Goal: Task Accomplishment & Management: Manage account settings

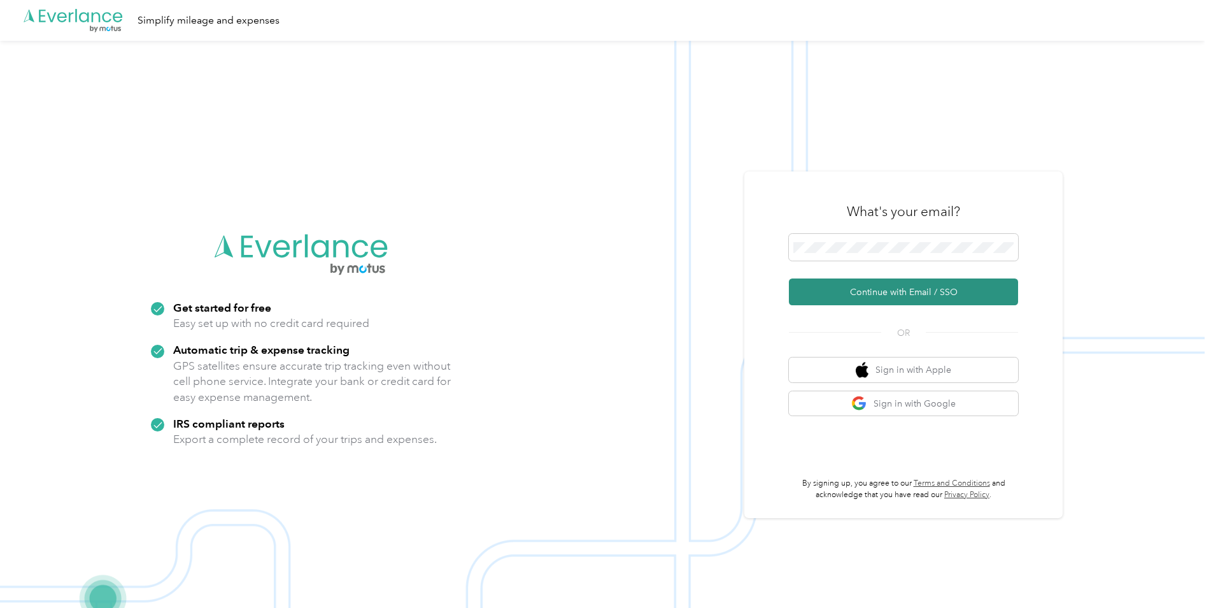
click at [907, 289] on button "Continue with Email / SSO" at bounding box center [903, 291] width 229 height 27
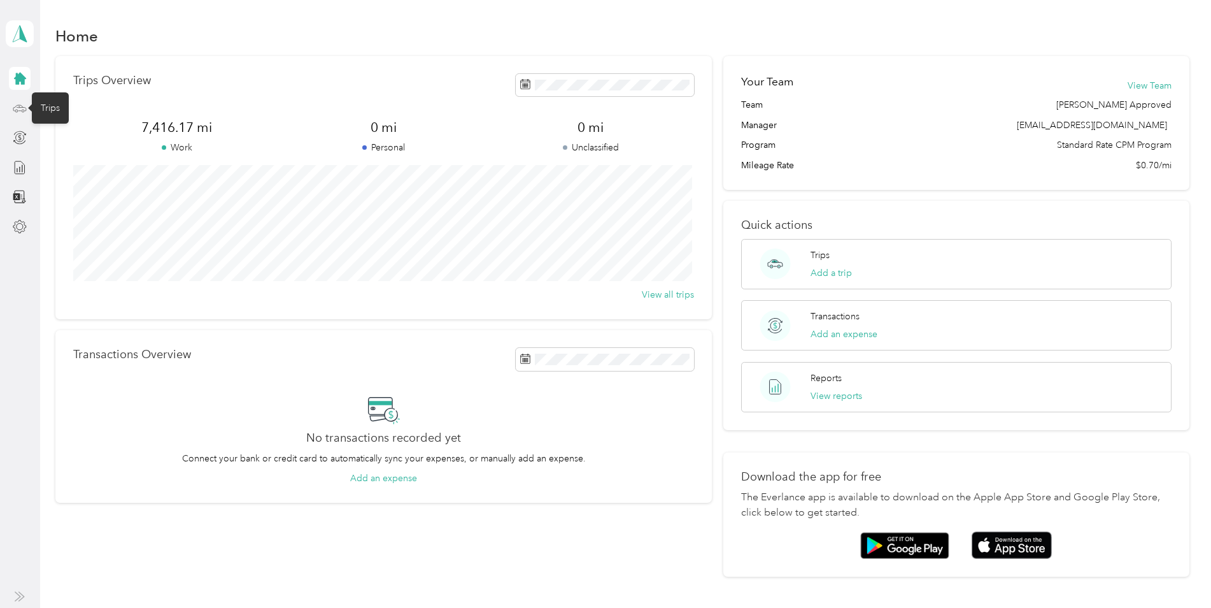
click at [21, 110] on icon at bounding box center [20, 108] width 14 height 14
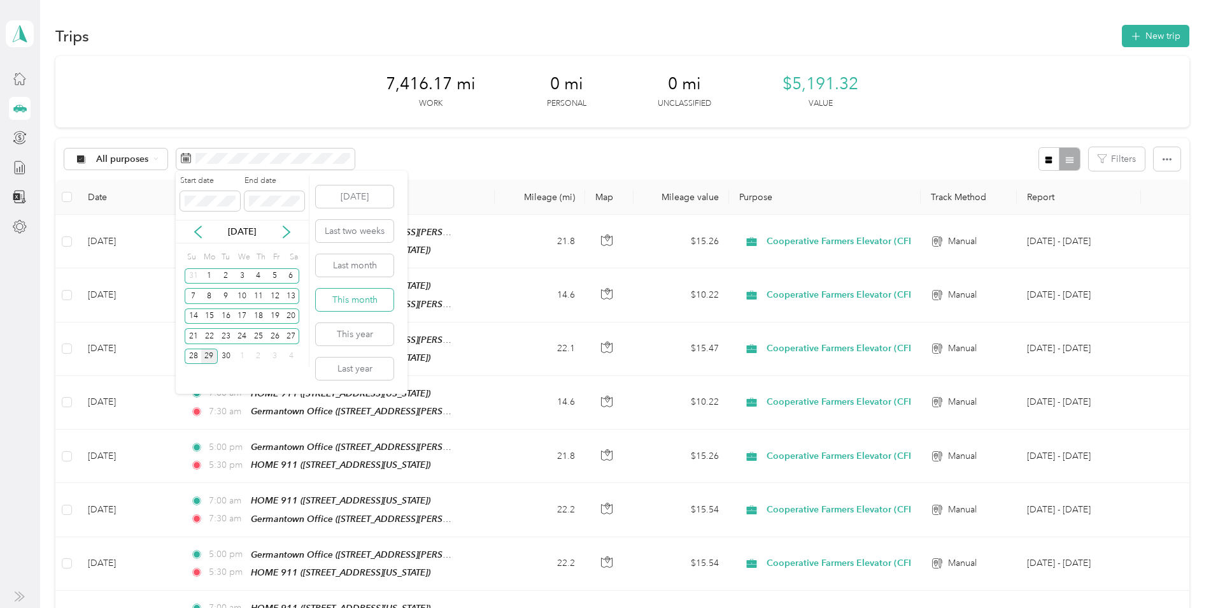
click at [360, 298] on button "This month" at bounding box center [355, 299] width 78 height 22
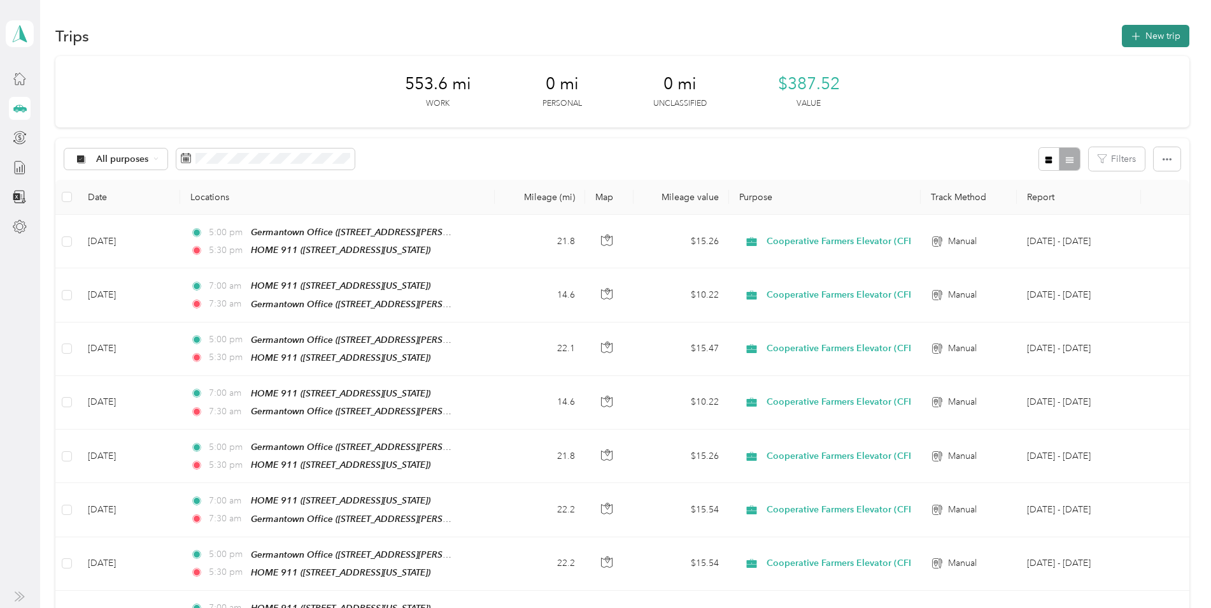
click at [1141, 39] on button "New trip" at bounding box center [1156, 36] width 68 height 22
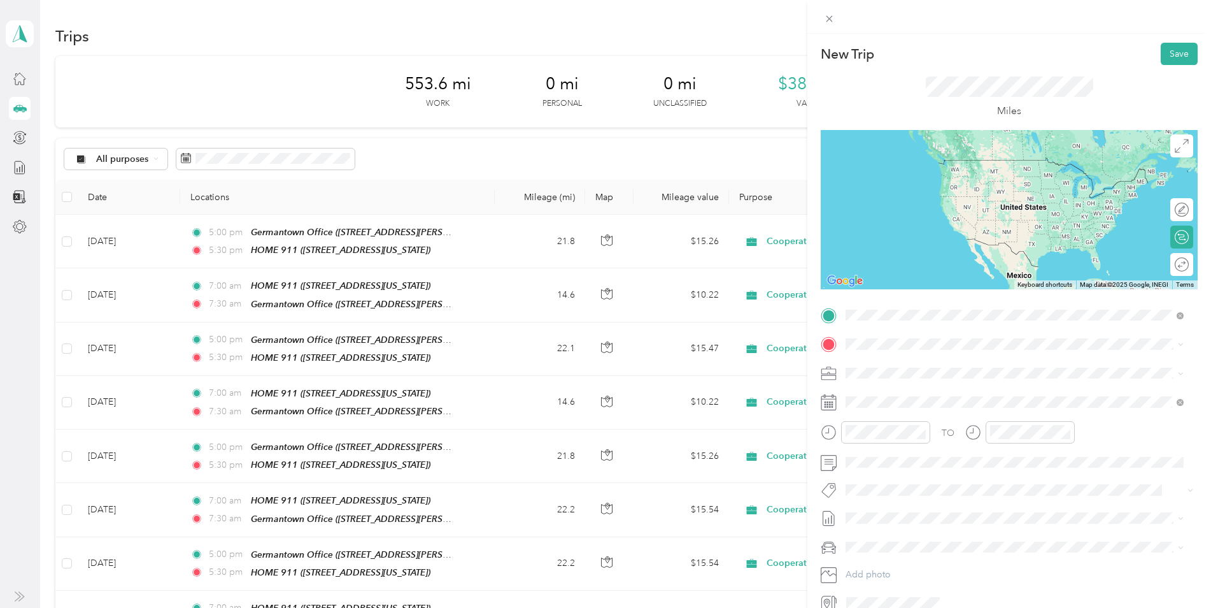
click at [920, 420] on span "[STREET_ADDRESS][US_STATE]" at bounding box center [933, 424] width 127 height 11
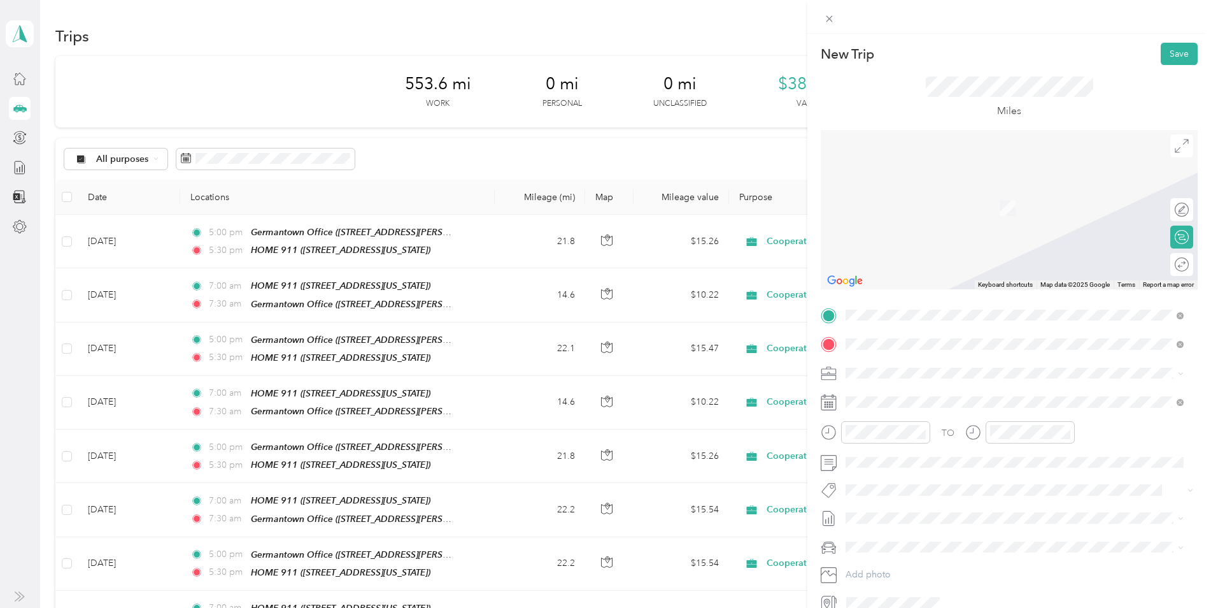
click at [916, 486] on div "TEAM Germantown Office" at bounding box center [969, 486] width 198 height 16
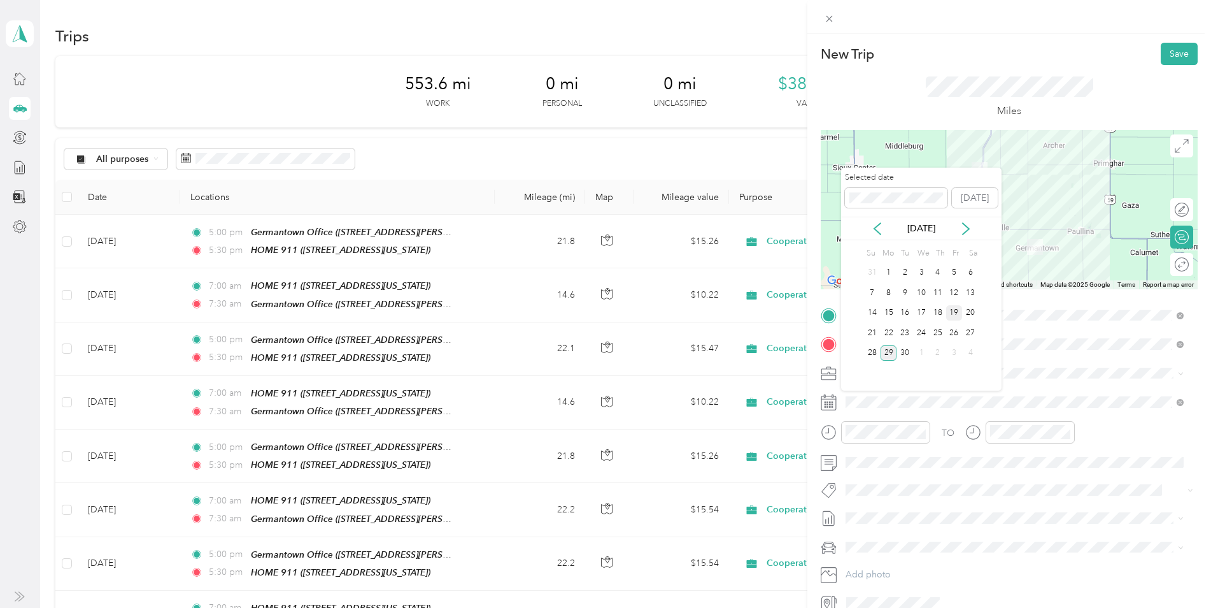
click at [953, 310] on div "19" at bounding box center [954, 313] width 17 height 16
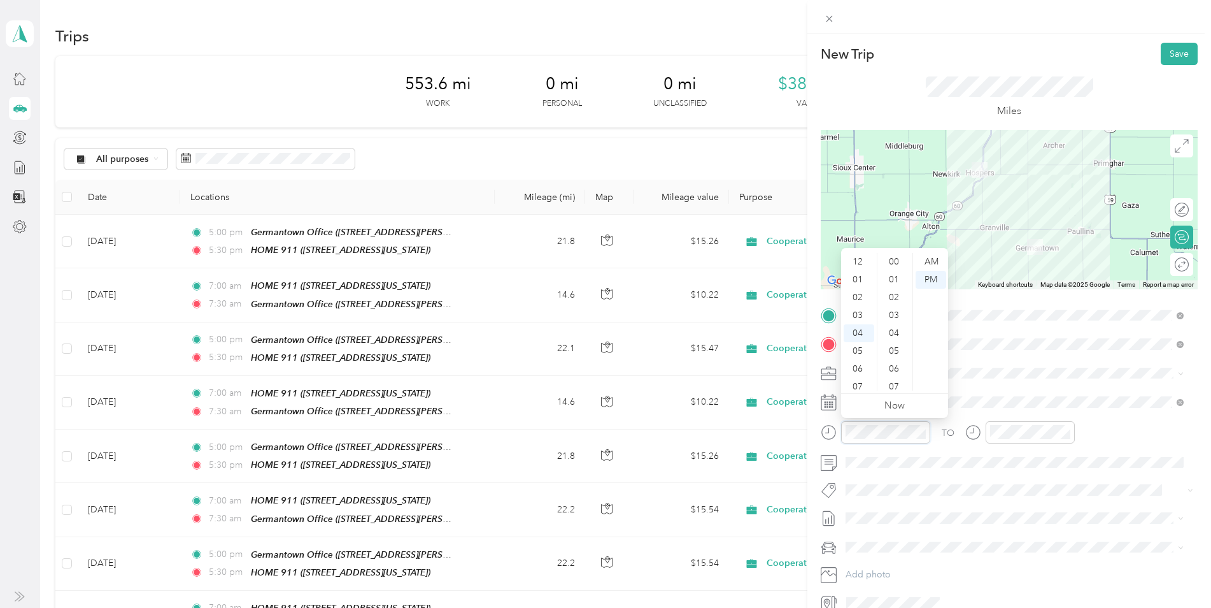
scroll to position [642, 0]
click at [858, 313] on div "07" at bounding box center [859, 315] width 31 height 18
click at [891, 264] on div "00" at bounding box center [895, 262] width 31 height 18
click at [931, 259] on div "AM" at bounding box center [931, 262] width 31 height 18
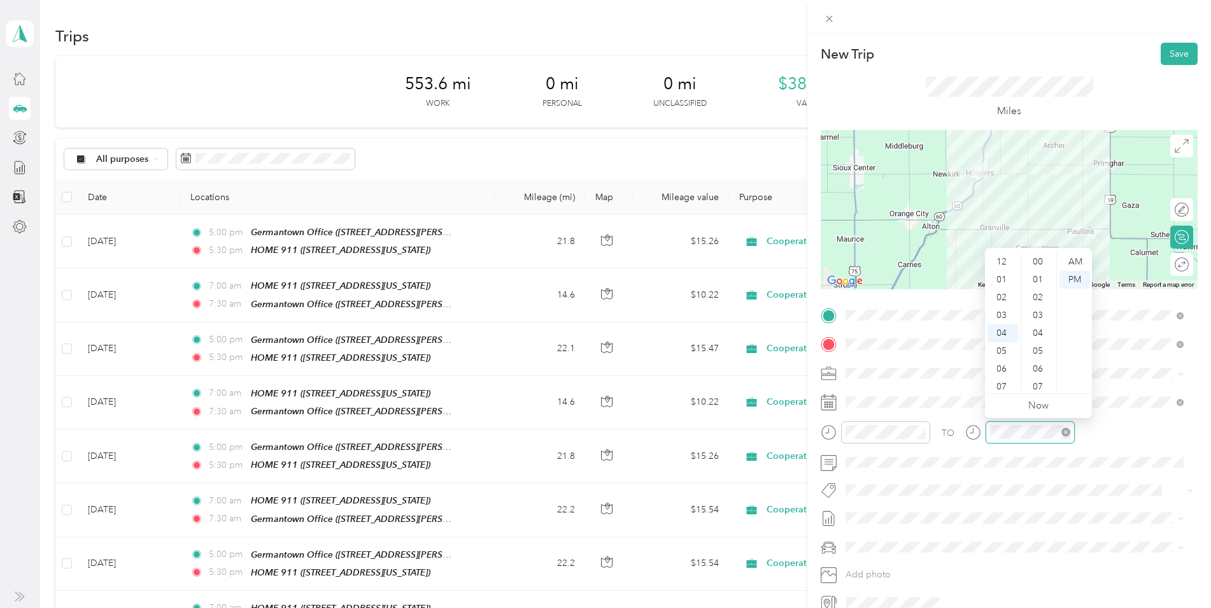
scroll to position [642, 0]
click at [999, 315] on div "07" at bounding box center [1003, 315] width 31 height 18
click at [1037, 280] on div "30" at bounding box center [1039, 282] width 31 height 18
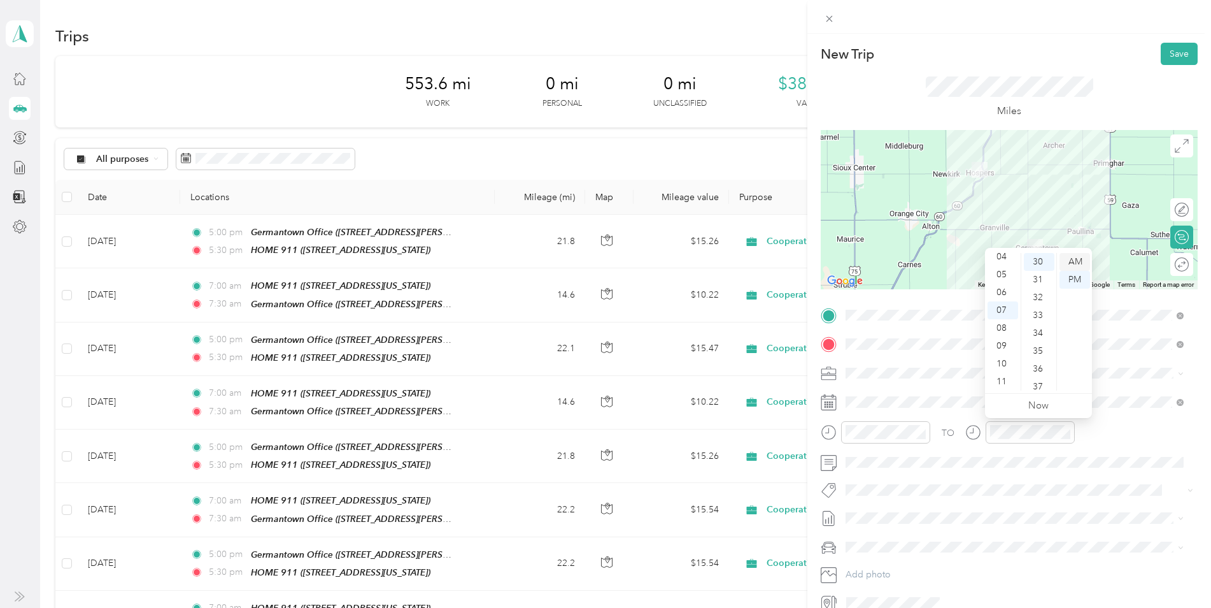
click at [1071, 263] on div "AM" at bounding box center [1075, 262] width 31 height 18
click at [1161, 53] on button "Save" at bounding box center [1179, 54] width 37 height 22
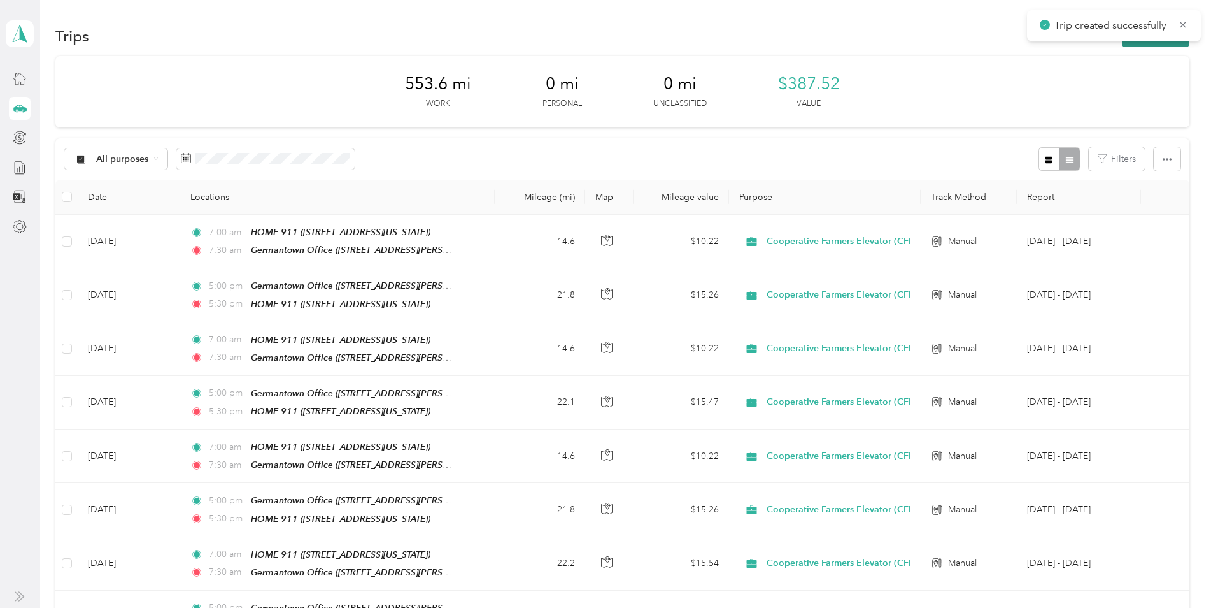
click at [1144, 44] on button "New trip" at bounding box center [1156, 36] width 68 height 22
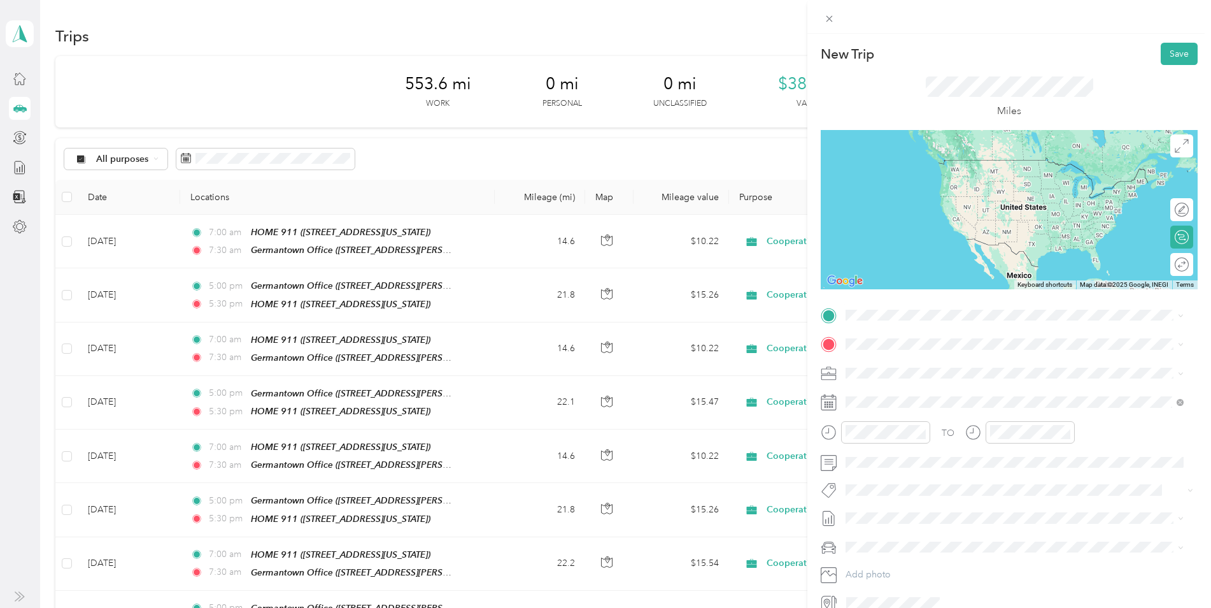
click at [953, 462] on div "TEAM Germantown Office [STREET_ADDRESS][PERSON_NAME][US_STATE]" at bounding box center [969, 461] width 198 height 31
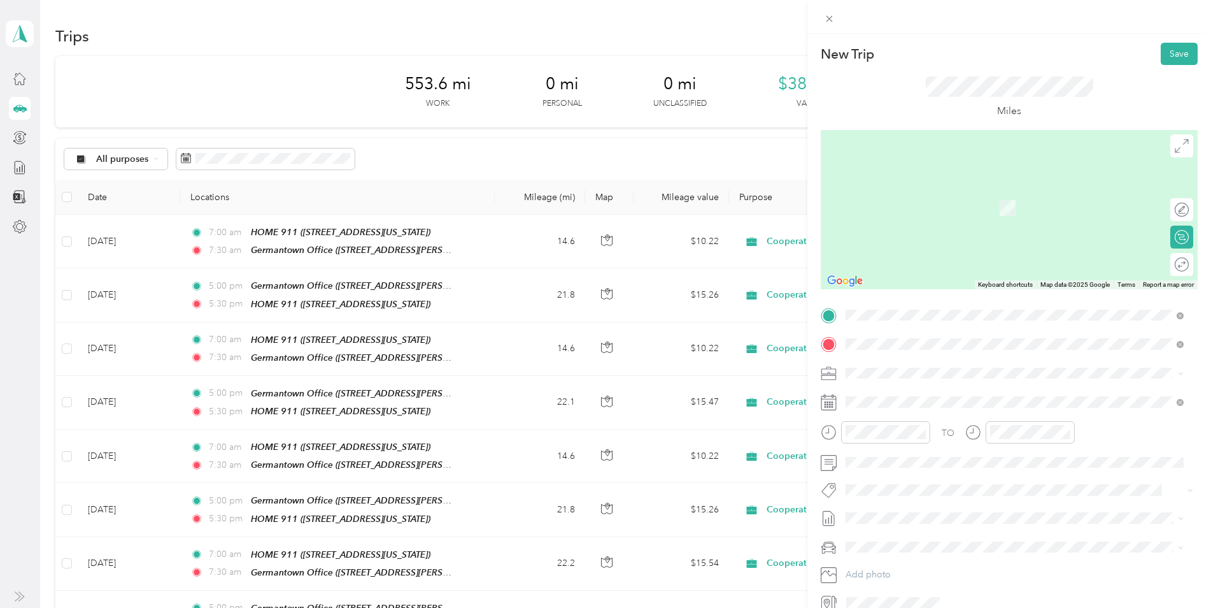
click at [942, 440] on div "HOME 911" at bounding box center [933, 438] width 127 height 11
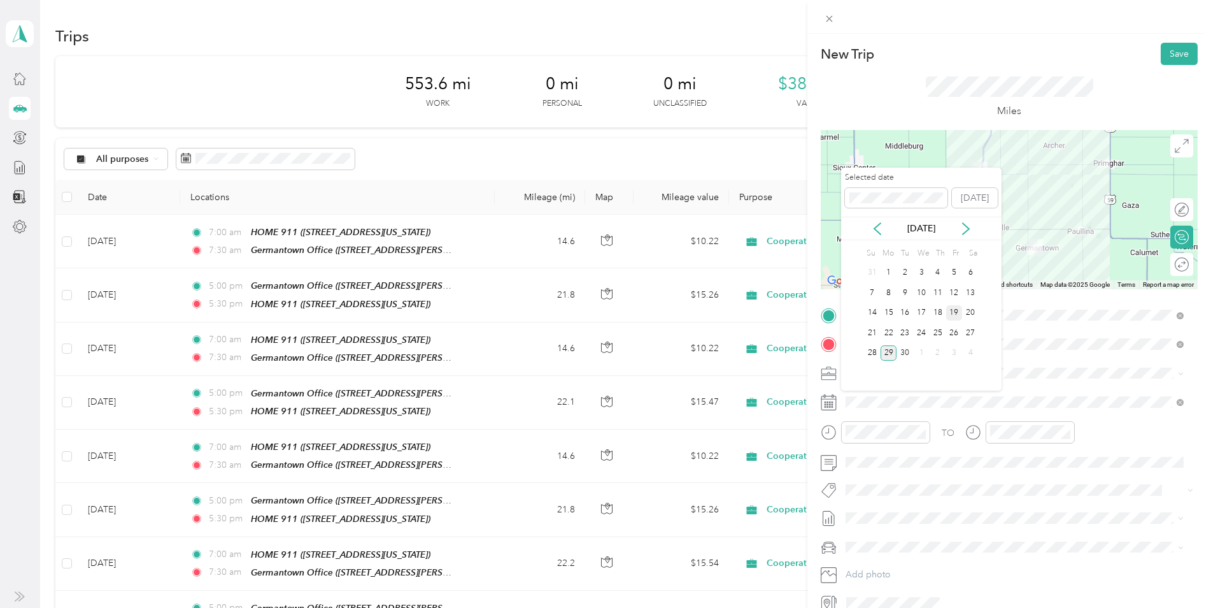
click at [958, 310] on div "19" at bounding box center [954, 313] width 17 height 16
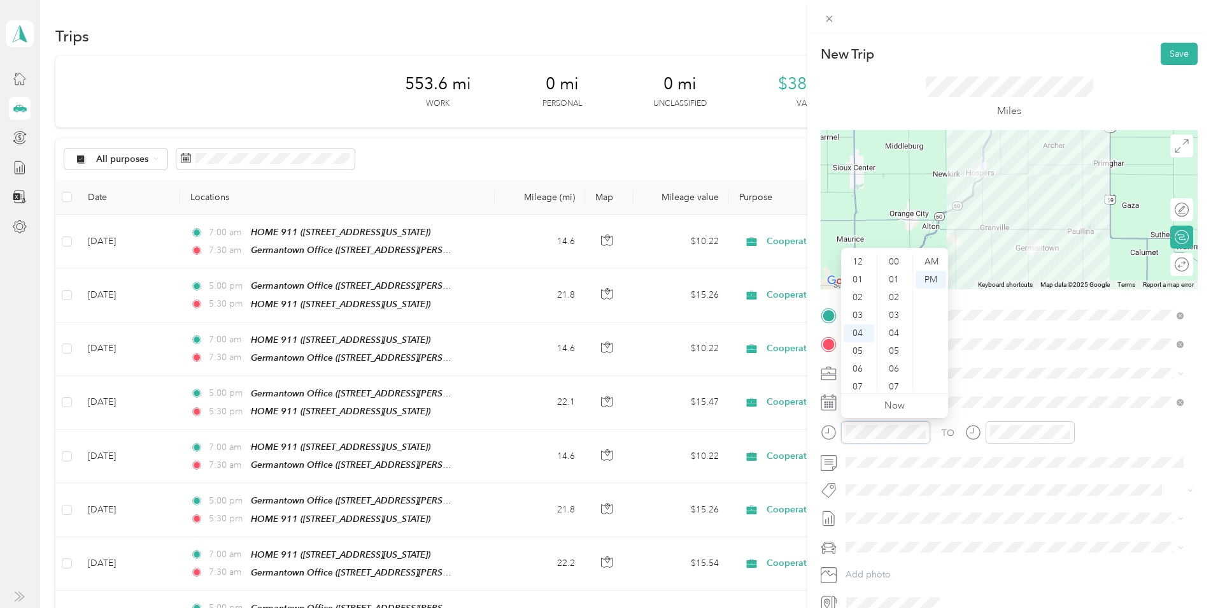
scroll to position [71, 0]
click at [859, 281] on div "05" at bounding box center [859, 280] width 31 height 18
click at [895, 260] on div "00" at bounding box center [895, 262] width 31 height 18
click at [935, 278] on div "PM" at bounding box center [931, 280] width 31 height 18
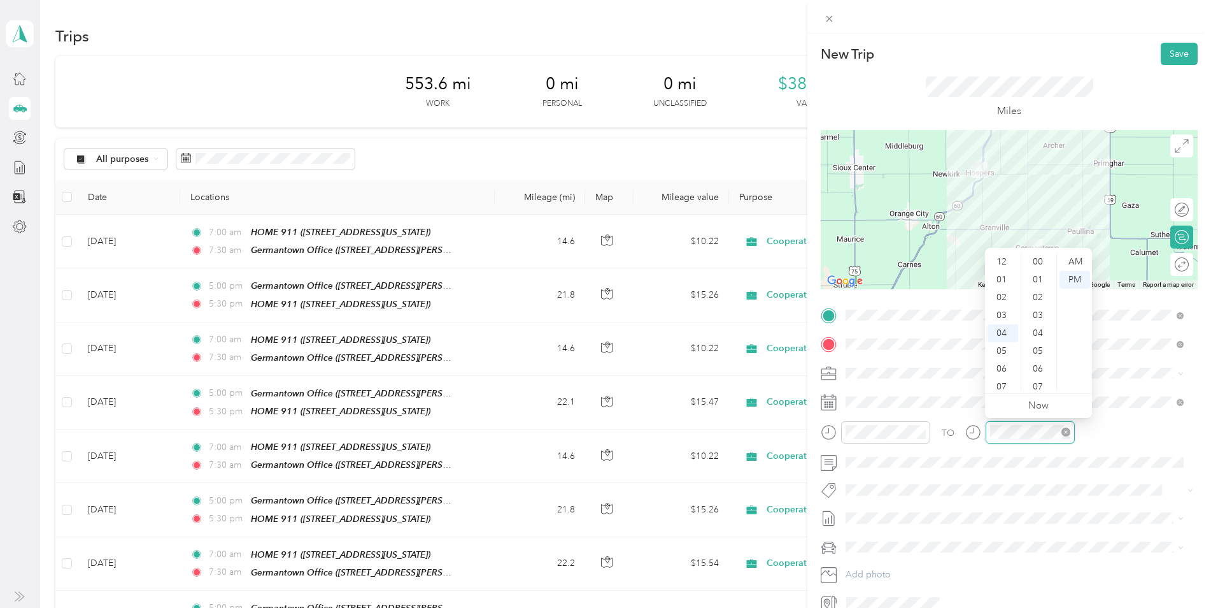
scroll to position [660, 0]
click at [1002, 276] on div "05" at bounding box center [1003, 280] width 31 height 18
click at [1037, 324] on div "30" at bounding box center [1039, 328] width 31 height 18
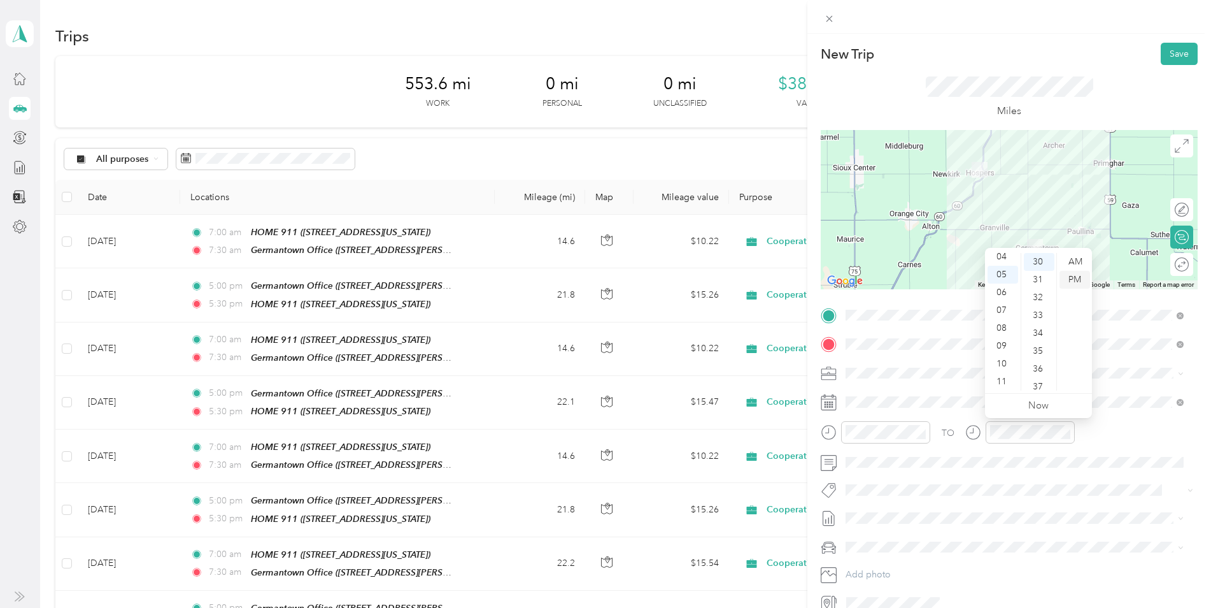
click at [1074, 280] on div "PM" at bounding box center [1075, 280] width 31 height 18
click at [1174, 210] on div at bounding box center [1175, 209] width 27 height 13
click at [1175, 148] on icon at bounding box center [1182, 146] width 14 height 14
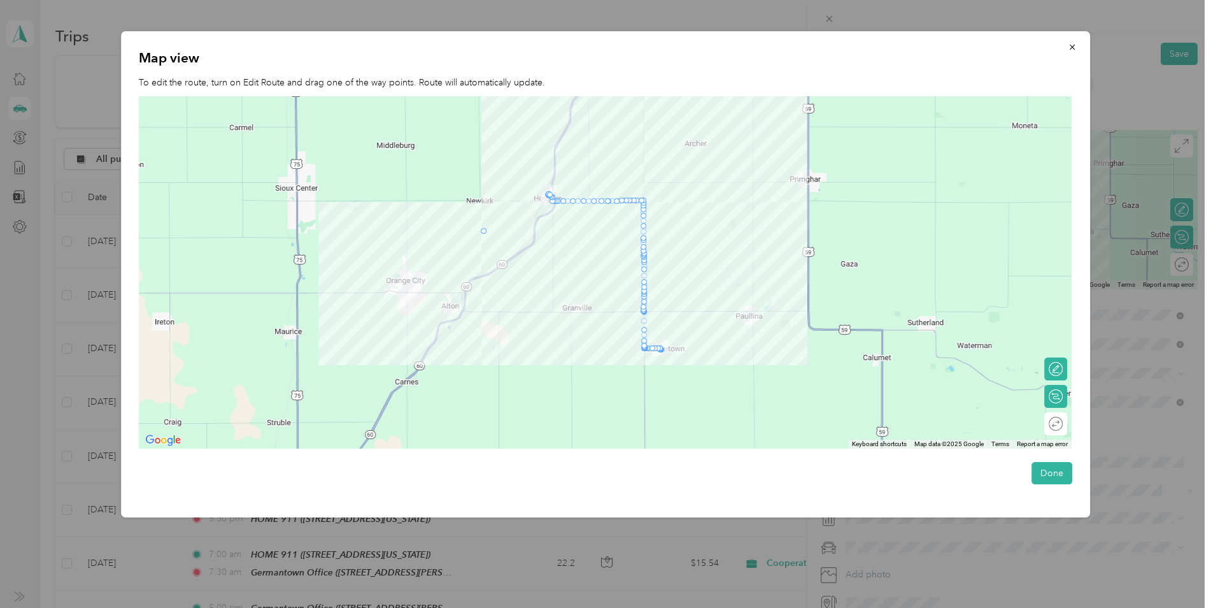
drag, startPoint x: 553, startPoint y: 202, endPoint x: 483, endPoint y: 232, distance: 76.4
click at [1051, 475] on button "Done" at bounding box center [1052, 473] width 41 height 22
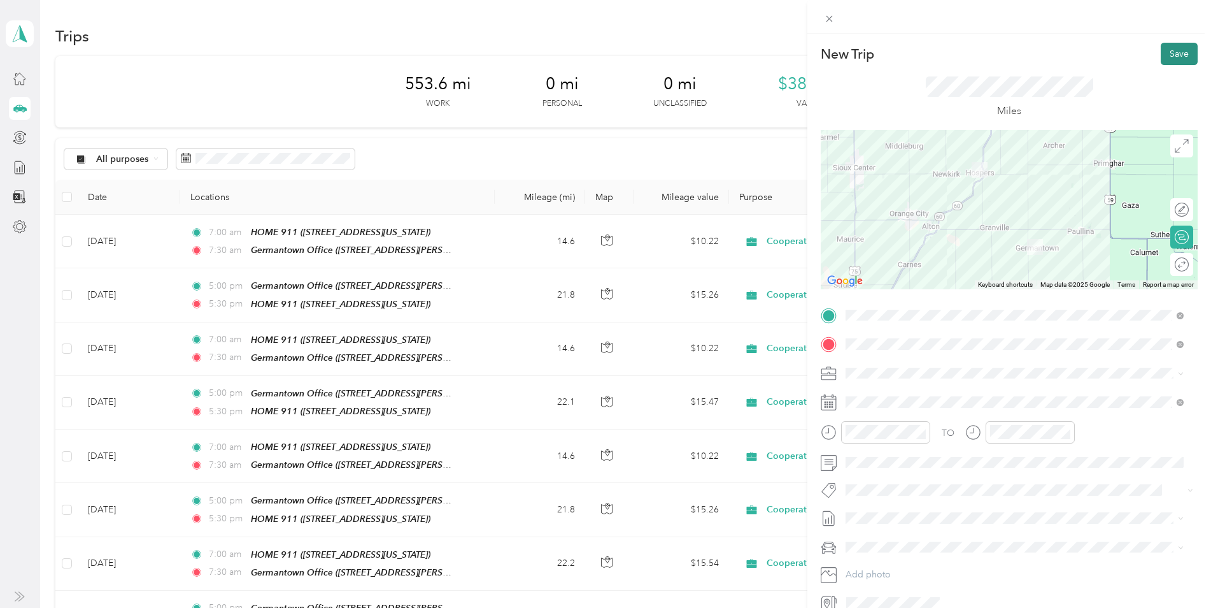
click at [1169, 50] on button "Save" at bounding box center [1179, 54] width 37 height 22
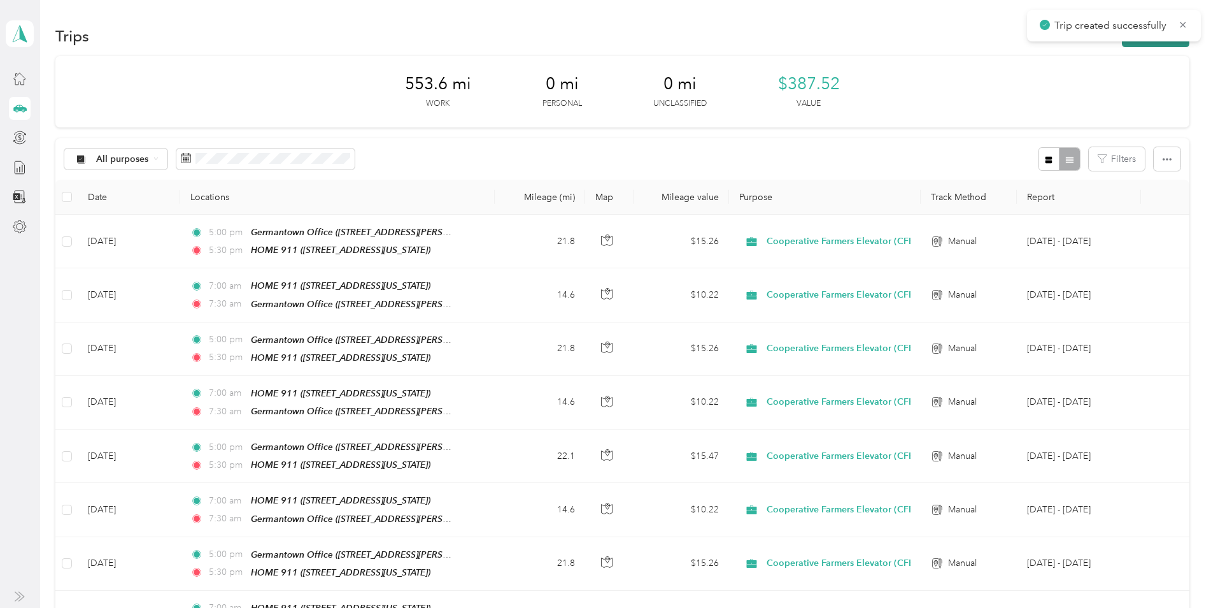
click at [1151, 45] on button "New trip" at bounding box center [1156, 36] width 68 height 22
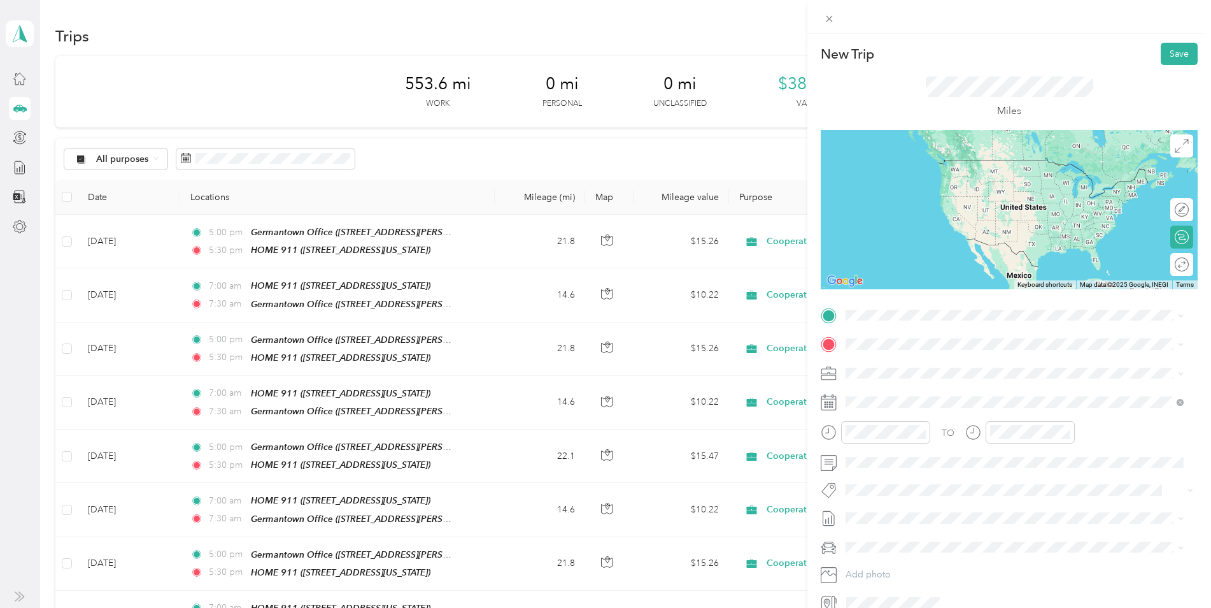
click at [926, 412] on div "HOME 911 [STREET_ADDRESS][US_STATE]" at bounding box center [933, 414] width 127 height 27
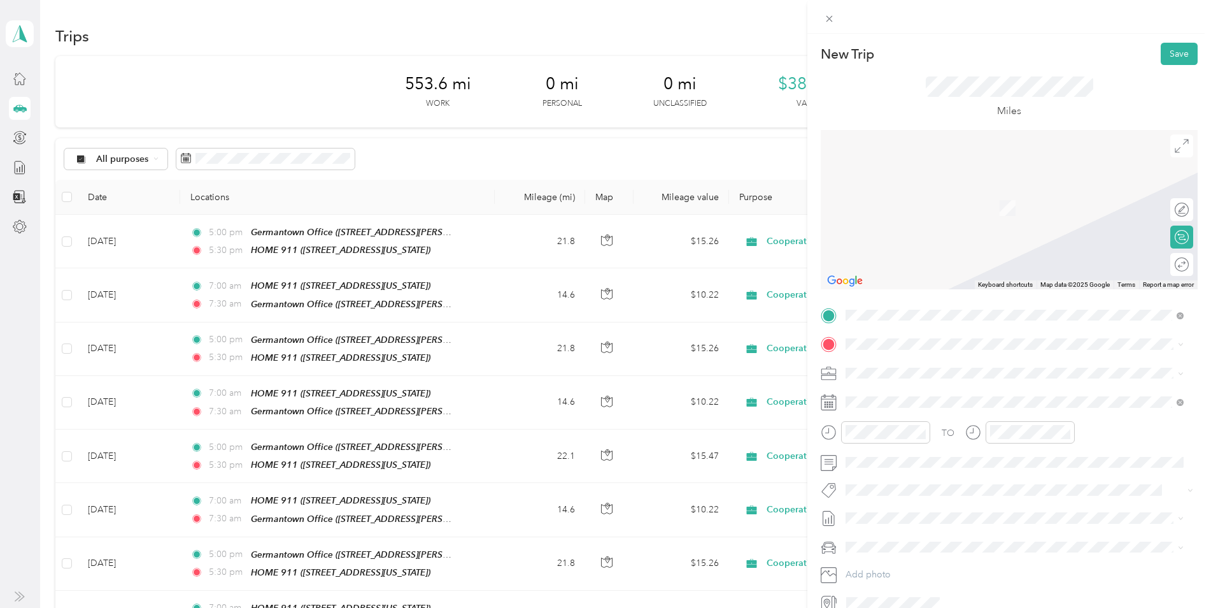
click at [948, 486] on strong "Germantown Office" at bounding box center [955, 483] width 83 height 11
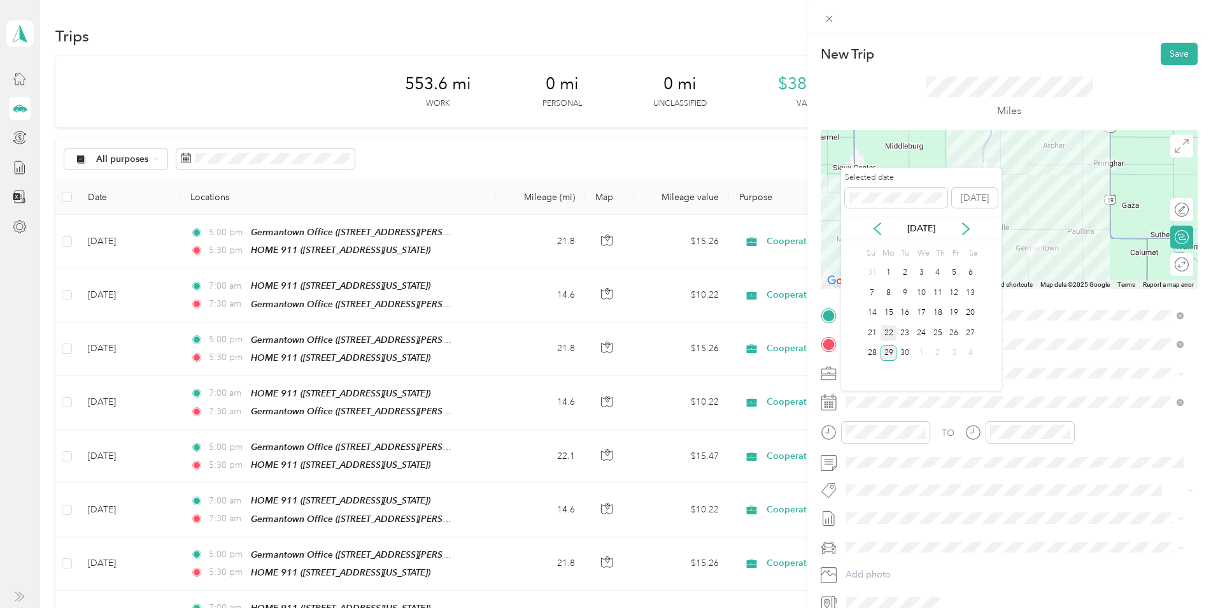
click at [889, 331] on div "22" at bounding box center [889, 333] width 17 height 16
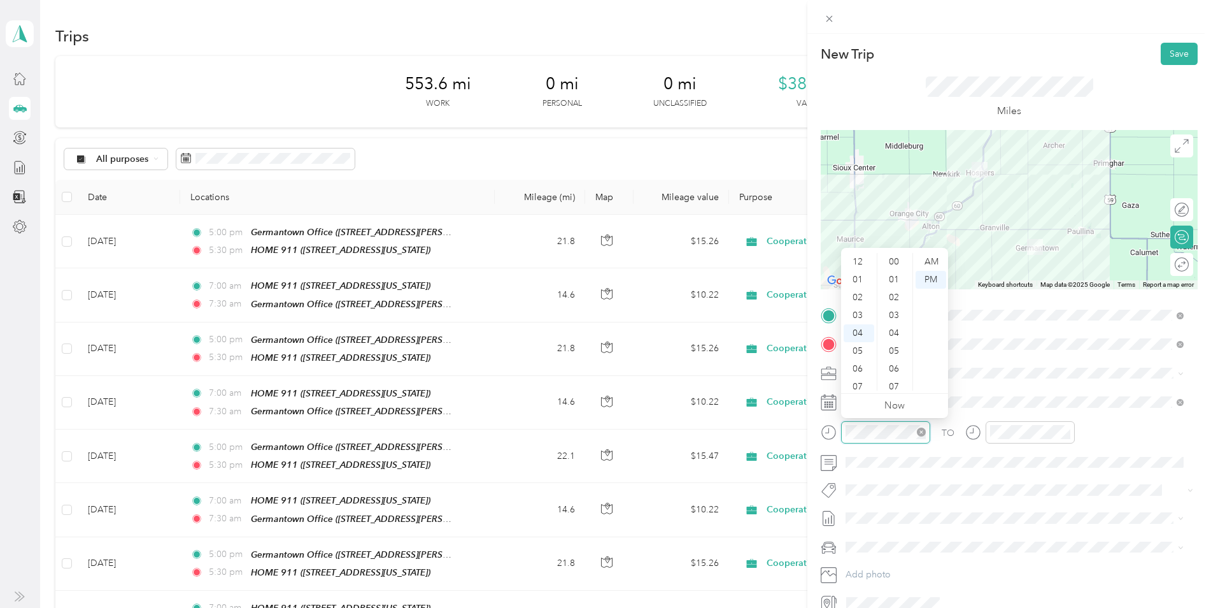
scroll to position [678, 0]
click at [856, 314] on div "07" at bounding box center [859, 315] width 31 height 18
click at [892, 260] on div "00" at bounding box center [895, 262] width 31 height 18
click at [933, 260] on div "AM" at bounding box center [931, 262] width 31 height 18
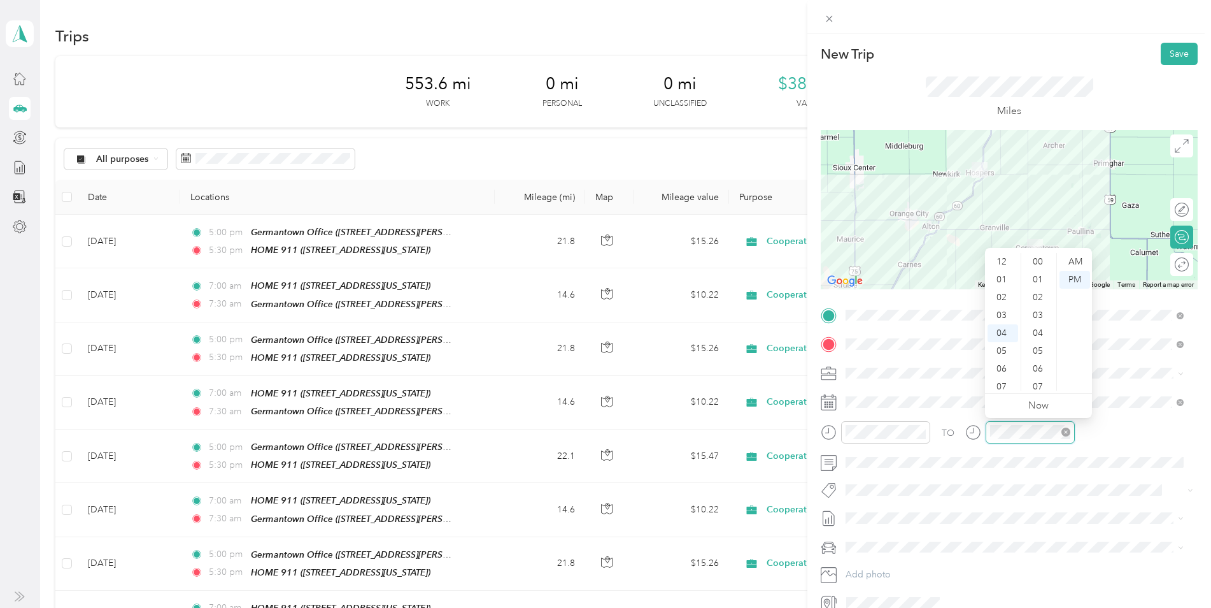
scroll to position [678, 0]
click at [1004, 311] on div "07" at bounding box center [1003, 315] width 31 height 18
click at [1039, 309] on div "30" at bounding box center [1039, 310] width 31 height 18
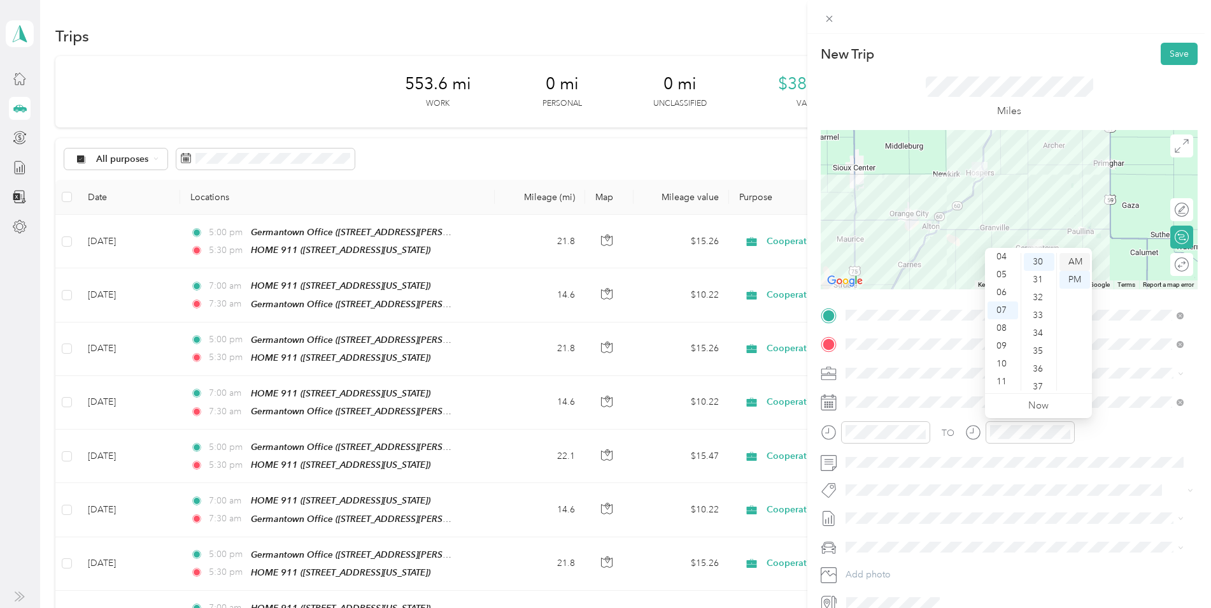
click at [1072, 262] on div "AM" at bounding box center [1075, 262] width 31 height 18
click at [1170, 52] on button "Save" at bounding box center [1179, 54] width 37 height 22
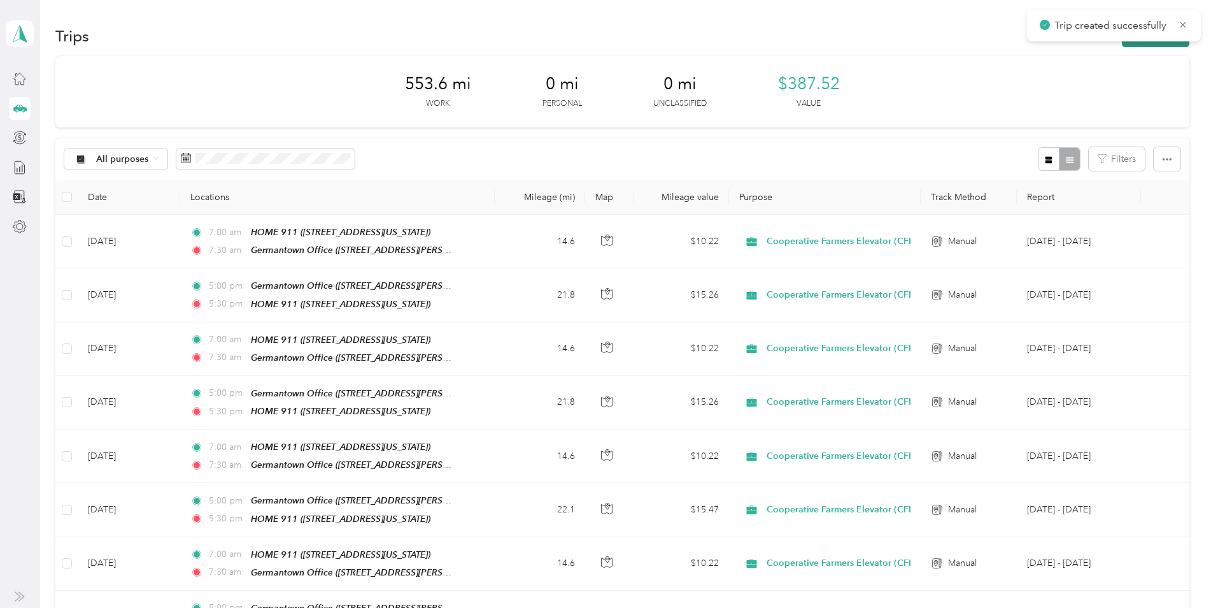
click at [1163, 41] on button "New trip" at bounding box center [1156, 36] width 68 height 22
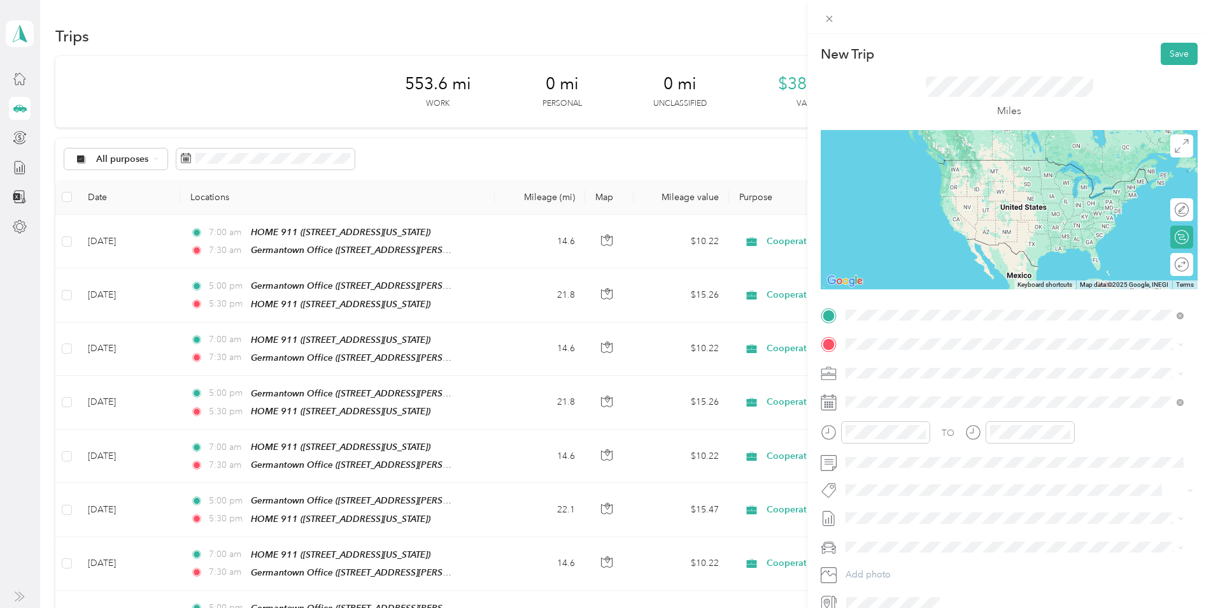
click at [948, 452] on strong "Germantown Office" at bounding box center [955, 456] width 83 height 11
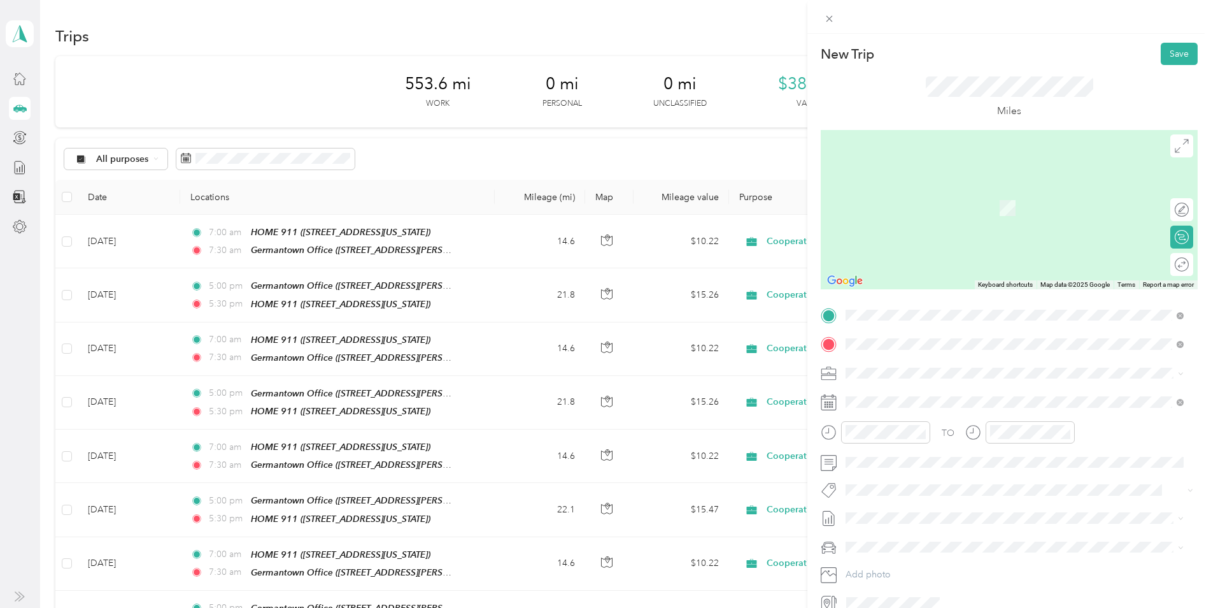
click at [939, 444] on div "HOME 911 [STREET_ADDRESS][US_STATE]" at bounding box center [933, 446] width 127 height 27
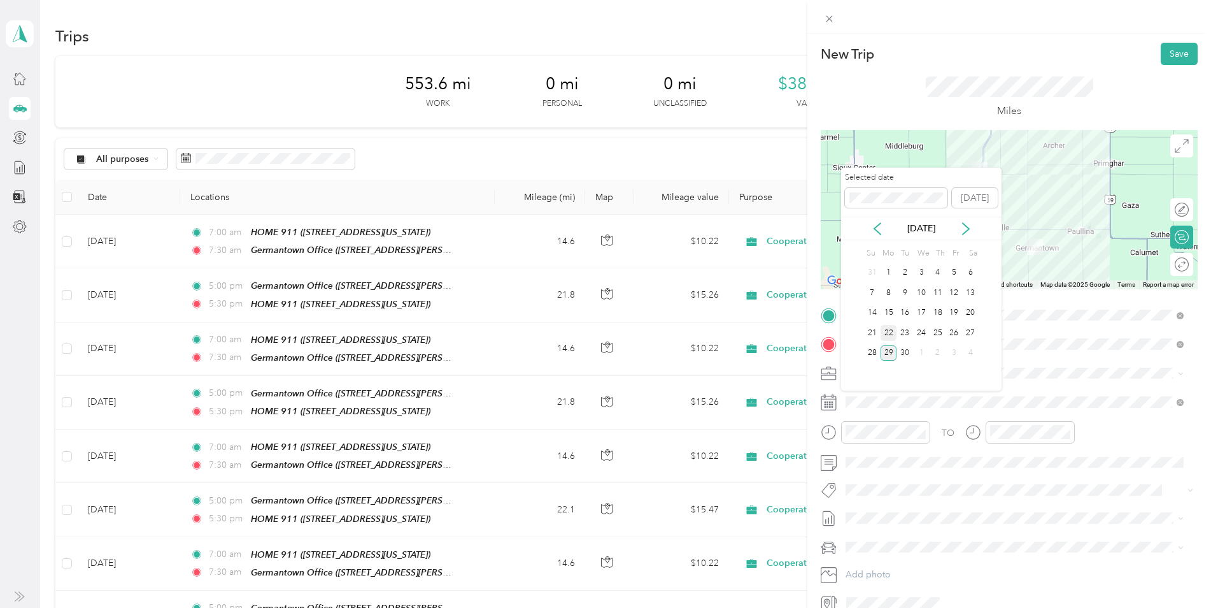
click at [892, 332] on div "22" at bounding box center [889, 333] width 17 height 16
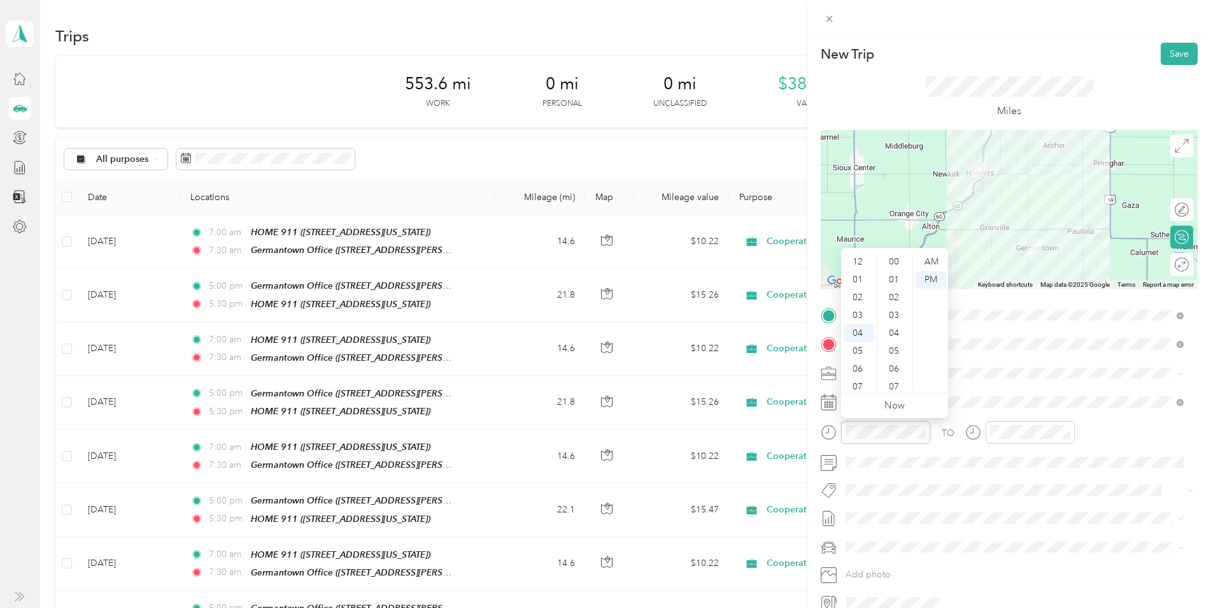
scroll to position [678, 0]
click at [858, 279] on div "05" at bounding box center [859, 280] width 31 height 18
click at [896, 264] on div "00" at bounding box center [895, 262] width 31 height 18
click at [934, 275] on div "PM" at bounding box center [931, 280] width 31 height 18
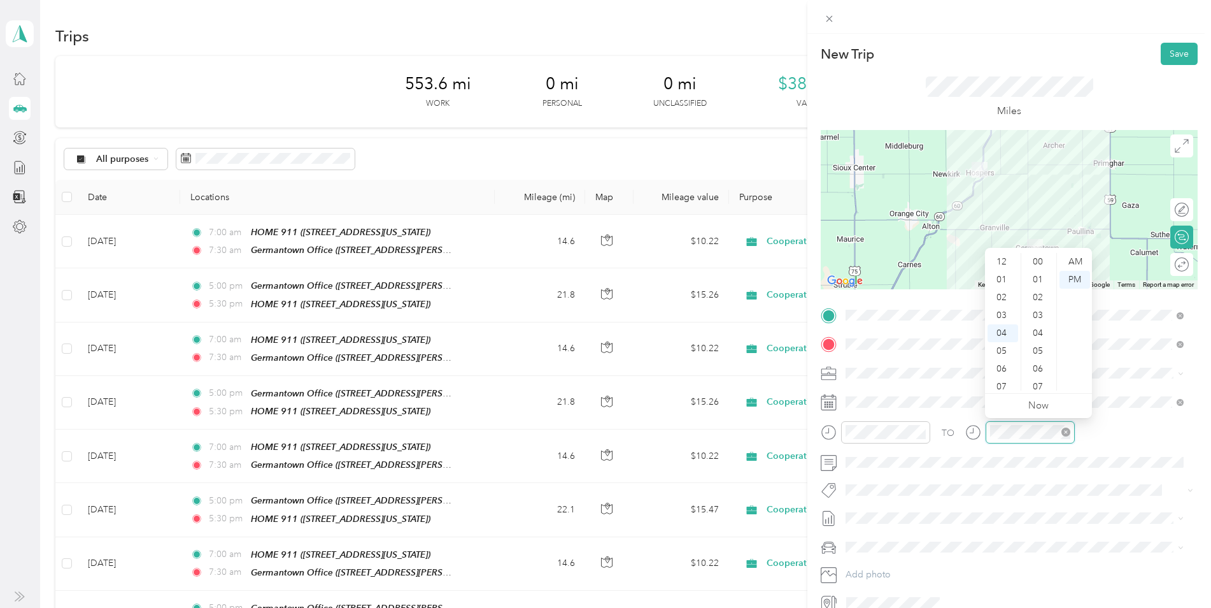
scroll to position [678, 0]
click at [1001, 278] on div "05" at bounding box center [1003, 280] width 31 height 18
click at [1039, 304] on div "30" at bounding box center [1039, 310] width 31 height 18
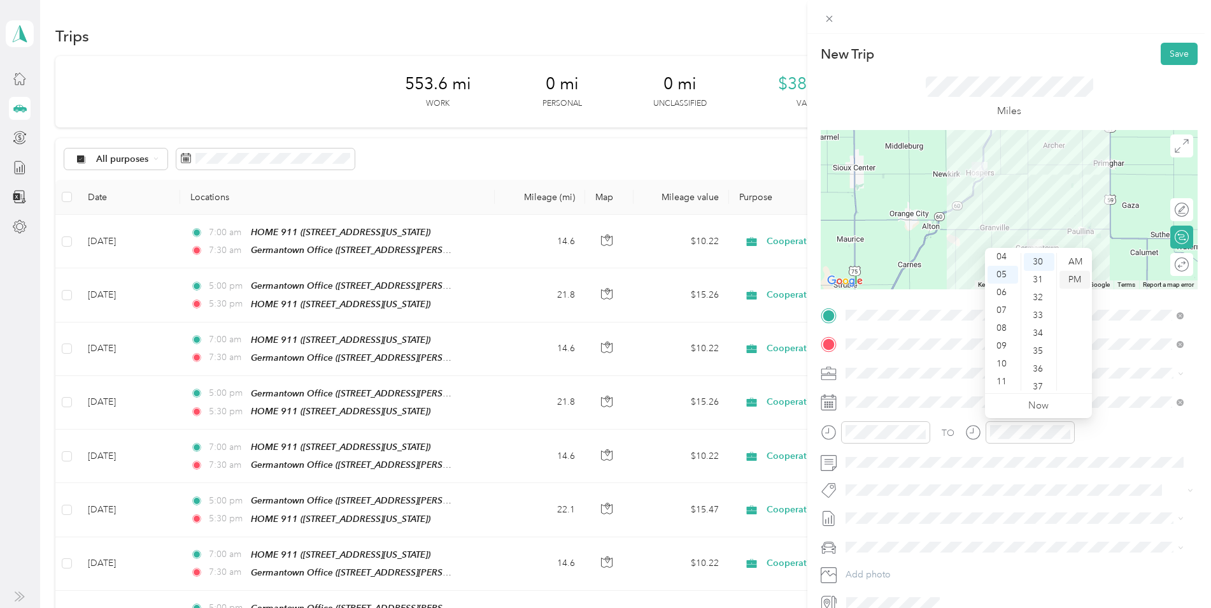
click at [1078, 273] on div "PM" at bounding box center [1075, 280] width 31 height 18
click at [1175, 150] on icon at bounding box center [1182, 146] width 14 height 14
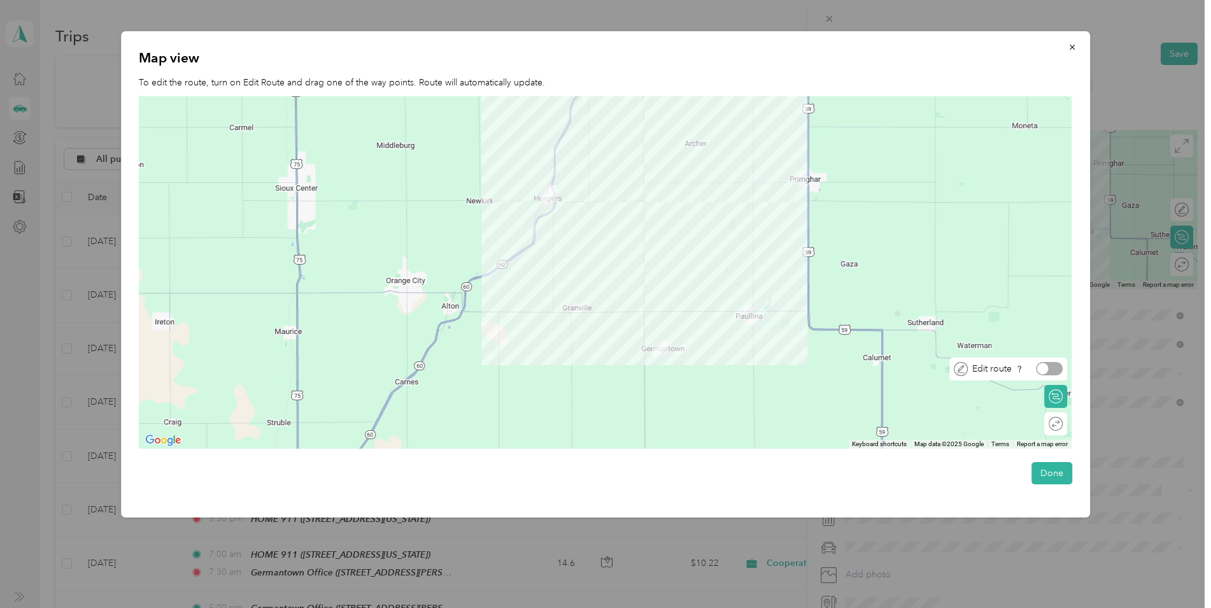
click at [1063, 368] on div at bounding box center [1049, 368] width 27 height 13
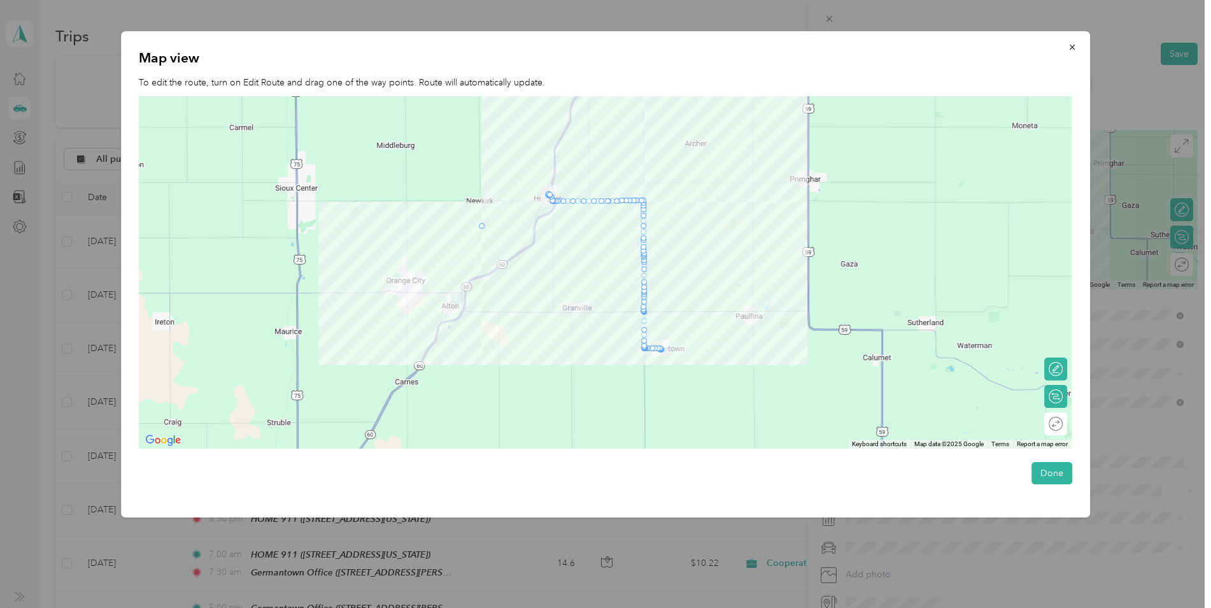
drag, startPoint x: 548, startPoint y: 201, endPoint x: 478, endPoint y: 229, distance: 76.3
click at [1051, 473] on button "Done" at bounding box center [1052, 473] width 41 height 22
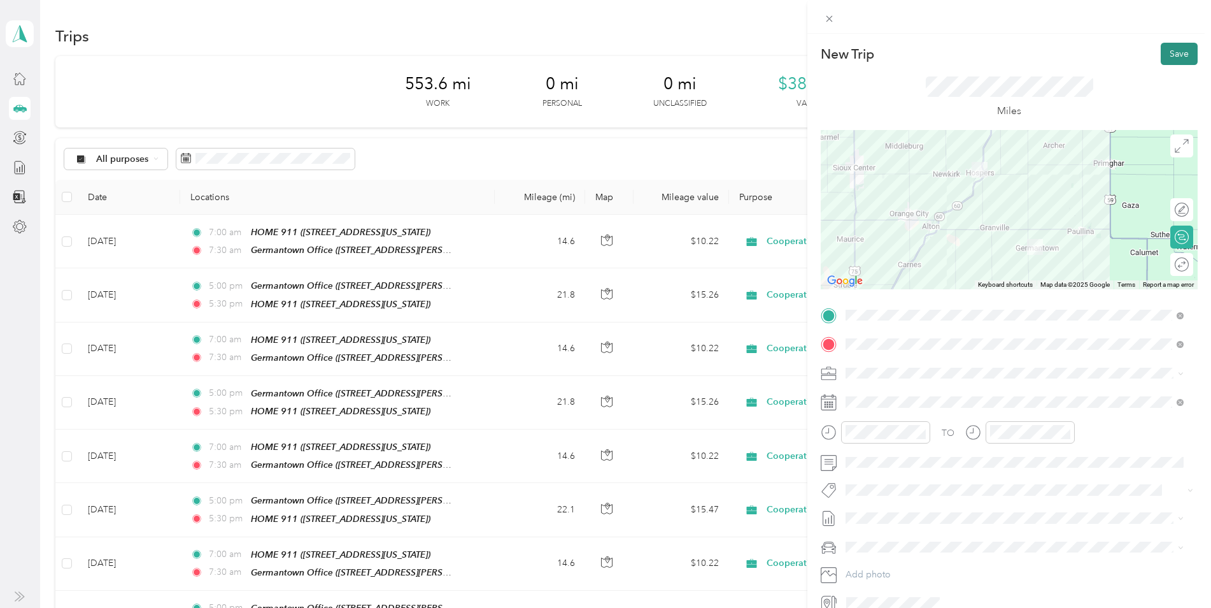
click at [1165, 55] on button "Save" at bounding box center [1179, 54] width 37 height 22
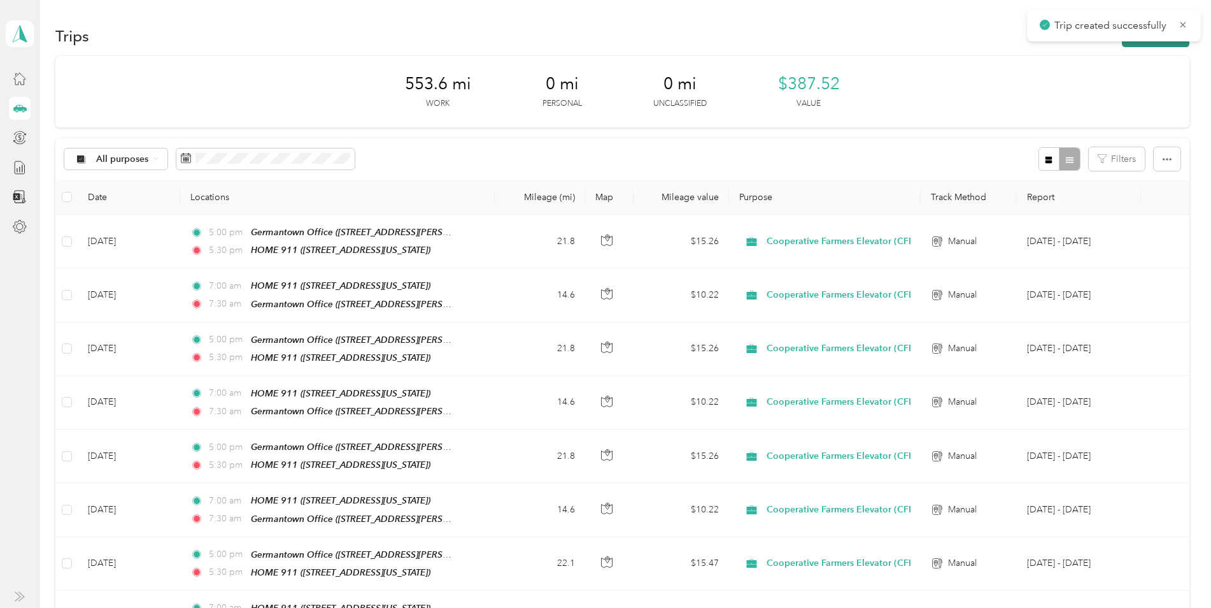
click at [1138, 42] on button "New trip" at bounding box center [1156, 36] width 68 height 22
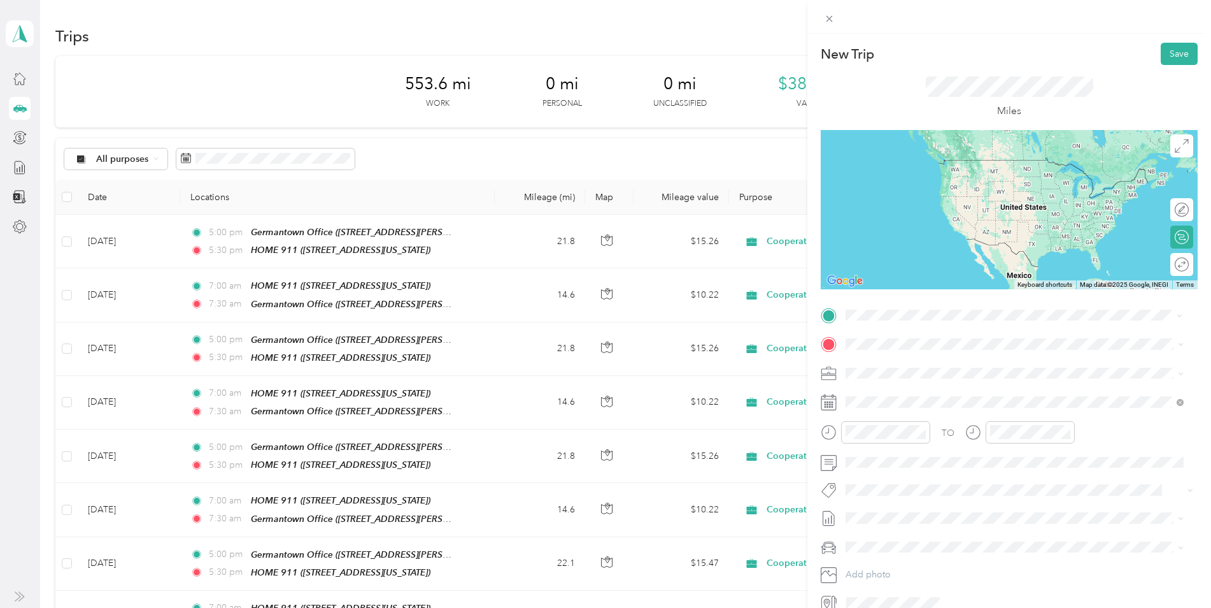
click at [946, 423] on span "[STREET_ADDRESS][US_STATE]" at bounding box center [933, 423] width 127 height 11
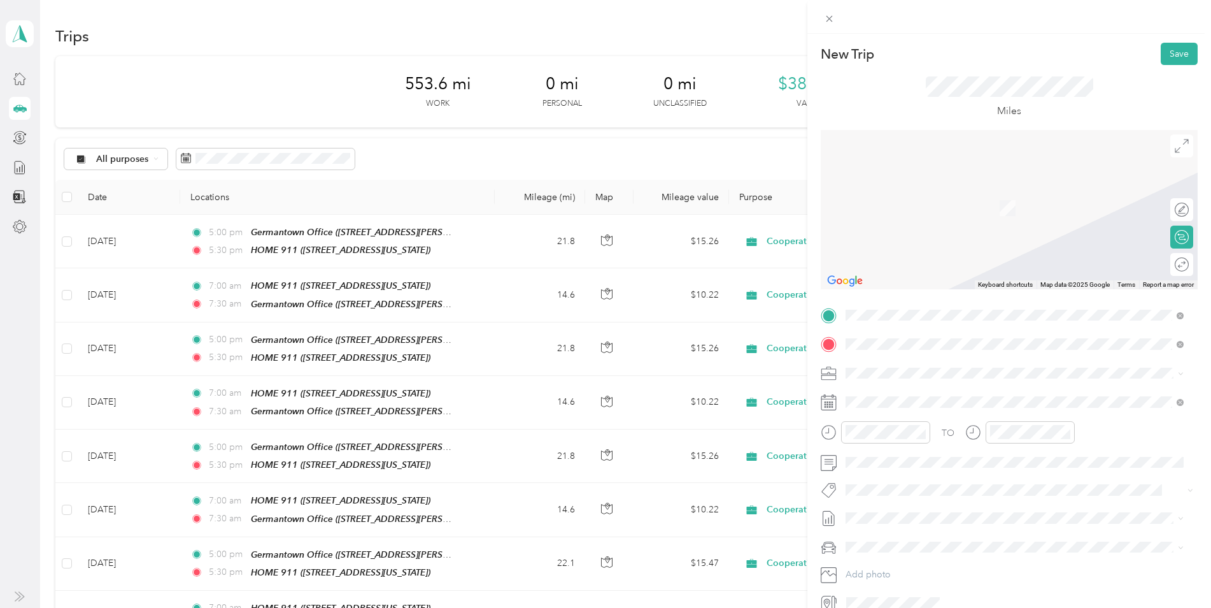
click at [962, 486] on div "TEAM Germantown Office" at bounding box center [969, 486] width 198 height 16
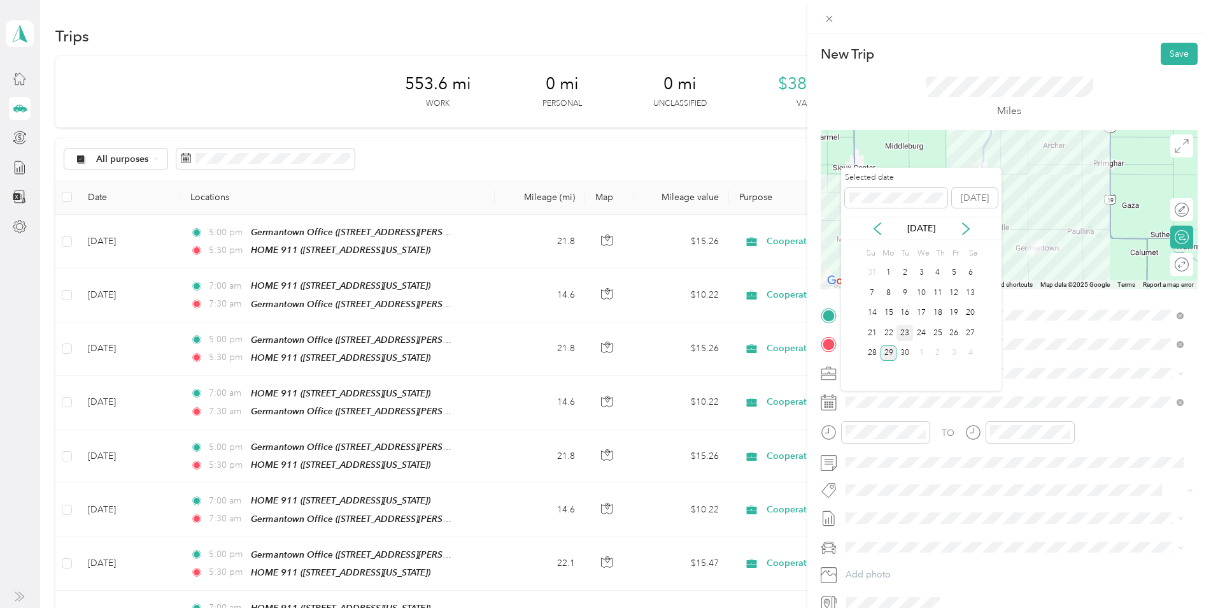
click at [907, 332] on div "23" at bounding box center [905, 333] width 17 height 16
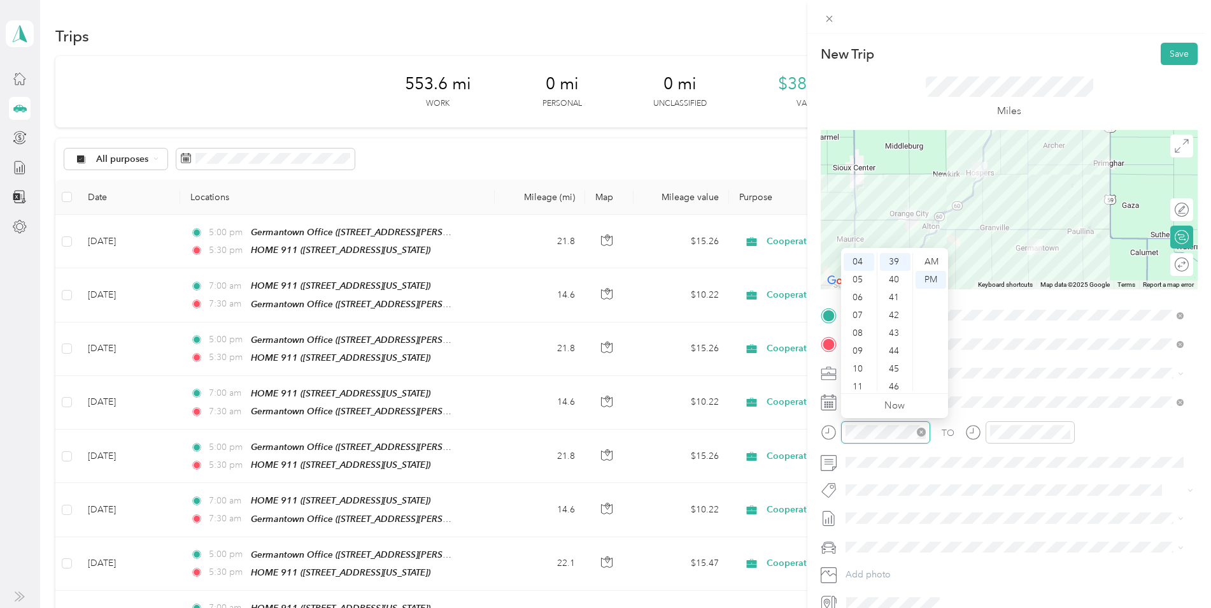
scroll to position [695, 0]
click at [857, 280] on div "05" at bounding box center [859, 280] width 31 height 18
click at [897, 260] on div "00" at bounding box center [895, 262] width 31 height 18
click at [930, 278] on div "PM" at bounding box center [931, 280] width 31 height 18
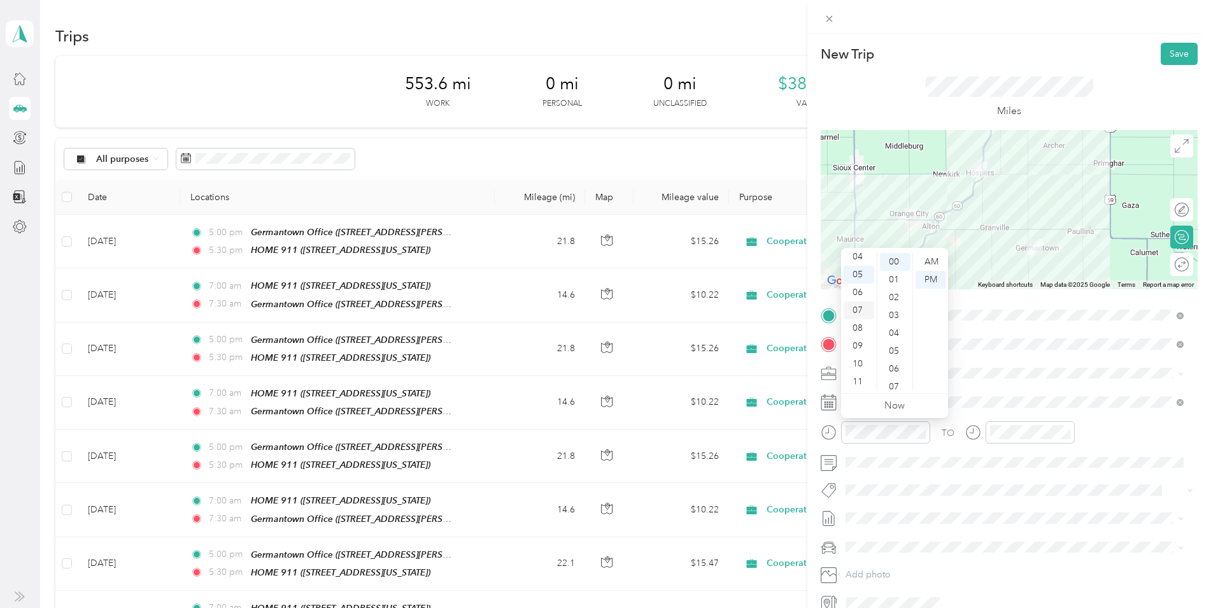
click at [858, 308] on div "07" at bounding box center [859, 310] width 31 height 18
click at [896, 261] on div "00" at bounding box center [895, 262] width 31 height 18
click at [927, 264] on div "AM" at bounding box center [931, 262] width 31 height 18
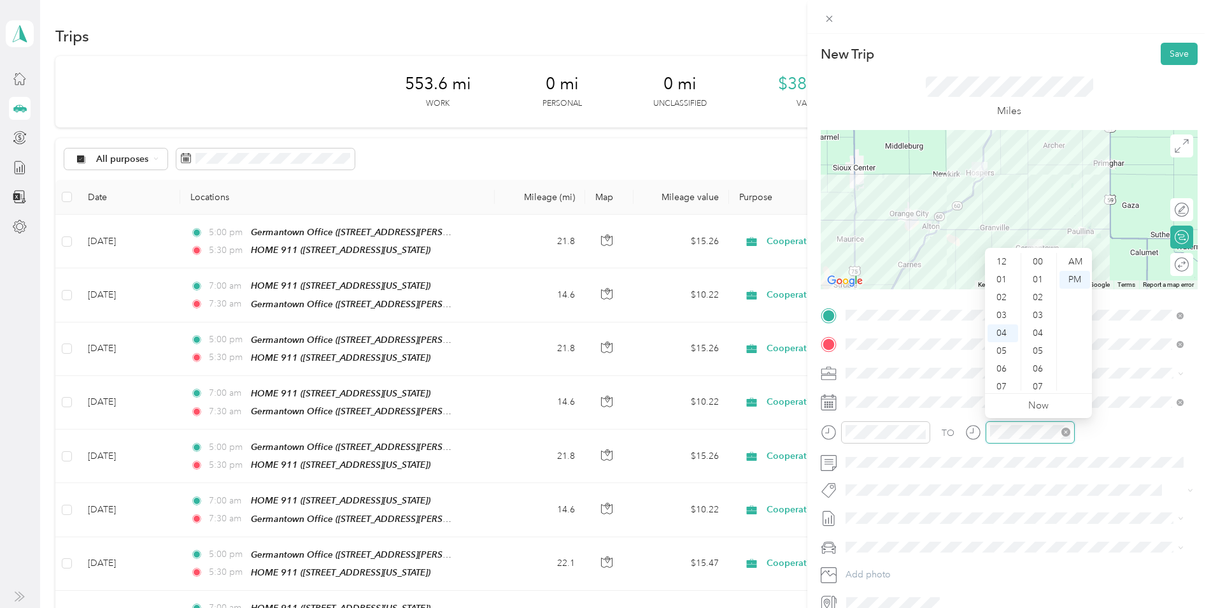
scroll to position [695, 0]
click at [1000, 273] on div "05" at bounding box center [1003, 280] width 31 height 18
click at [1001, 310] on div "07" at bounding box center [1003, 310] width 31 height 18
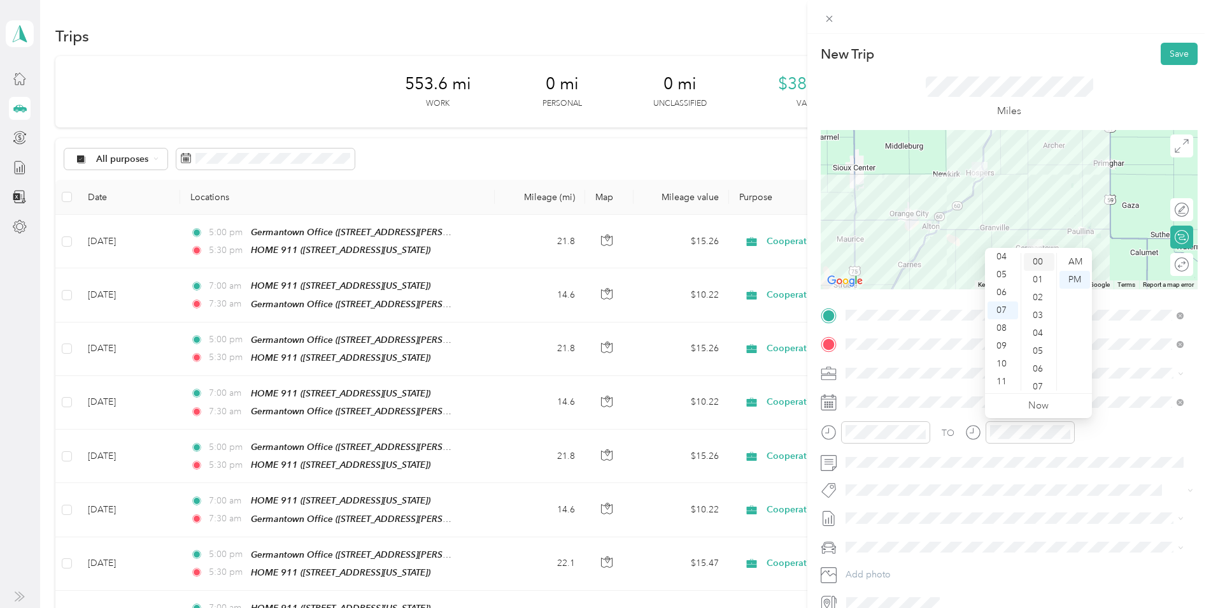
click at [1039, 260] on div "00" at bounding box center [1039, 262] width 31 height 18
click at [1036, 350] on div "30" at bounding box center [1039, 351] width 31 height 18
click at [1164, 54] on button "Save" at bounding box center [1179, 54] width 37 height 22
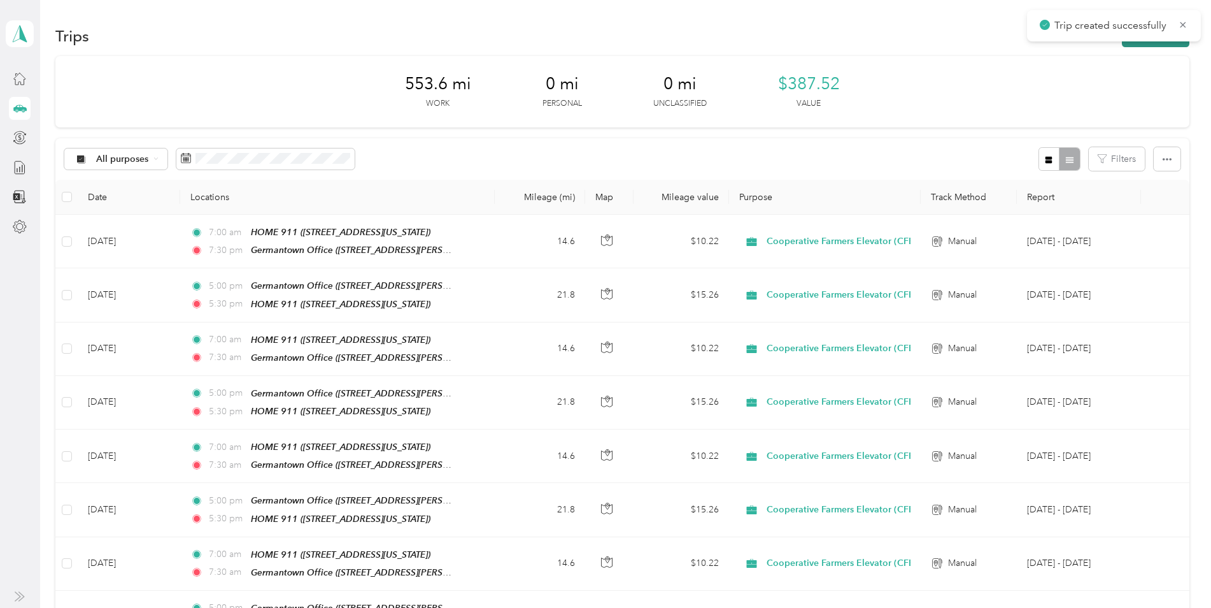
click at [1134, 44] on button "New trip" at bounding box center [1156, 36] width 68 height 22
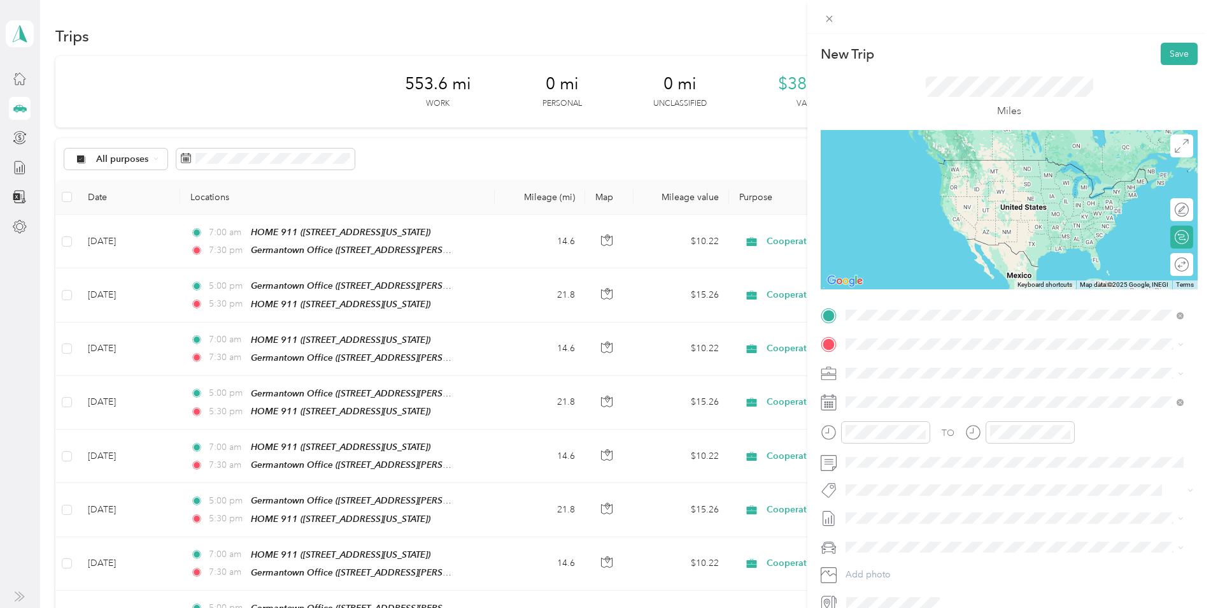
click at [950, 457] on strong "Germantown Office" at bounding box center [955, 456] width 83 height 11
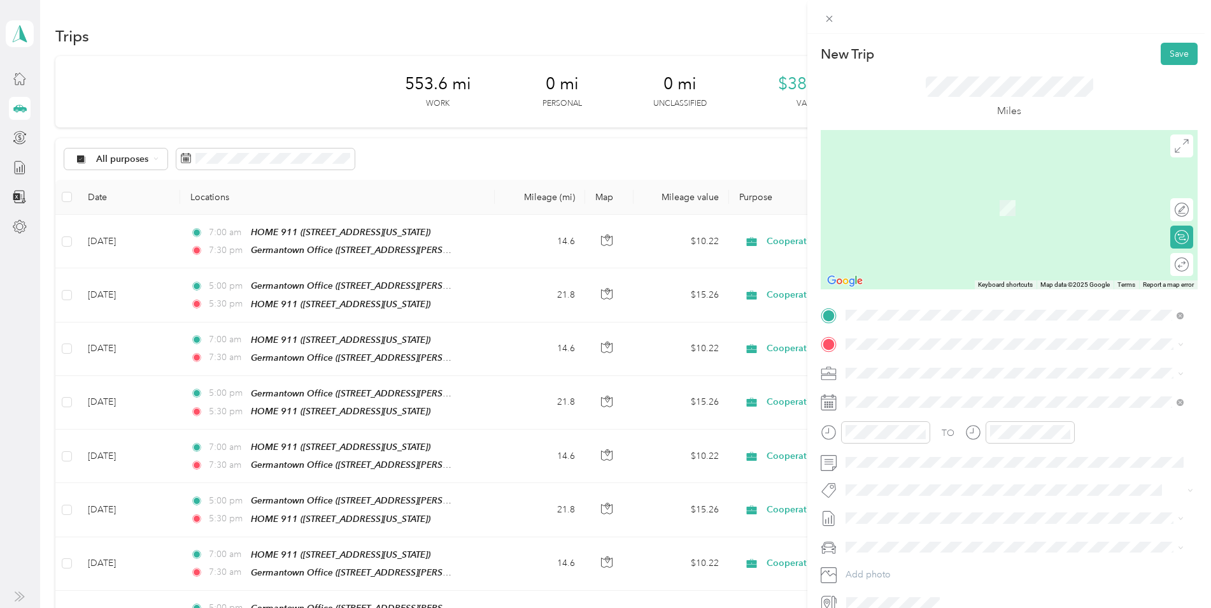
click at [939, 445] on div "HOME 911 [STREET_ADDRESS][US_STATE]" at bounding box center [933, 442] width 127 height 27
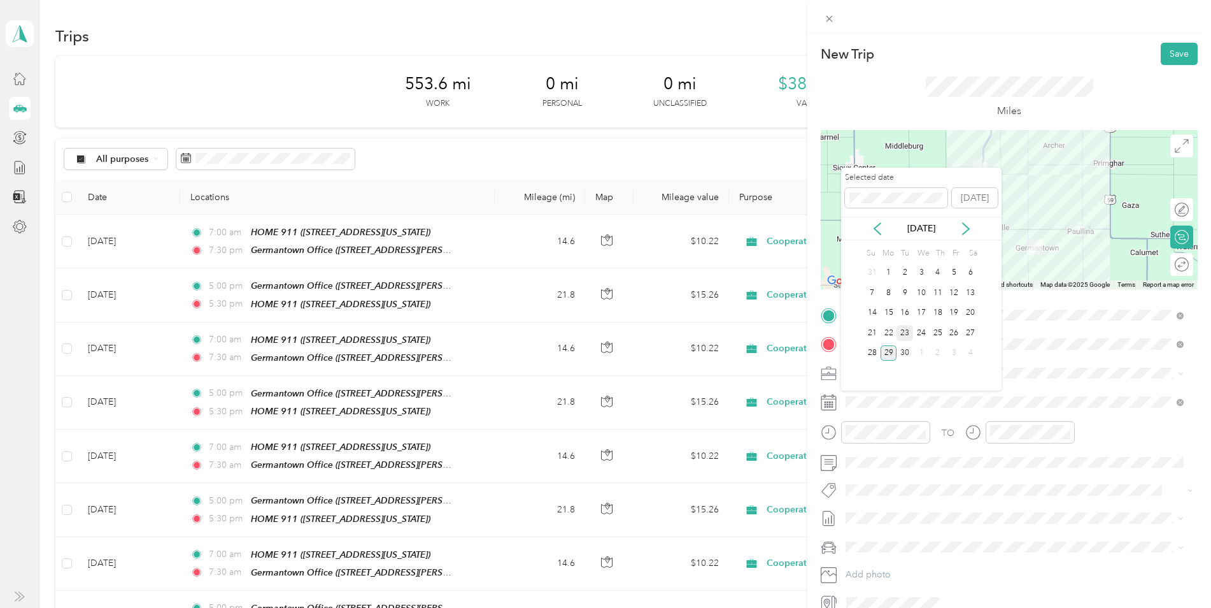
click at [906, 334] on div "23" at bounding box center [905, 333] width 17 height 16
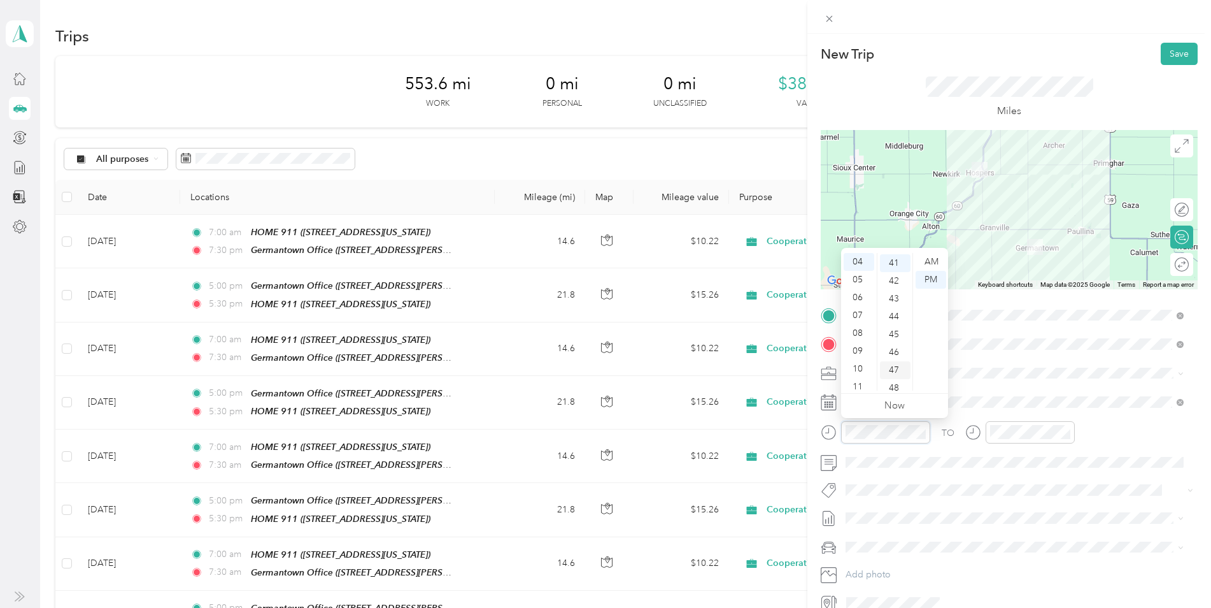
scroll to position [731, 0]
click at [860, 283] on div "05" at bounding box center [859, 280] width 31 height 18
click at [893, 259] on div "00" at bounding box center [895, 262] width 31 height 18
click at [927, 279] on div "PM" at bounding box center [931, 280] width 31 height 18
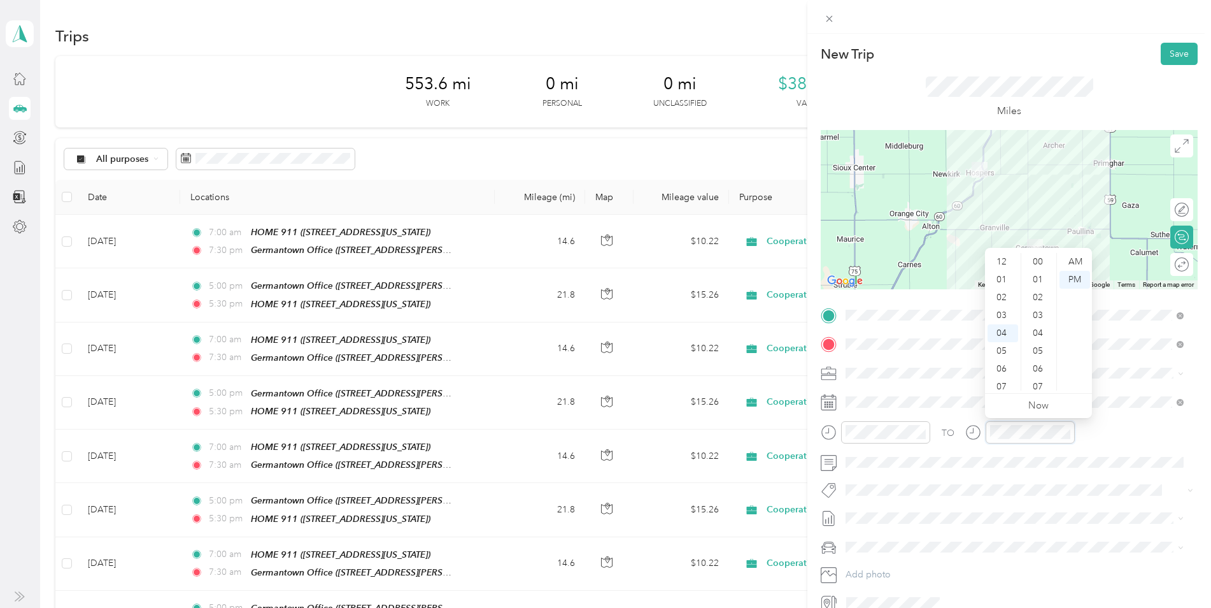
scroll to position [731, 0]
click at [1001, 280] on div "05" at bounding box center [1003, 280] width 31 height 18
click at [1041, 322] on div "30" at bounding box center [1039, 320] width 31 height 18
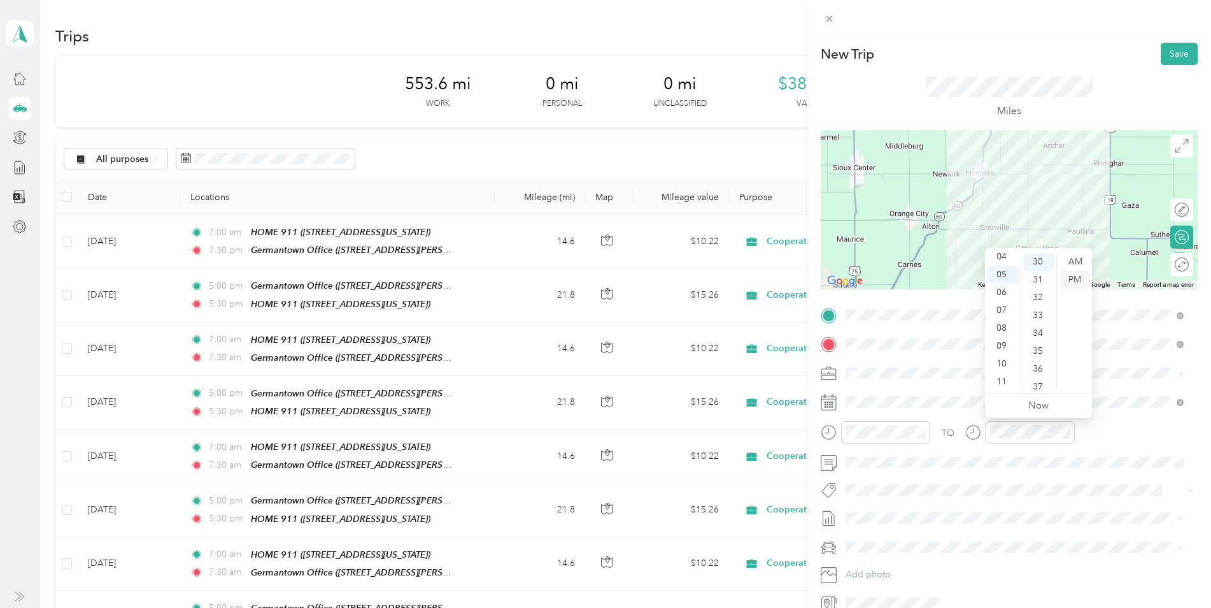
click at [1077, 280] on div "PM" at bounding box center [1075, 280] width 31 height 18
click at [1175, 149] on icon at bounding box center [1182, 146] width 14 height 14
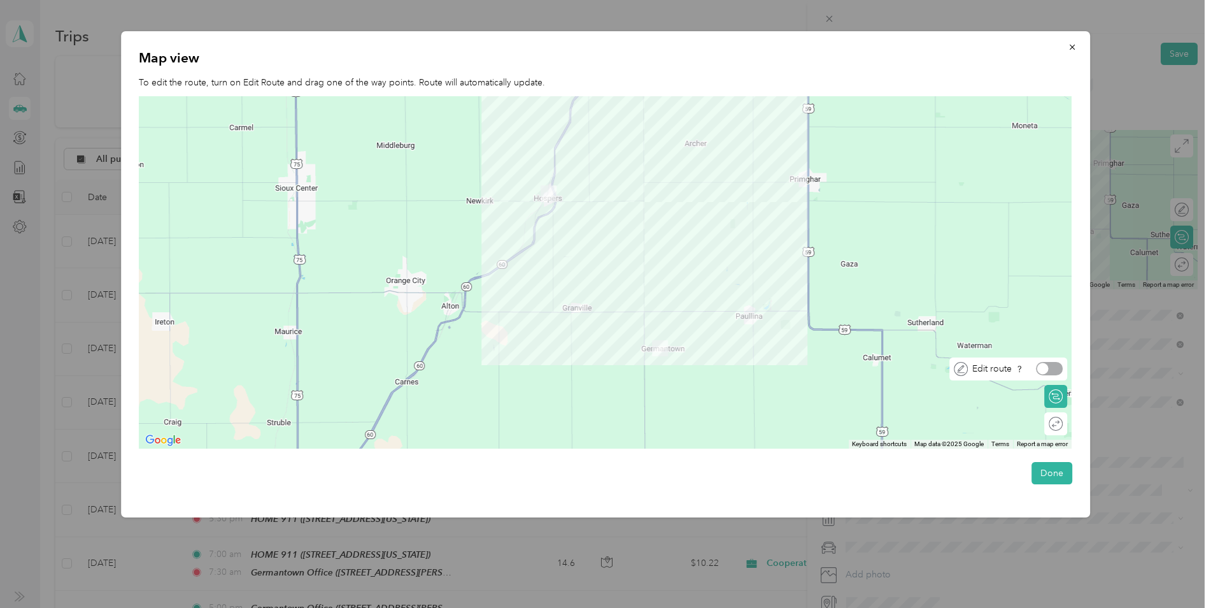
click at [1058, 369] on div at bounding box center [1049, 368] width 27 height 13
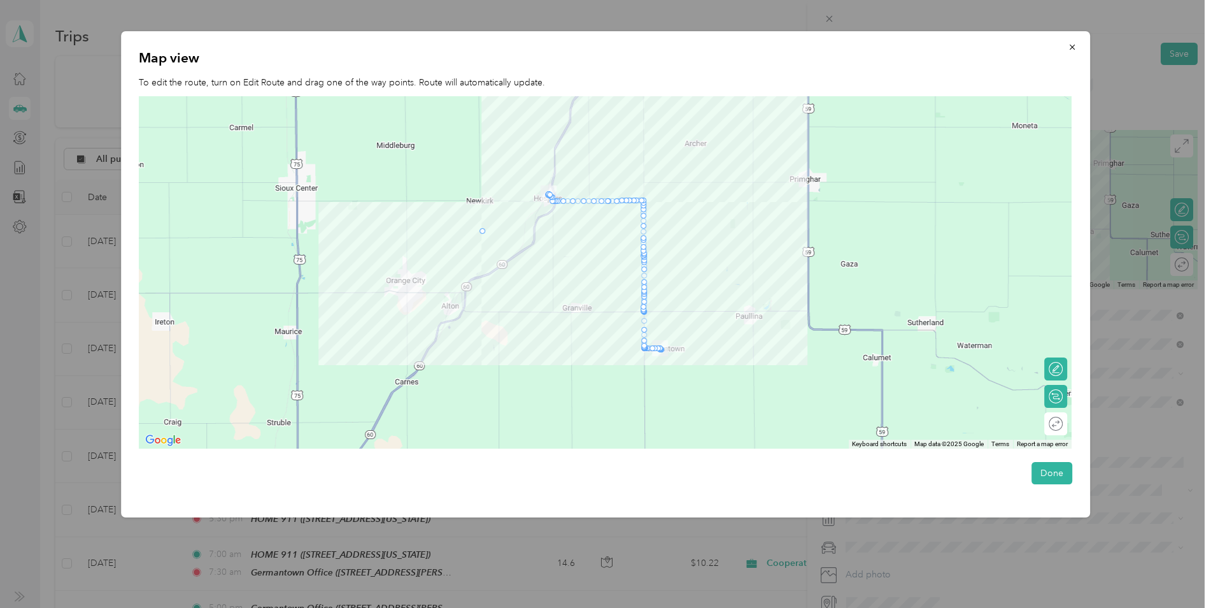
drag, startPoint x: 551, startPoint y: 203, endPoint x: 480, endPoint y: 233, distance: 77.6
click at [1054, 476] on button "Done" at bounding box center [1052, 473] width 41 height 22
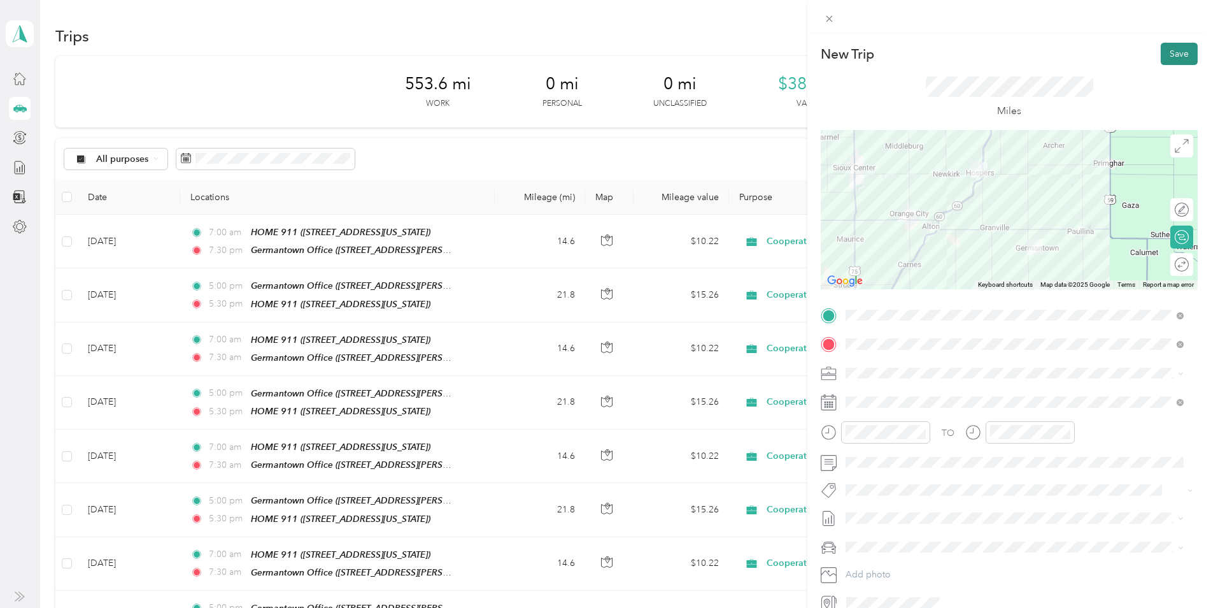
click at [1169, 46] on button "Save" at bounding box center [1179, 54] width 37 height 22
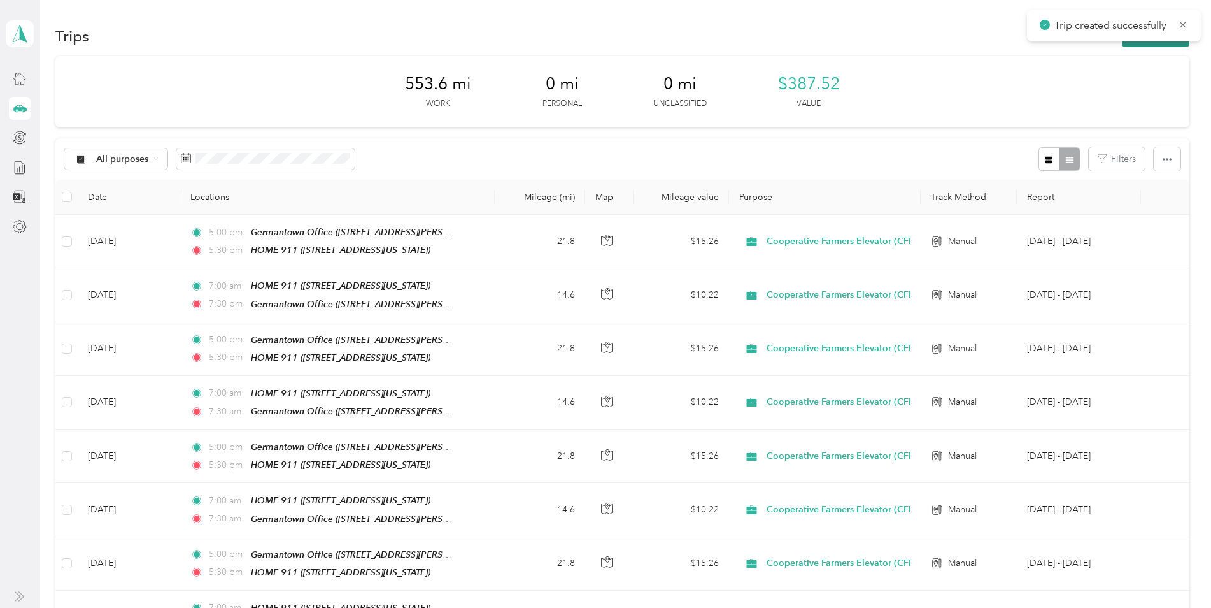
click at [1142, 45] on button "New trip" at bounding box center [1156, 36] width 68 height 22
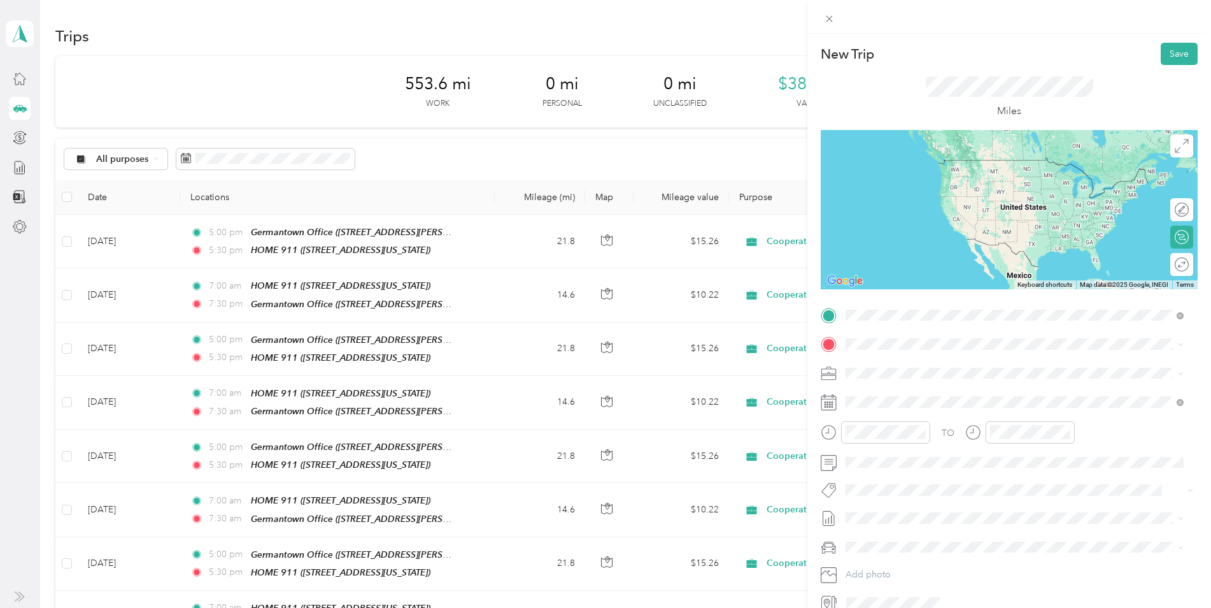
click at [940, 402] on div "HOME 911 [STREET_ADDRESS][US_STATE]" at bounding box center [1014, 417] width 329 height 31
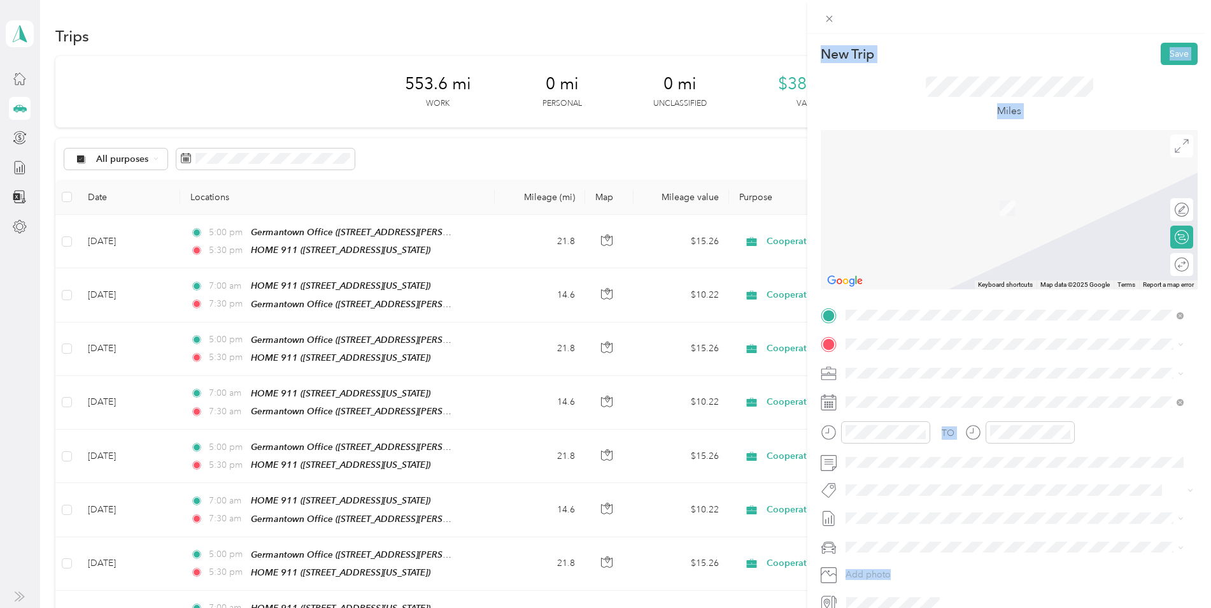
scroll to position [258, 0]
drag, startPoint x: 1028, startPoint y: 640, endPoint x: 1024, endPoint y: 627, distance: 13.3
click at [1024, 607] on html "[PERSON_NAME] Personal dashboard Trips New trip 553.6 mi Work 0 mi Personal 0 m…" at bounding box center [602, 304] width 1205 height 608
click at [1000, 360] on div "TO Add photo" at bounding box center [1009, 459] width 377 height 308
click at [874, 248] on div at bounding box center [1009, 209] width 377 height 159
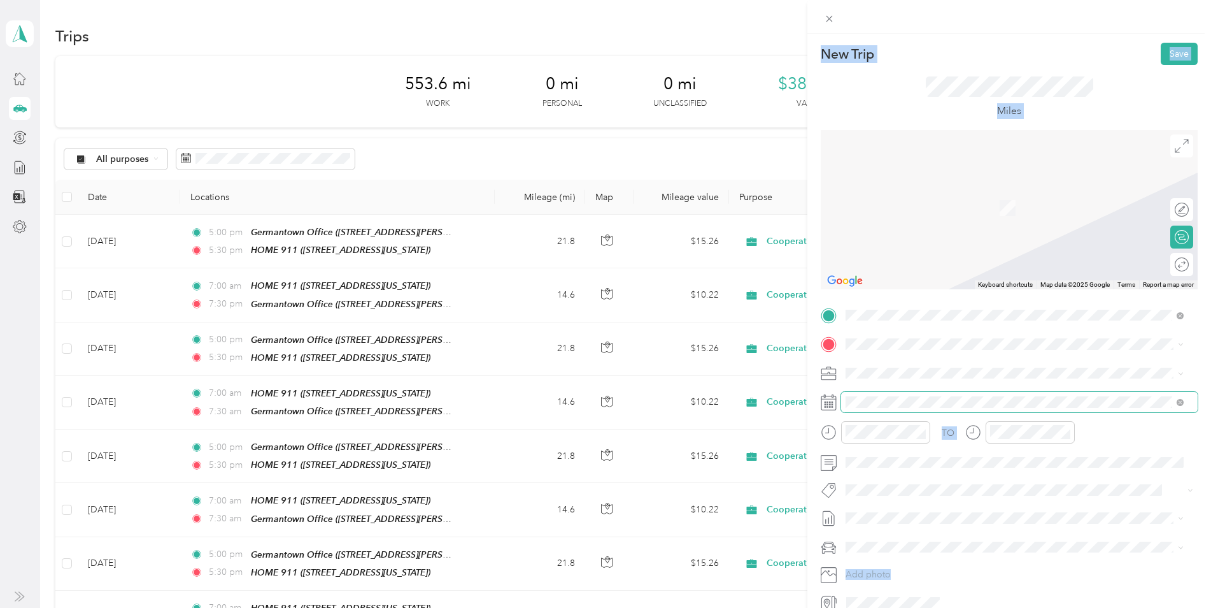
click at [1118, 393] on span at bounding box center [1019, 402] width 357 height 20
click at [936, 482] on strong "Germantown Office" at bounding box center [955, 485] width 83 height 11
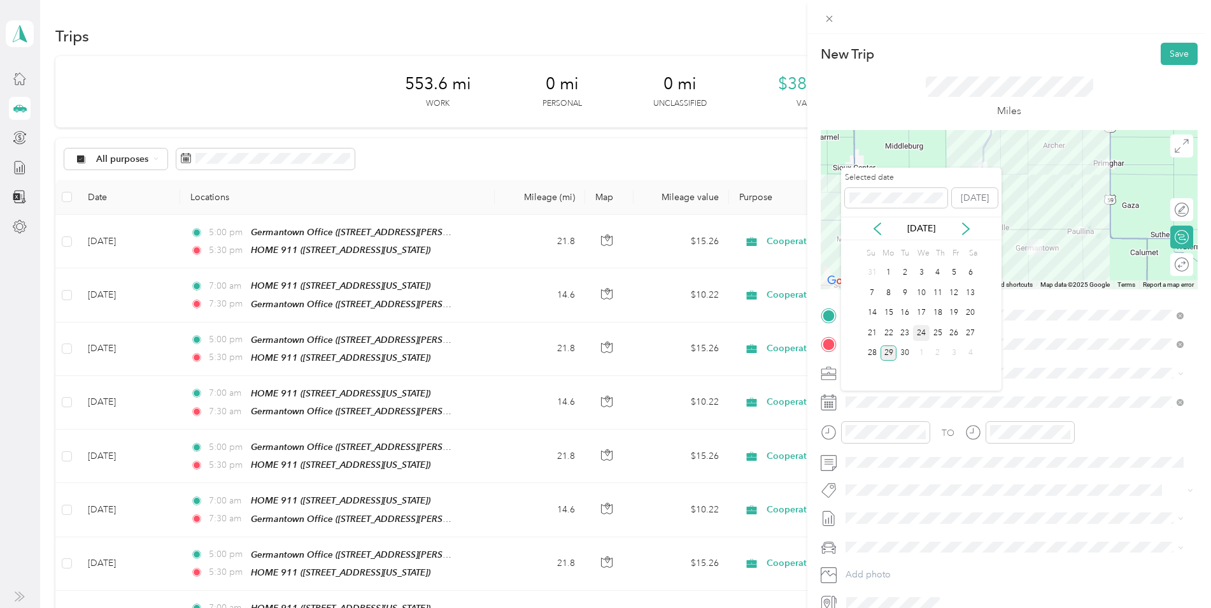
click at [922, 332] on div "24" at bounding box center [921, 333] width 17 height 16
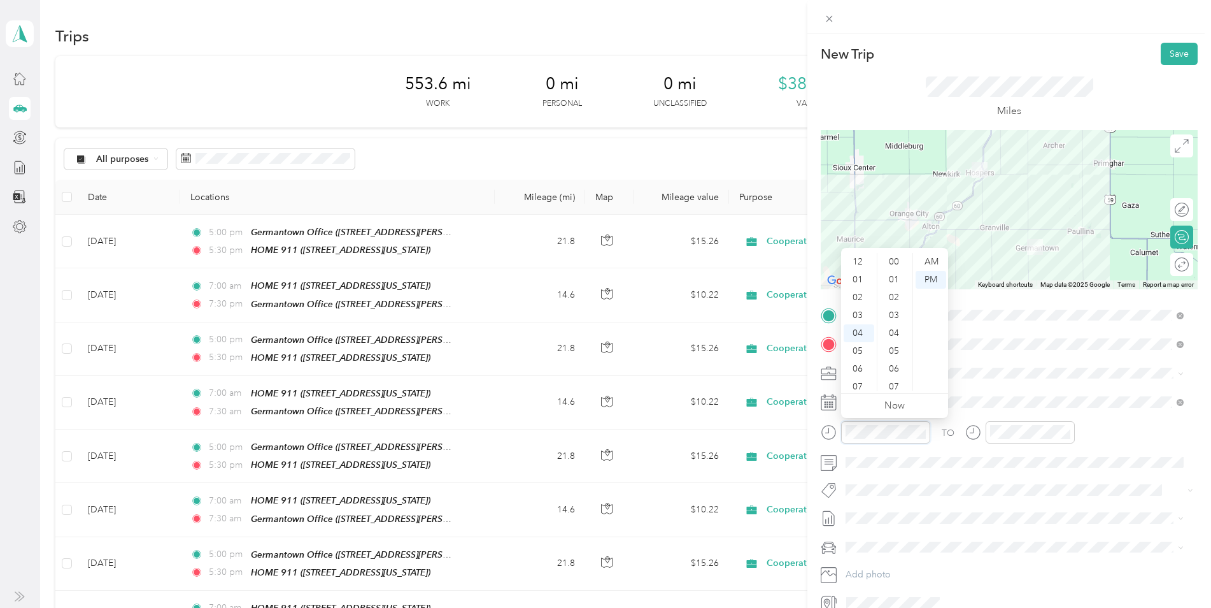
scroll to position [731, 0]
click at [860, 318] on div "07" at bounding box center [859, 315] width 31 height 18
click at [892, 260] on div "00" at bounding box center [895, 262] width 31 height 18
click at [934, 257] on div "AM" at bounding box center [931, 262] width 31 height 18
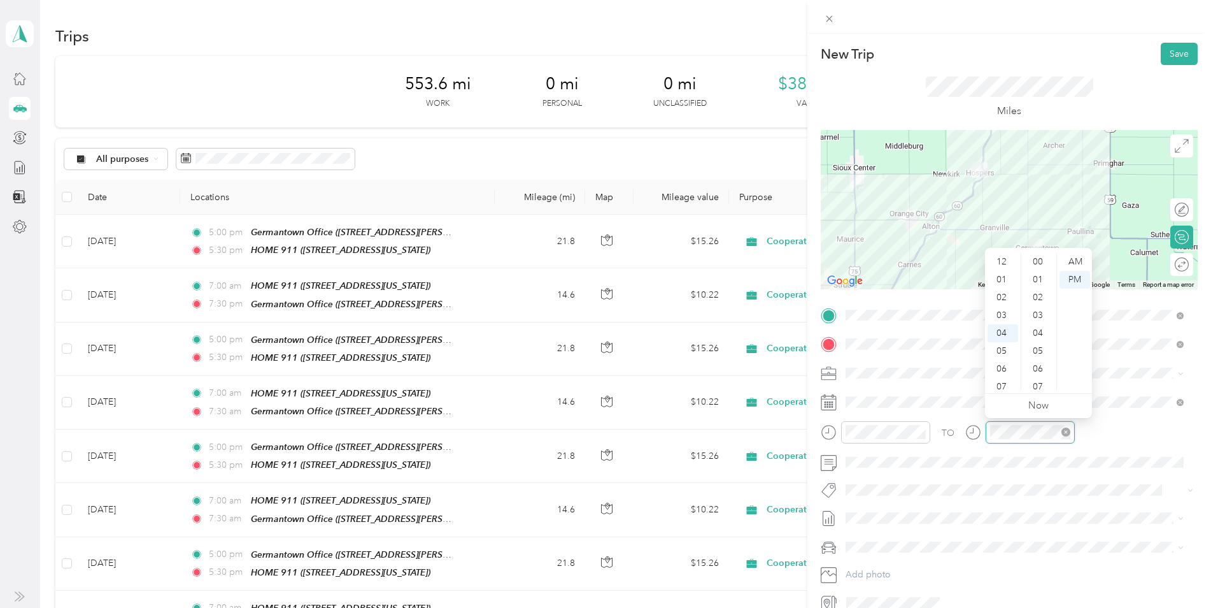
scroll to position [731, 0]
click at [1004, 315] on div "07" at bounding box center [1003, 315] width 31 height 18
click at [1039, 320] on div "30" at bounding box center [1039, 320] width 31 height 18
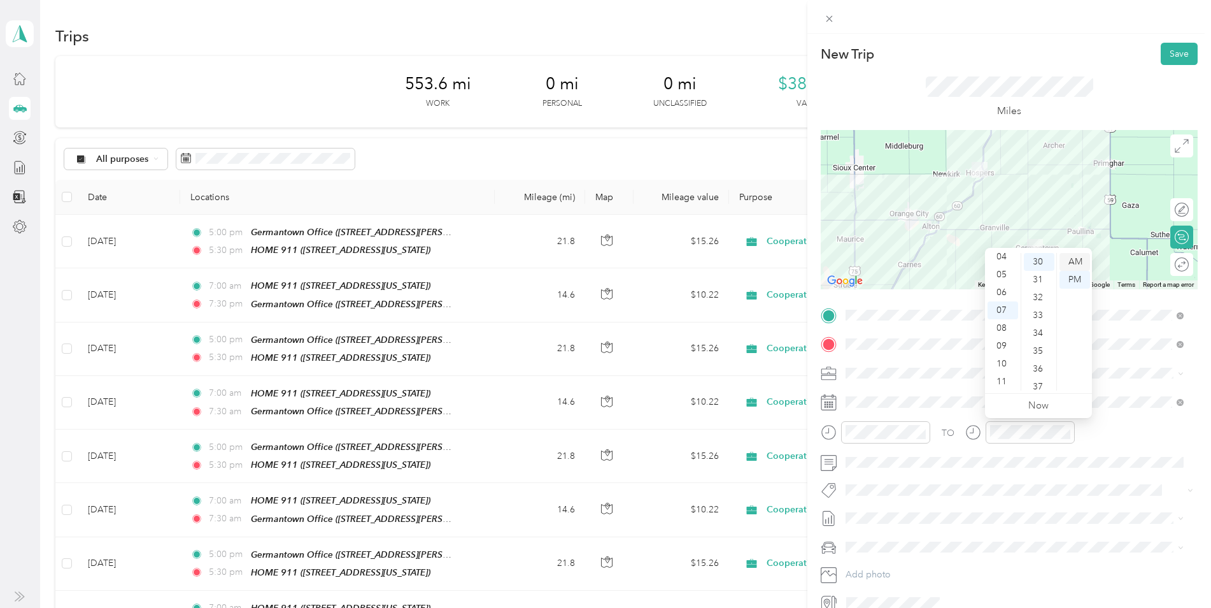
click at [1076, 260] on div "AM" at bounding box center [1075, 262] width 31 height 18
click at [1169, 50] on button "Save" at bounding box center [1179, 54] width 37 height 22
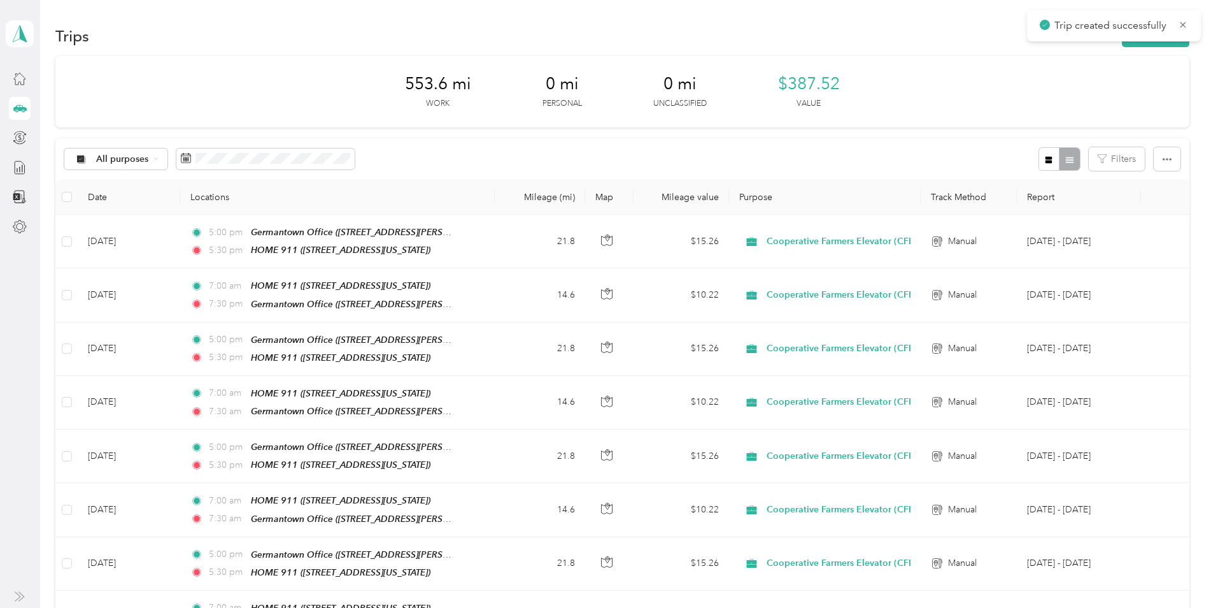
click at [1152, 47] on div "Trips New trip" at bounding box center [622, 35] width 1134 height 27
click at [1150, 45] on button "New trip" at bounding box center [1156, 36] width 68 height 22
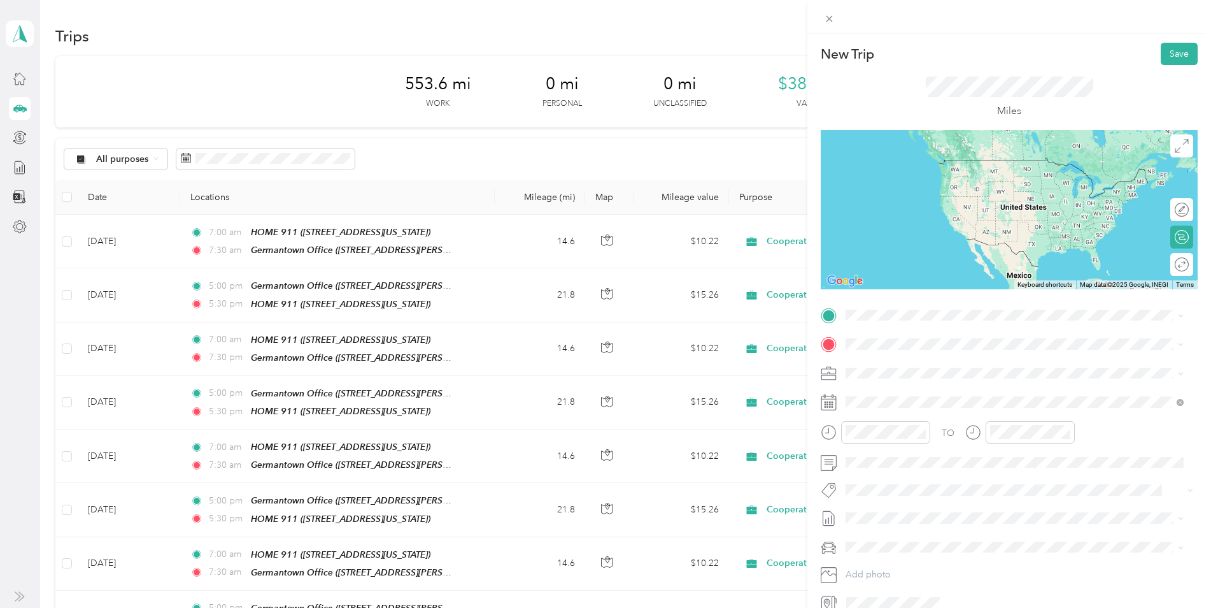
click at [942, 455] on strong "Germantown Office" at bounding box center [955, 449] width 83 height 11
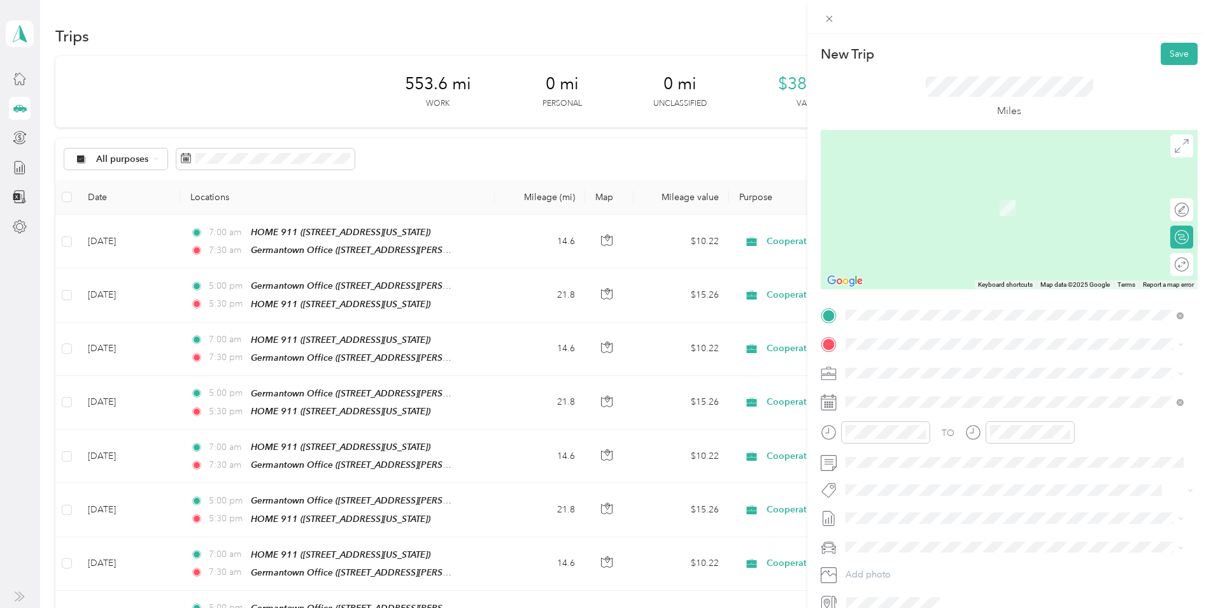
click at [928, 447] on div "HOME 911 [STREET_ADDRESS][US_STATE]" at bounding box center [933, 444] width 127 height 27
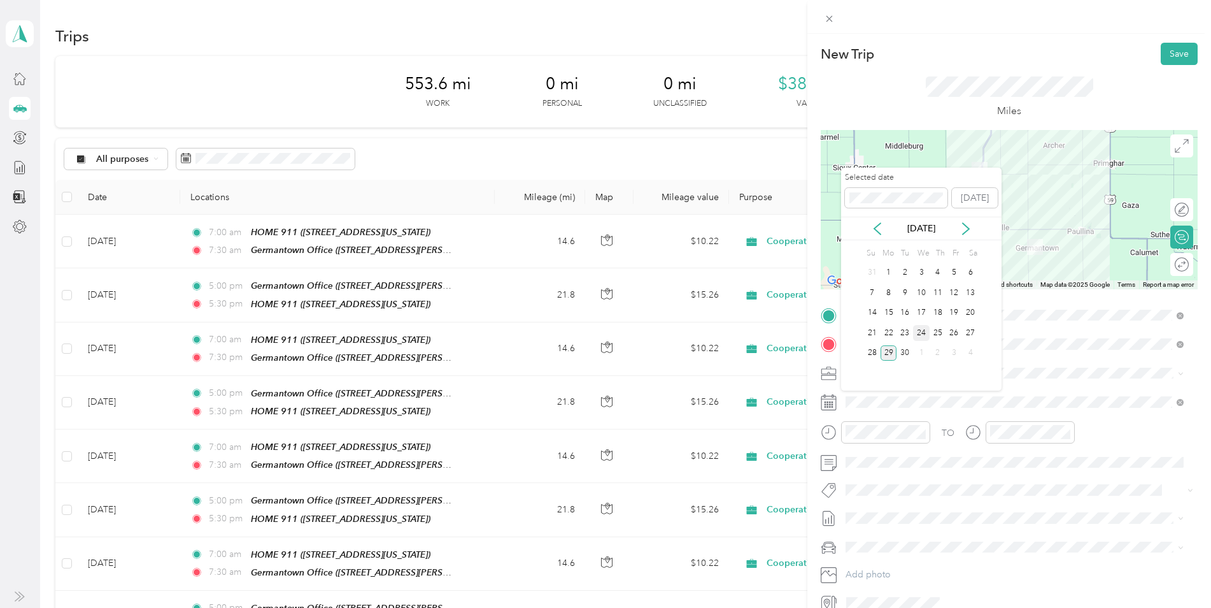
click at [919, 331] on div "24" at bounding box center [921, 333] width 17 height 16
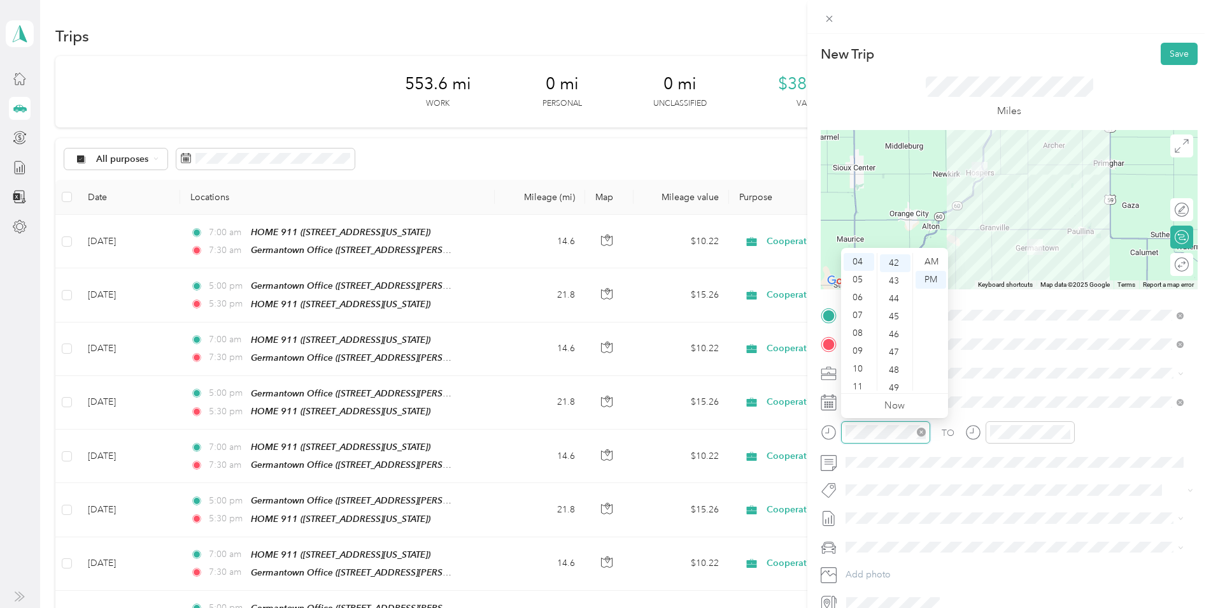
scroll to position [749, 0]
click at [858, 313] on div "07" at bounding box center [859, 315] width 31 height 18
click at [892, 260] on div "00" at bounding box center [895, 262] width 31 height 18
click at [932, 261] on div "AM" at bounding box center [931, 262] width 31 height 18
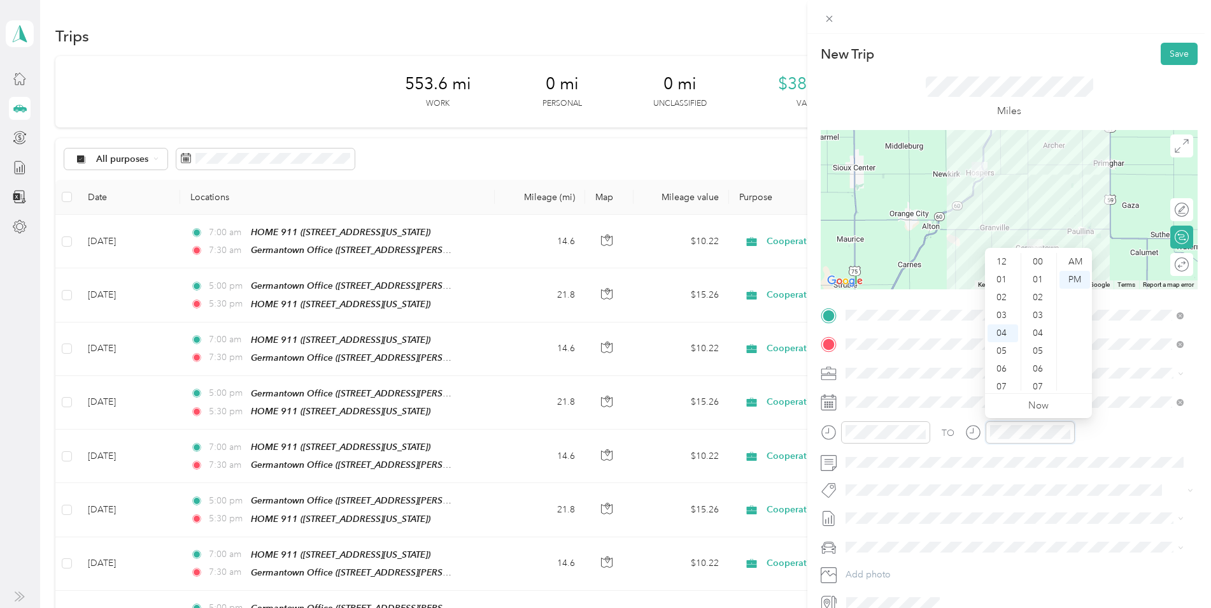
scroll to position [749, 0]
click at [1002, 316] on div "07" at bounding box center [1003, 315] width 31 height 18
click at [1039, 304] on div "30" at bounding box center [1039, 303] width 31 height 18
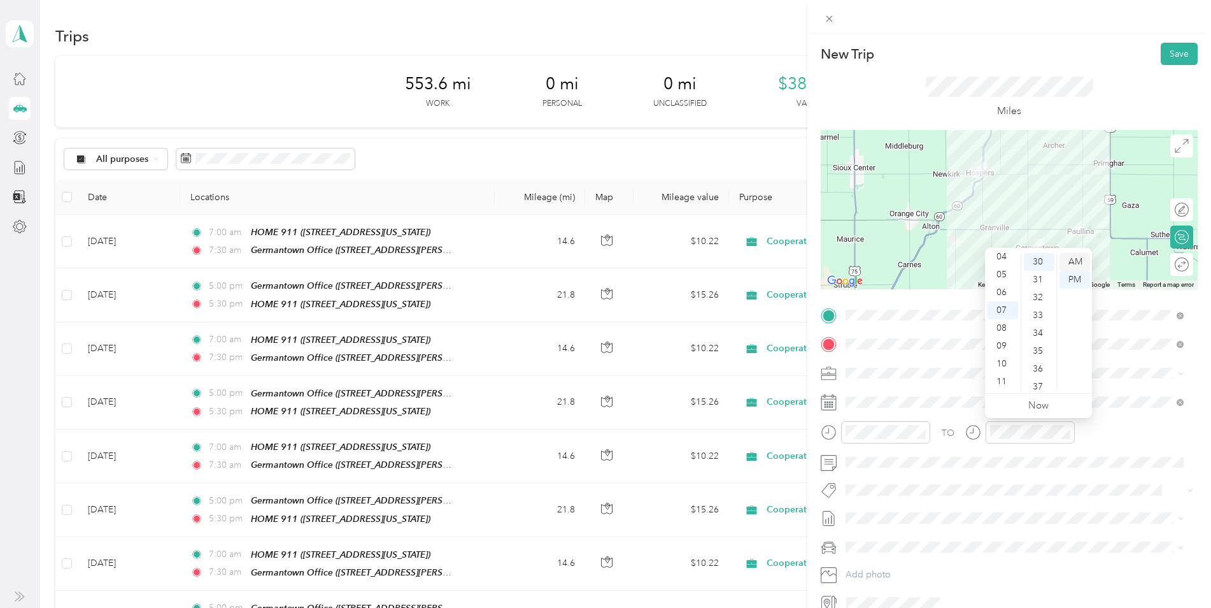
click at [1074, 259] on div "AM" at bounding box center [1075, 262] width 31 height 18
click at [951, 395] on span at bounding box center [1019, 402] width 357 height 20
click at [1178, 154] on span at bounding box center [1182, 145] width 23 height 23
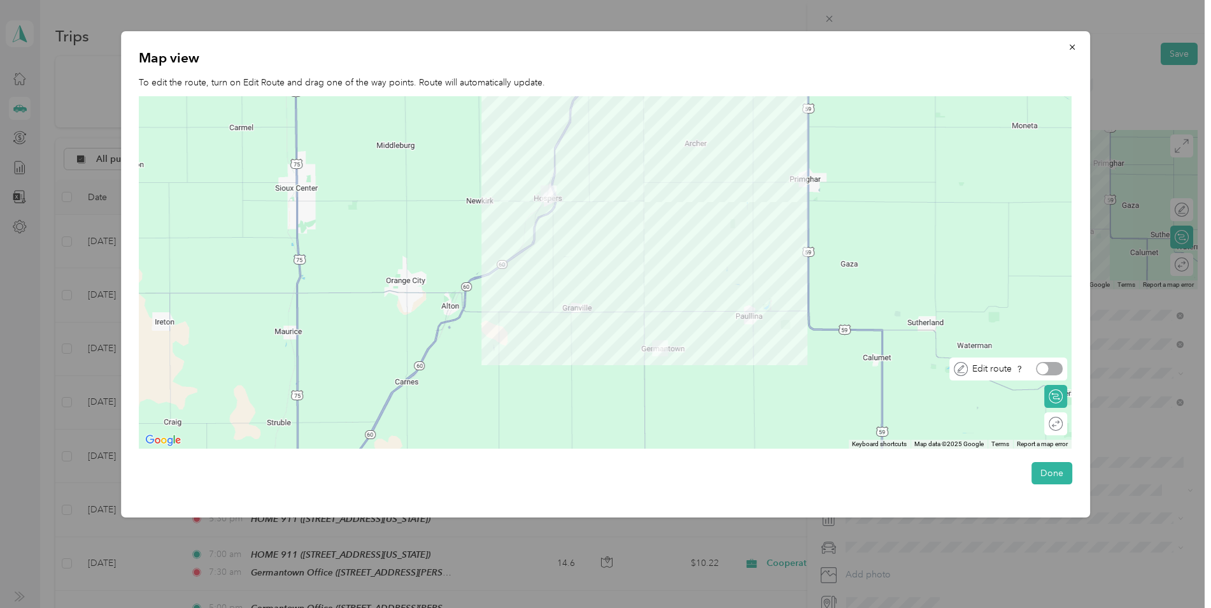
click at [1062, 368] on div at bounding box center [1049, 368] width 27 height 13
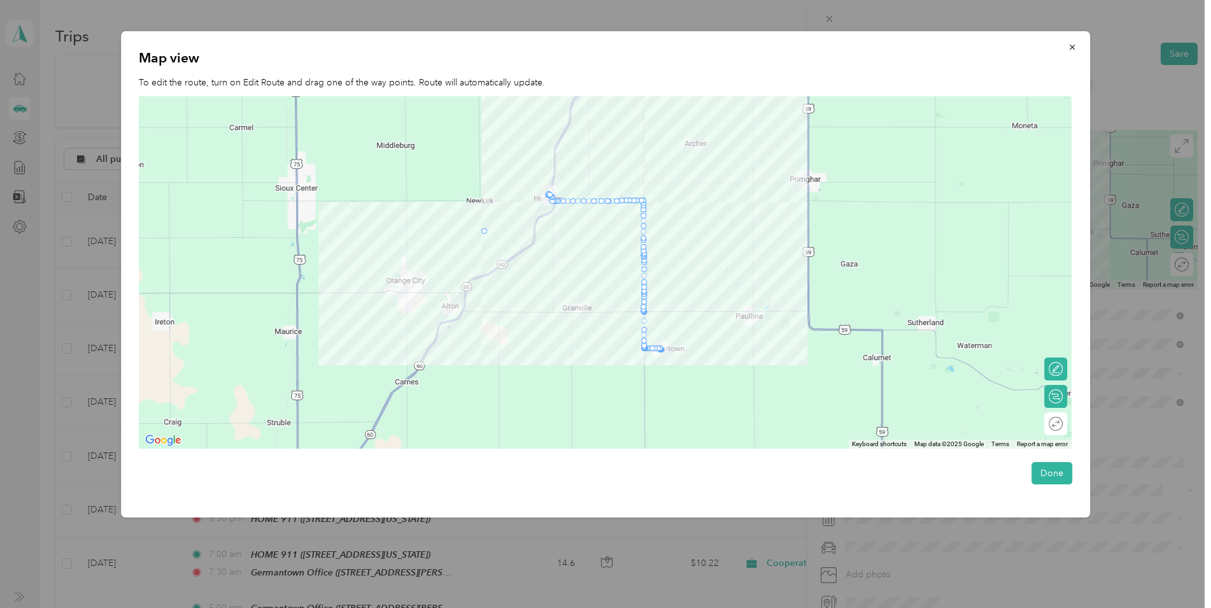
drag, startPoint x: 550, startPoint y: 202, endPoint x: 481, endPoint y: 232, distance: 75.3
click at [1057, 469] on button "Done" at bounding box center [1052, 473] width 41 height 22
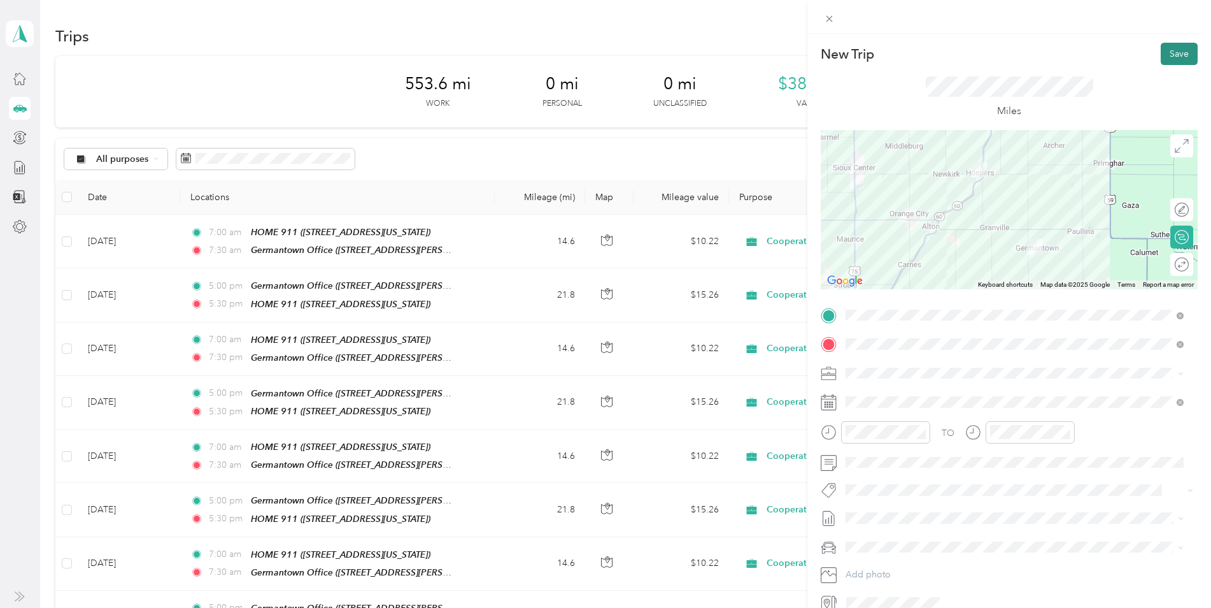
click at [1165, 53] on button "Save" at bounding box center [1179, 54] width 37 height 22
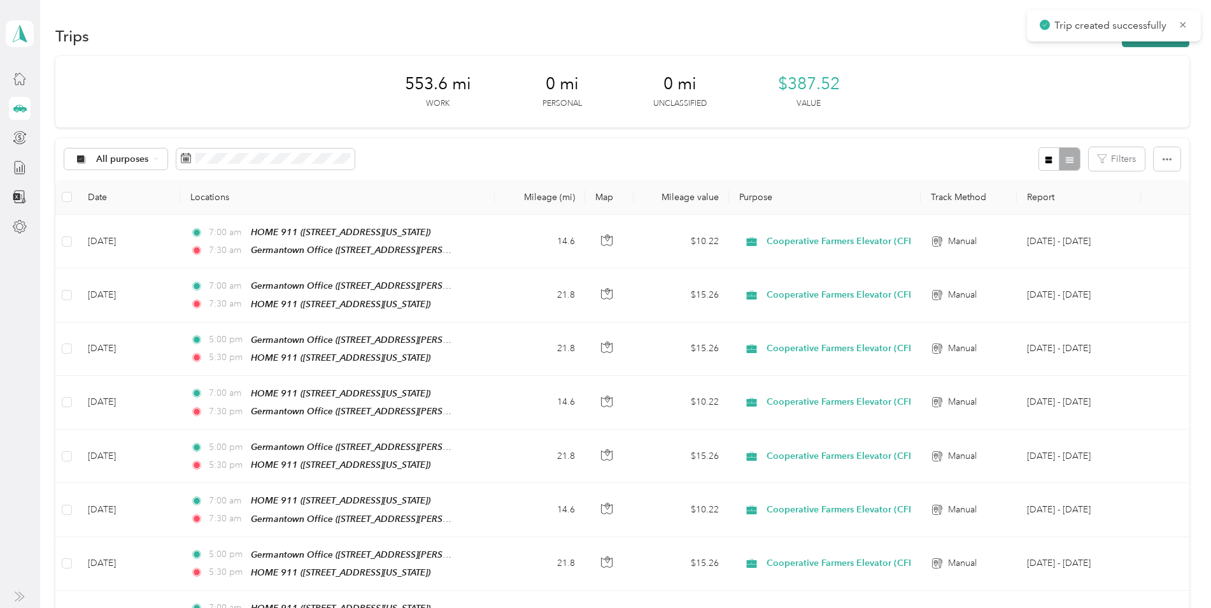
click at [1139, 43] on button "New trip" at bounding box center [1156, 36] width 68 height 22
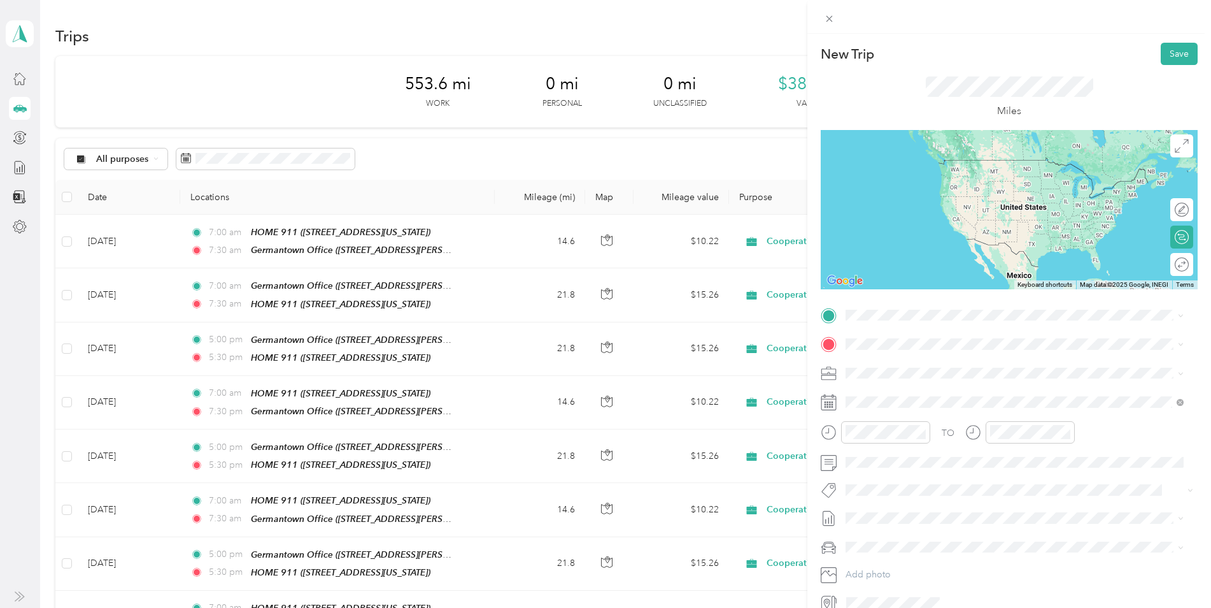
click at [946, 415] on div "HOME 911 [STREET_ADDRESS][US_STATE]" at bounding box center [933, 412] width 127 height 27
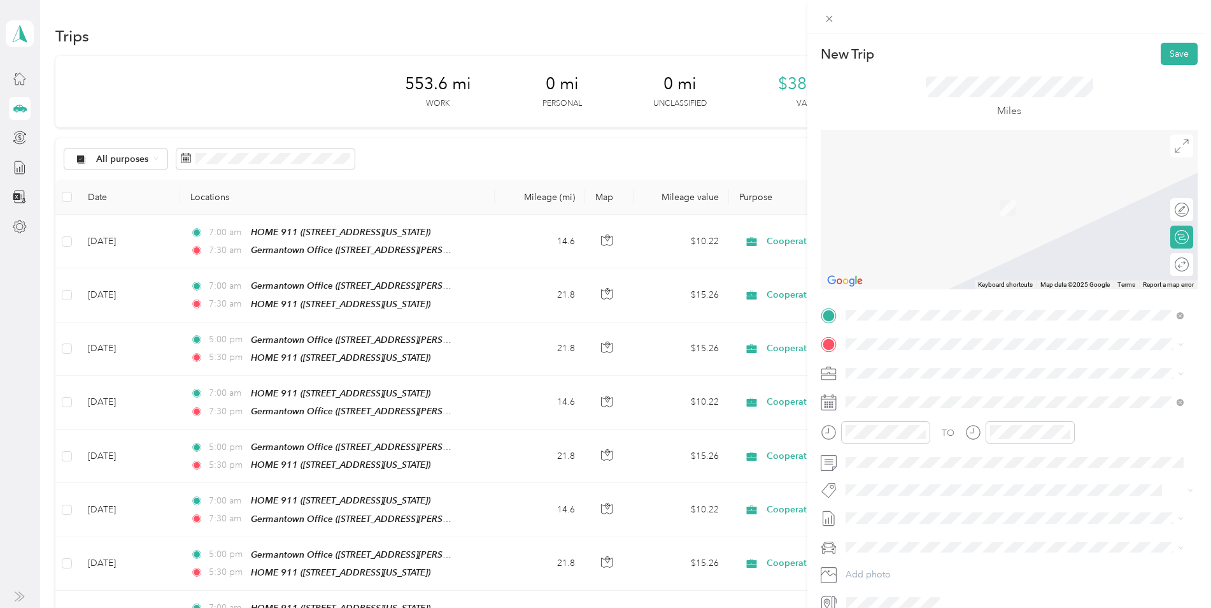
click at [948, 485] on div "TEAM Germantown Office" at bounding box center [969, 479] width 198 height 16
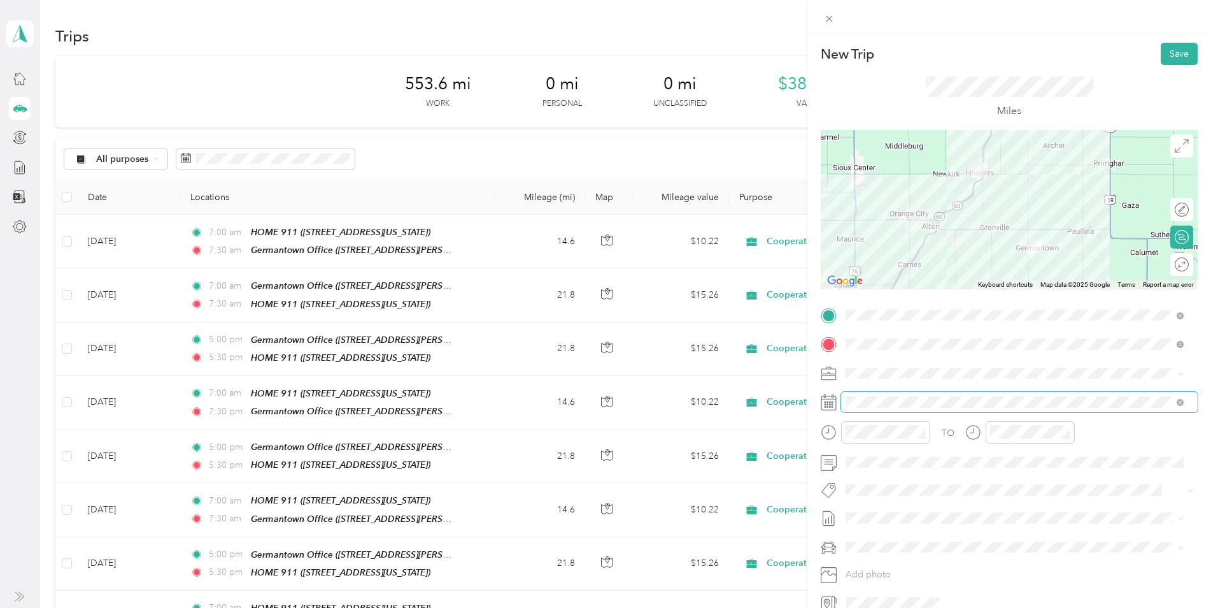
click at [913, 394] on span at bounding box center [1019, 402] width 357 height 20
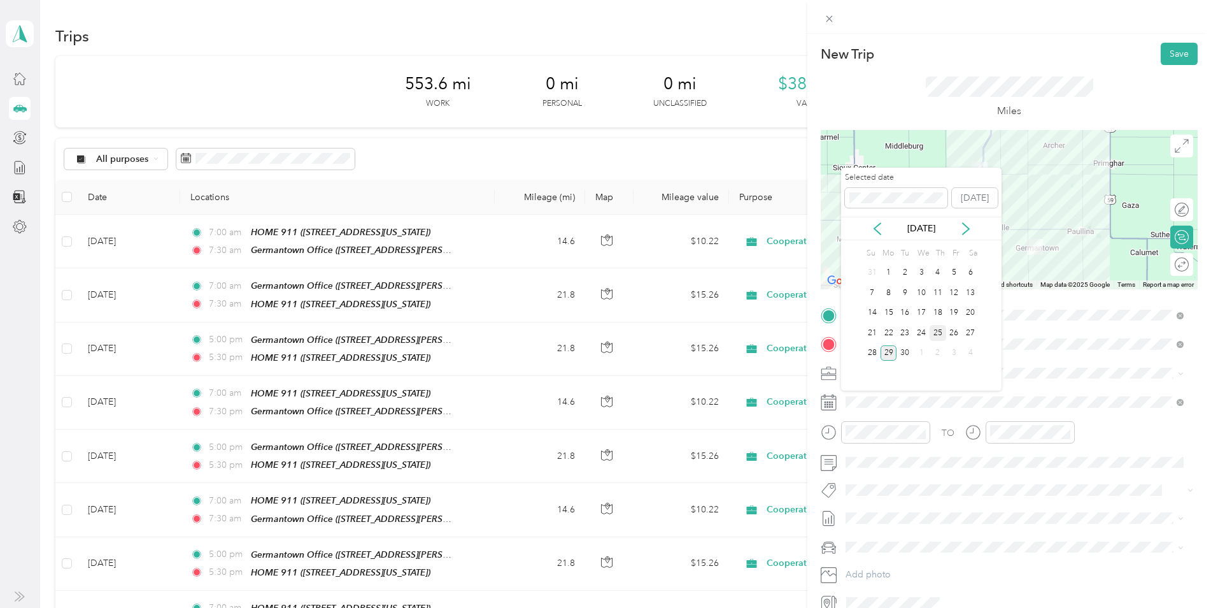
click at [938, 330] on div "25" at bounding box center [938, 333] width 17 height 16
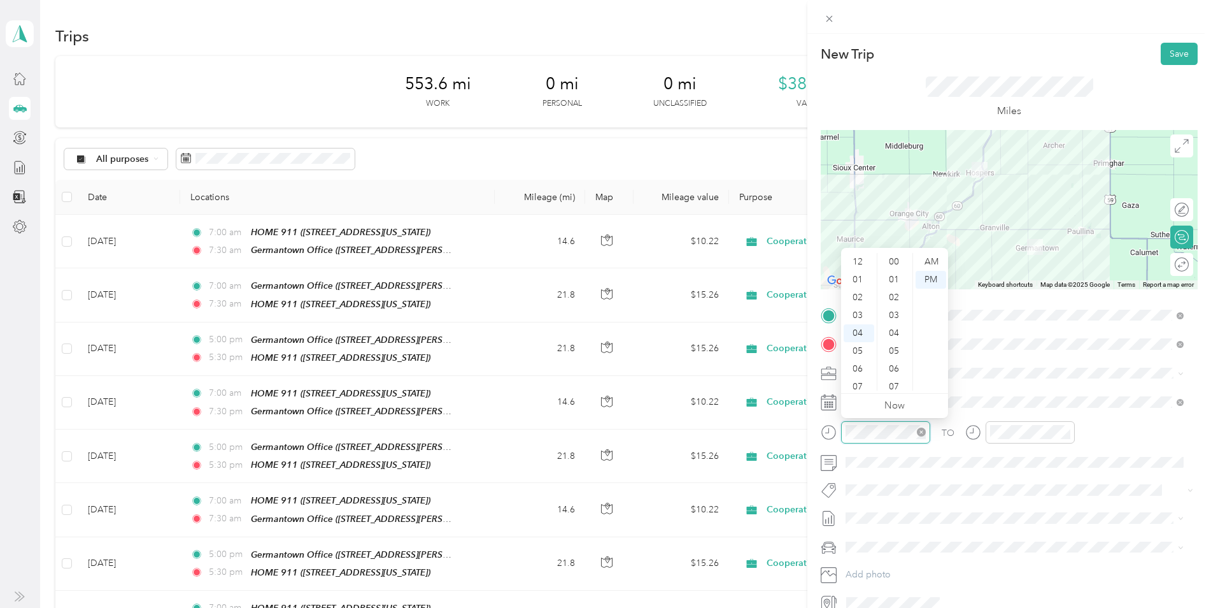
scroll to position [767, 0]
click at [864, 311] on div "07" at bounding box center [859, 315] width 31 height 18
click at [893, 263] on div "00" at bounding box center [895, 262] width 31 height 18
click at [932, 260] on div "AM" at bounding box center [931, 262] width 31 height 18
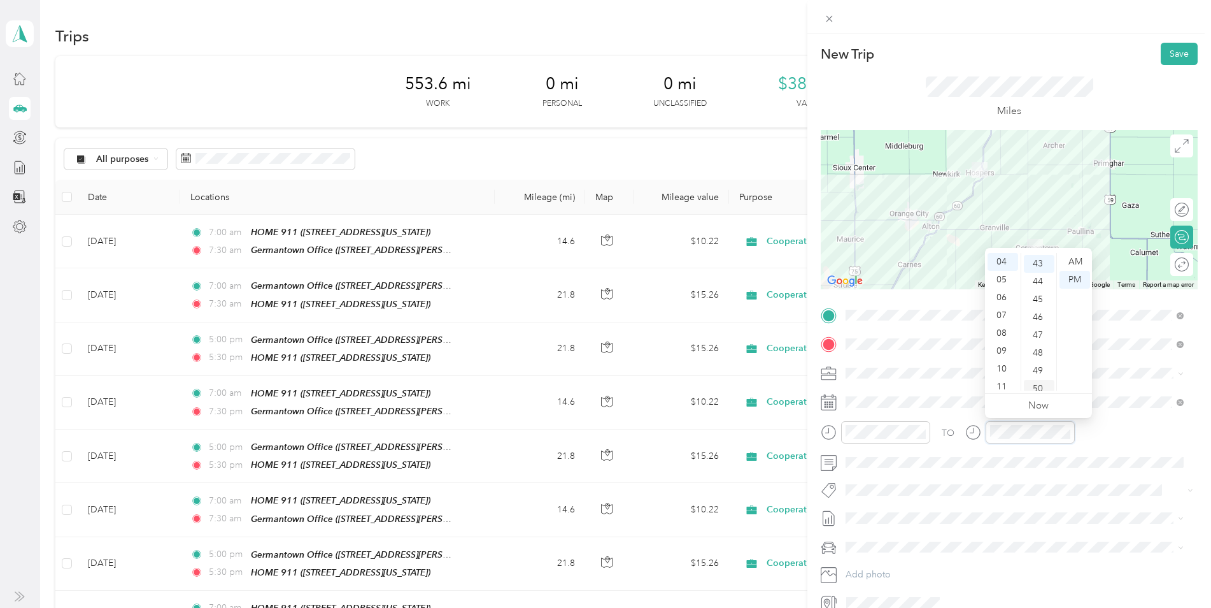
scroll to position [767, 0]
click at [1006, 314] on div "07" at bounding box center [1003, 315] width 31 height 18
click at [1038, 280] on div "30" at bounding box center [1039, 285] width 31 height 18
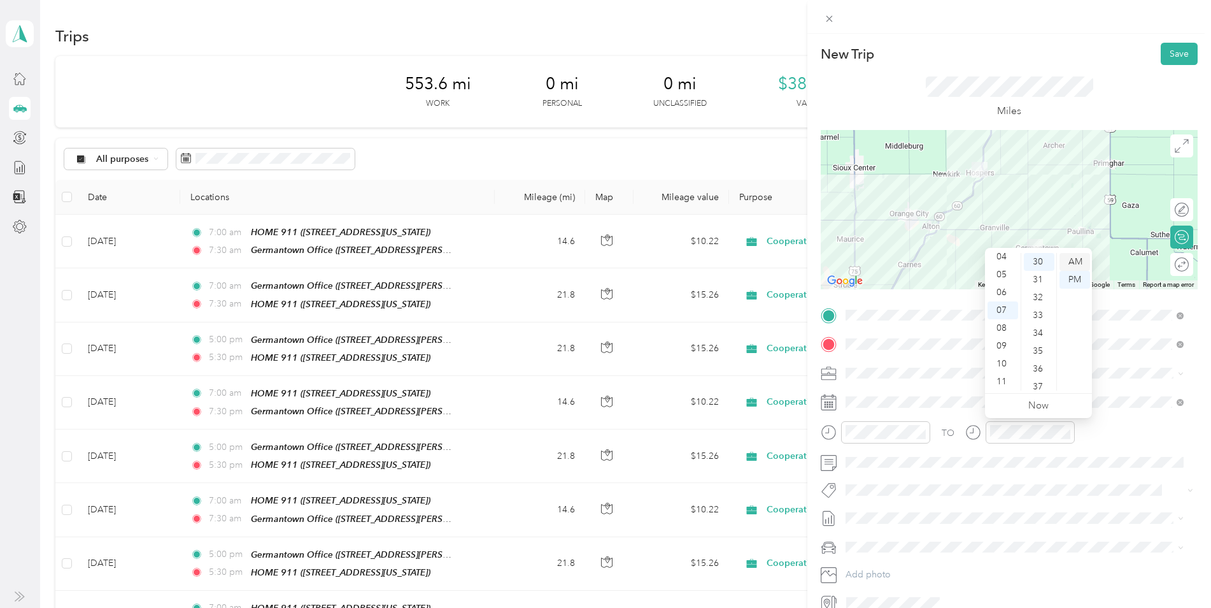
click at [1078, 257] on div "AM" at bounding box center [1075, 262] width 31 height 18
click at [1176, 151] on icon at bounding box center [1182, 145] width 13 height 13
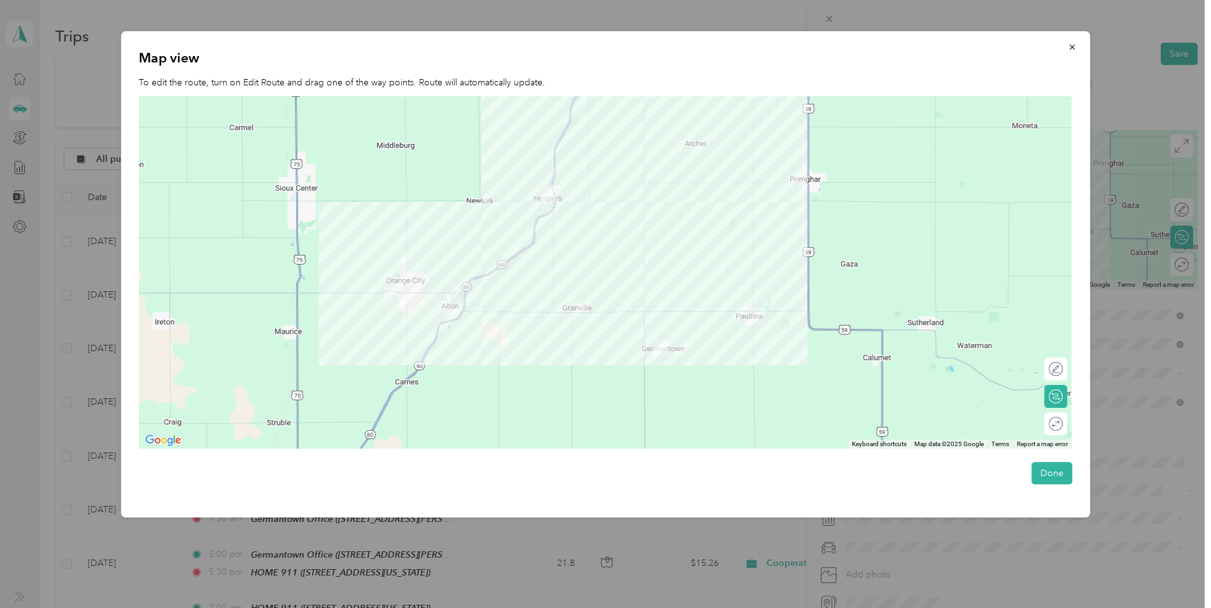
click at [1172, 213] on div "Map view To edit the route, turn on Edit Route and drag one of the way points. …" at bounding box center [1090, 276] width 969 height 490
click at [1061, 371] on div at bounding box center [1049, 368] width 27 height 13
drag, startPoint x: 551, startPoint y: 202, endPoint x: 481, endPoint y: 229, distance: 75.0
click at [1044, 474] on button "Done" at bounding box center [1052, 473] width 41 height 22
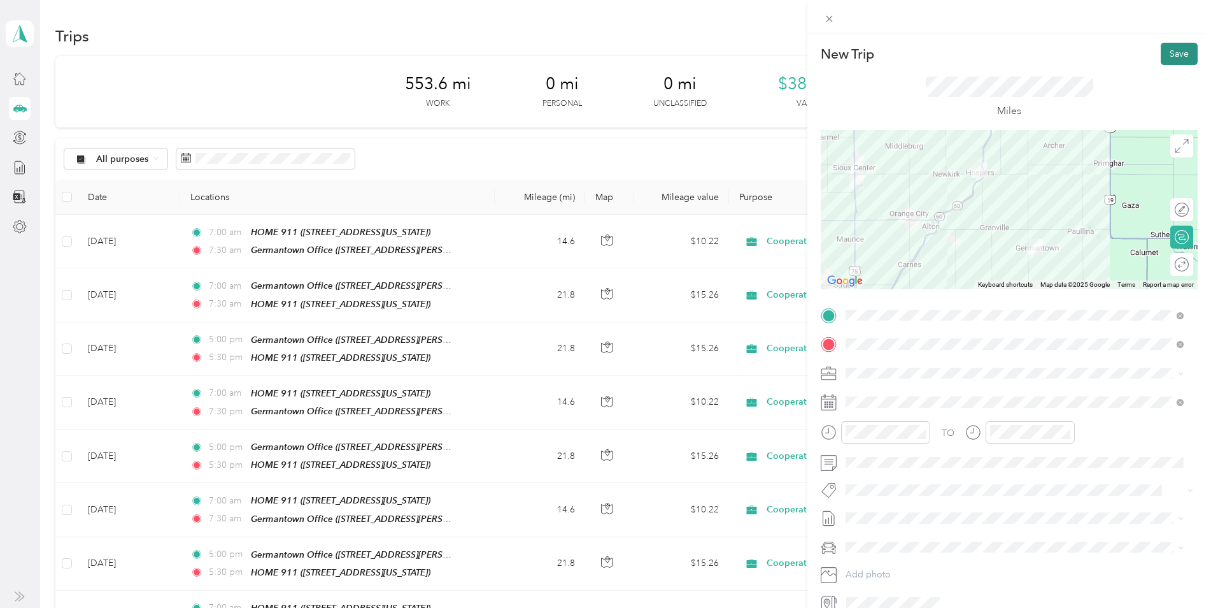
click at [1164, 48] on button "Save" at bounding box center [1179, 54] width 37 height 22
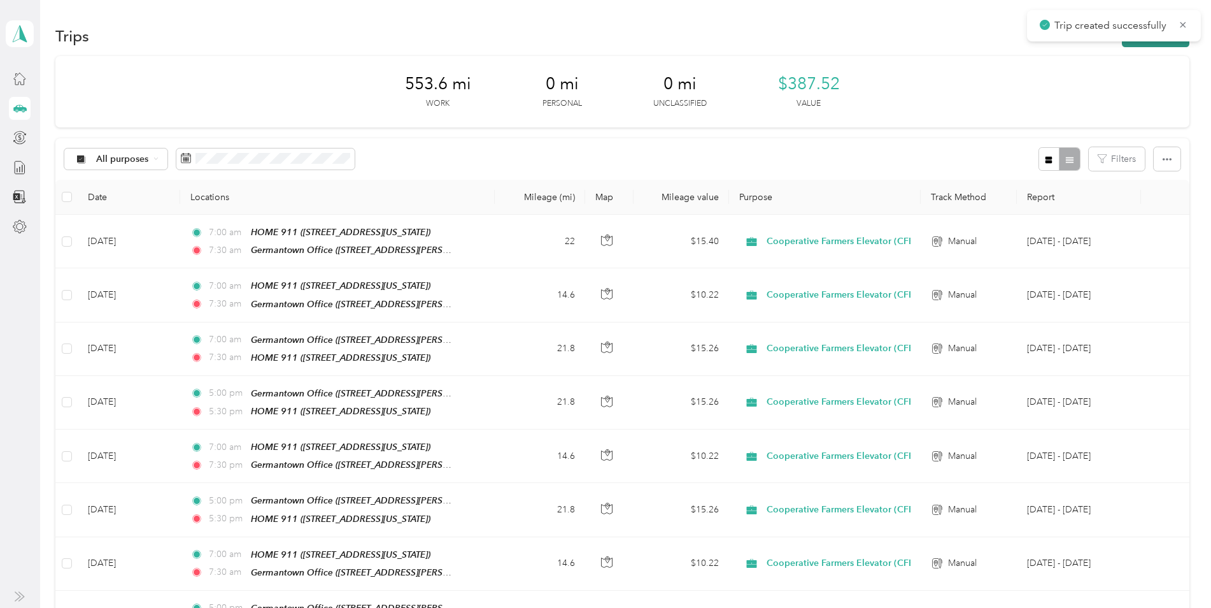
click at [1139, 43] on button "New trip" at bounding box center [1156, 36] width 68 height 22
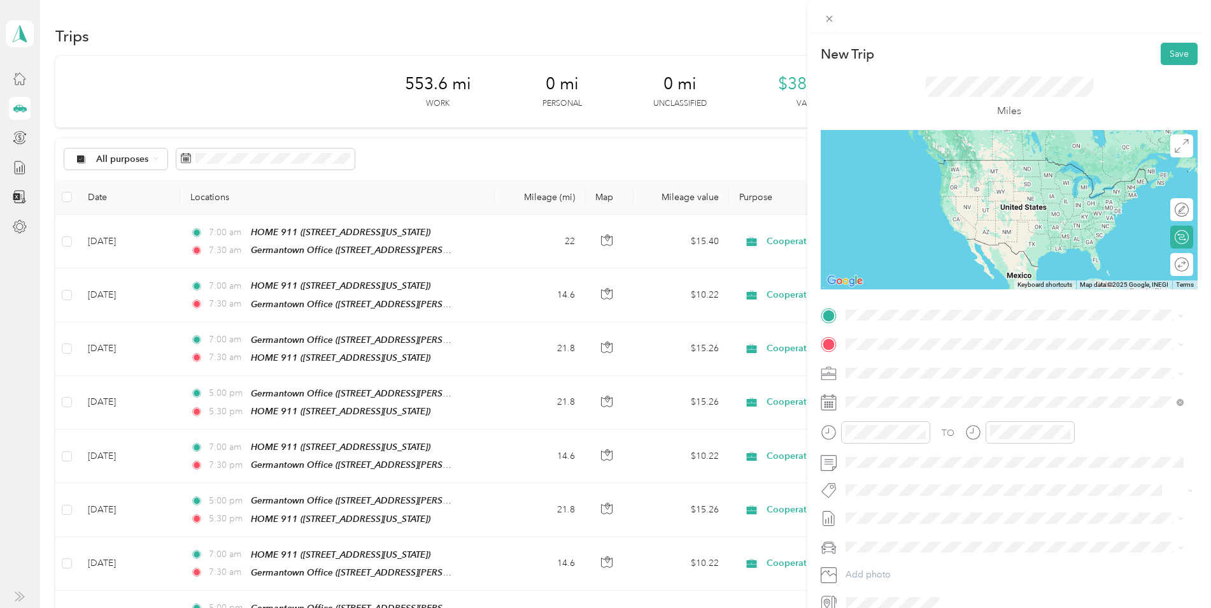
click at [945, 453] on strong "Germantown Office" at bounding box center [955, 452] width 83 height 11
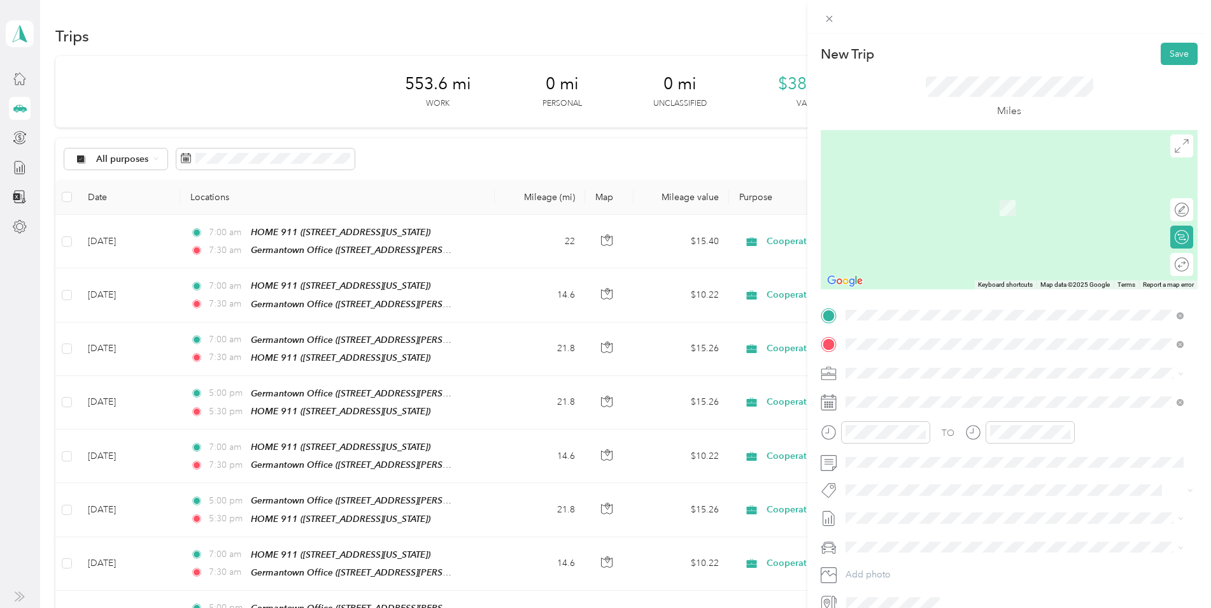
click at [951, 449] on span "[STREET_ADDRESS][US_STATE]" at bounding box center [933, 453] width 127 height 11
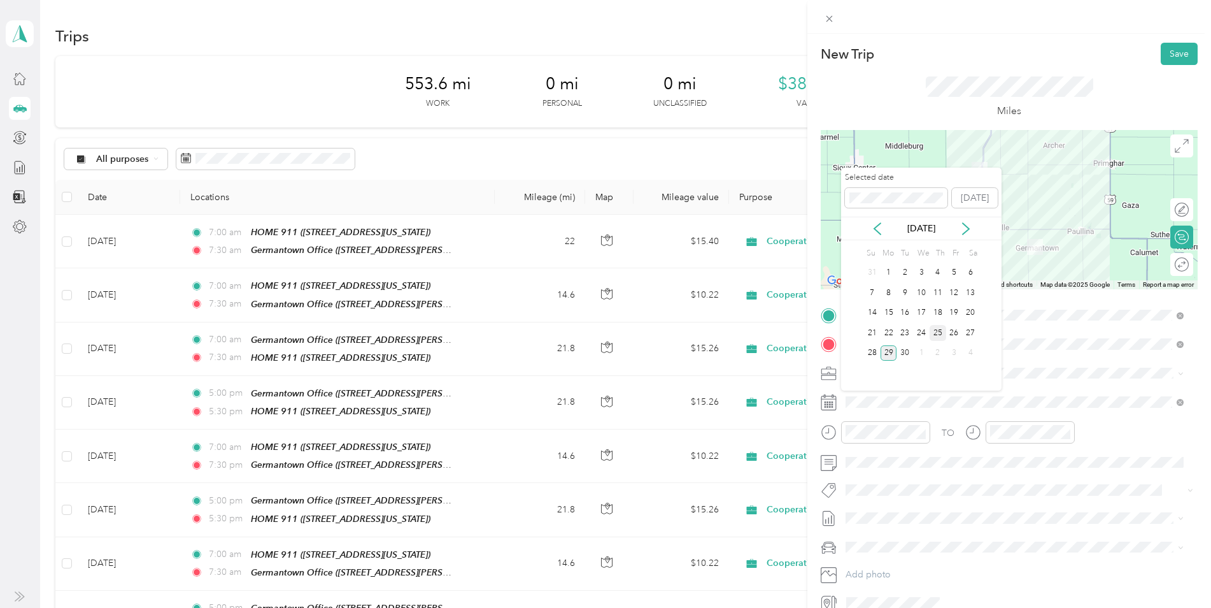
click at [940, 335] on div "25" at bounding box center [938, 333] width 17 height 16
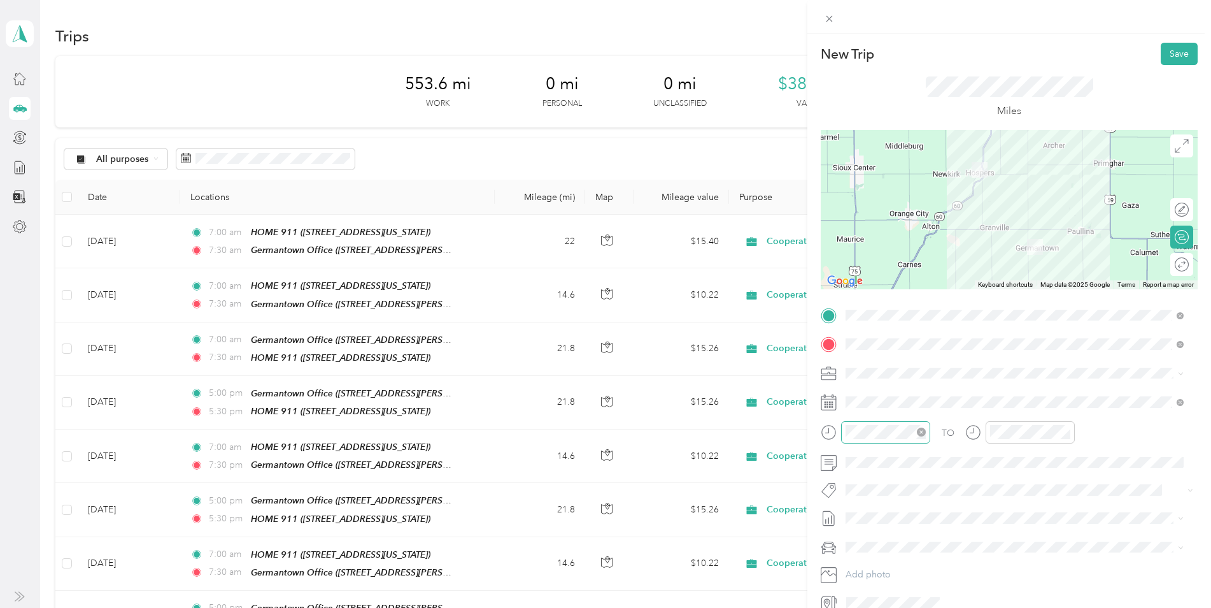
click at [900, 439] on div at bounding box center [885, 432] width 89 height 22
click at [861, 281] on div "05" at bounding box center [859, 280] width 31 height 18
click at [894, 264] on div "00" at bounding box center [895, 262] width 31 height 18
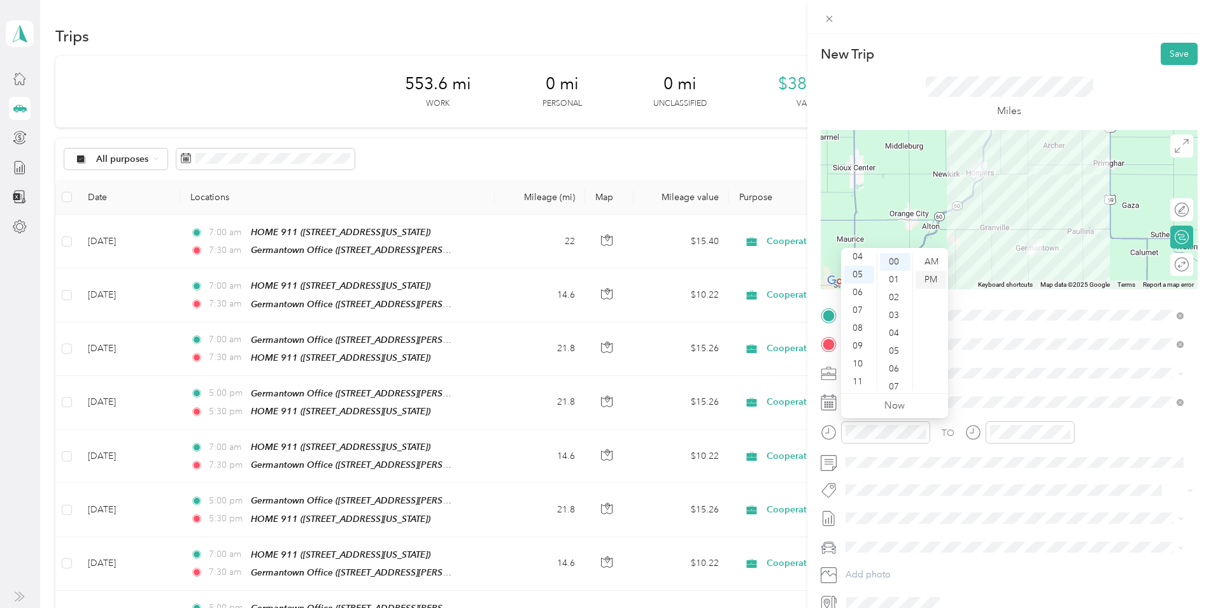
click at [929, 279] on div "PM" at bounding box center [931, 280] width 31 height 18
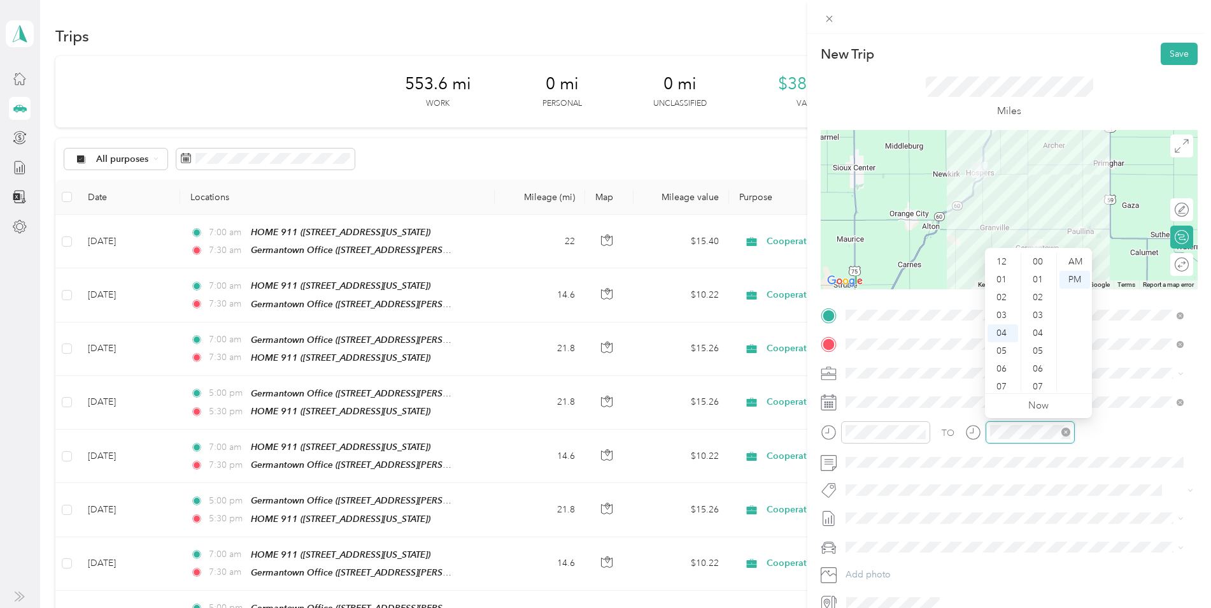
scroll to position [71, 0]
click at [1001, 280] on div "05" at bounding box center [1003, 280] width 31 height 18
click at [1040, 331] on div "30" at bounding box center [1039, 331] width 31 height 18
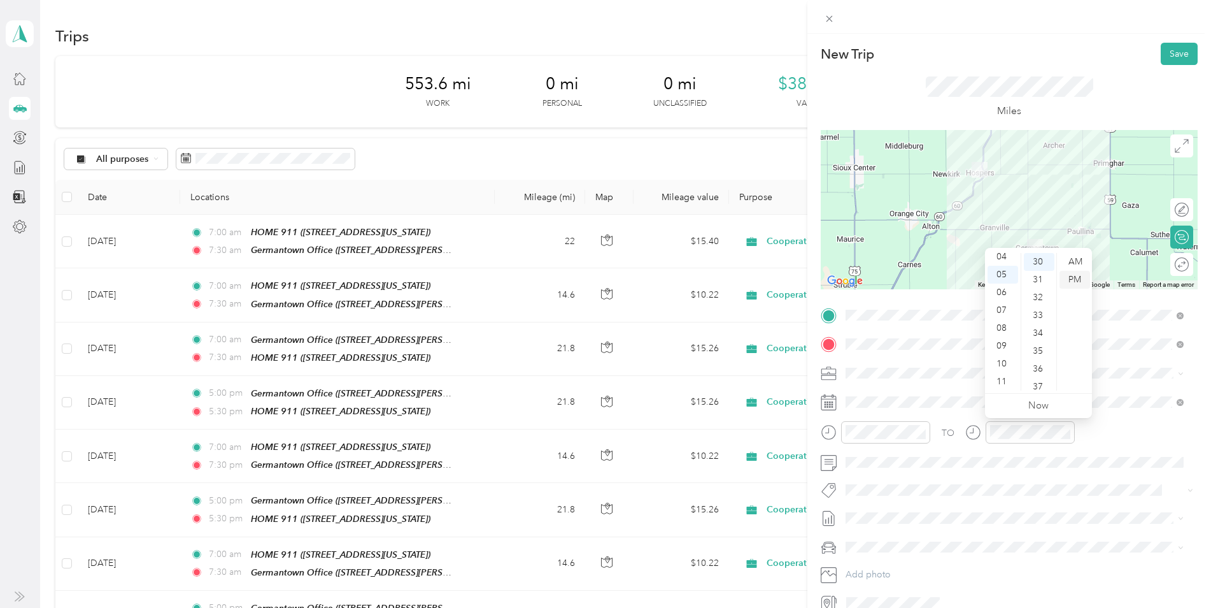
click at [1076, 278] on div "PM" at bounding box center [1075, 280] width 31 height 18
click at [1175, 150] on icon at bounding box center [1182, 146] width 14 height 14
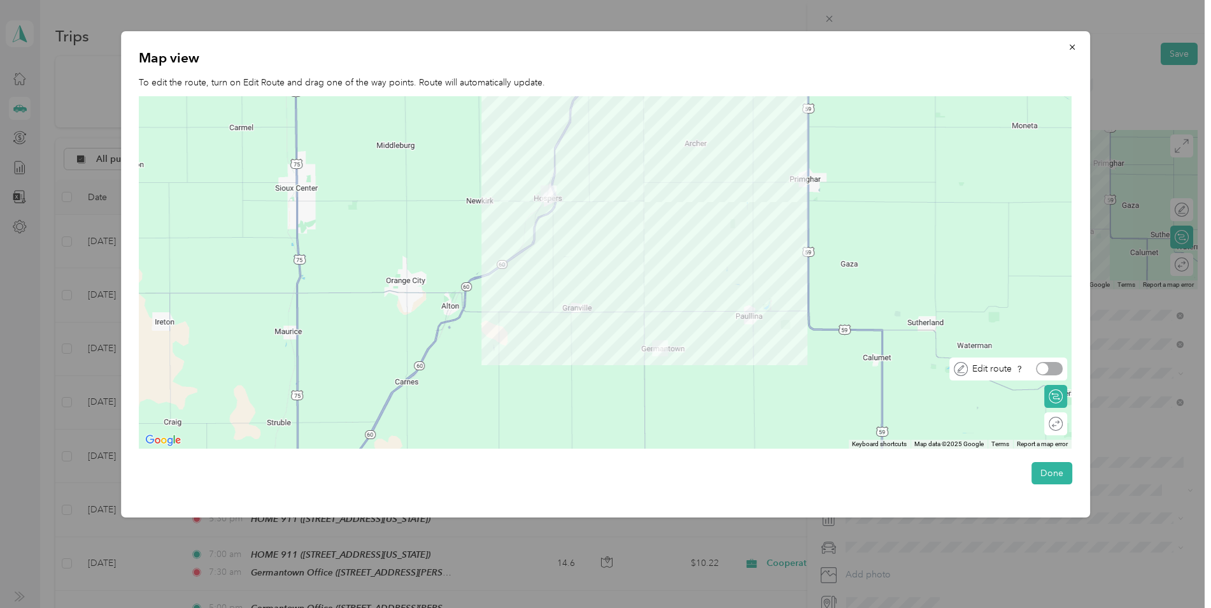
click at [1058, 370] on div at bounding box center [1049, 368] width 27 height 13
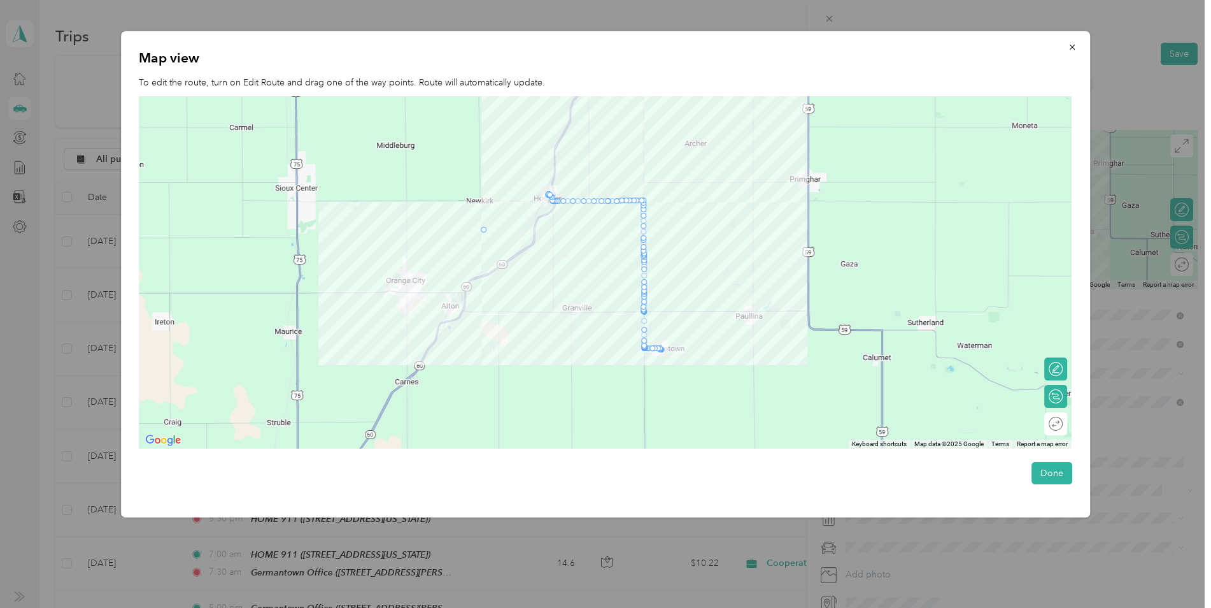
drag, startPoint x: 552, startPoint y: 200, endPoint x: 483, endPoint y: 233, distance: 76.3
click at [1048, 476] on button "Done" at bounding box center [1052, 473] width 41 height 22
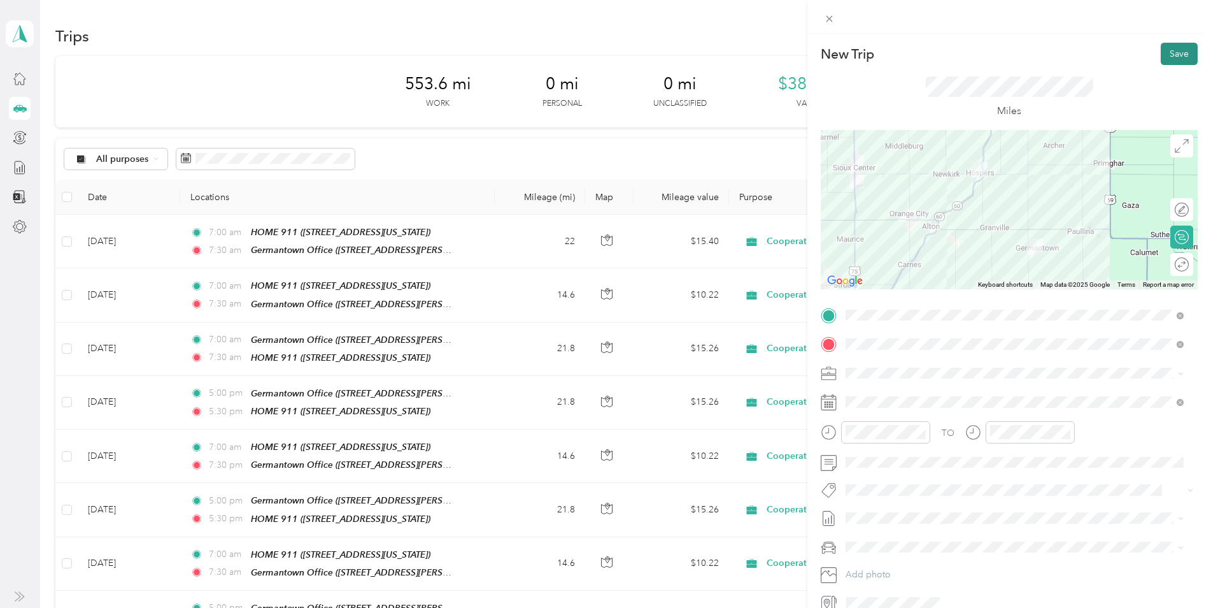
click at [1170, 52] on button "Save" at bounding box center [1179, 54] width 37 height 22
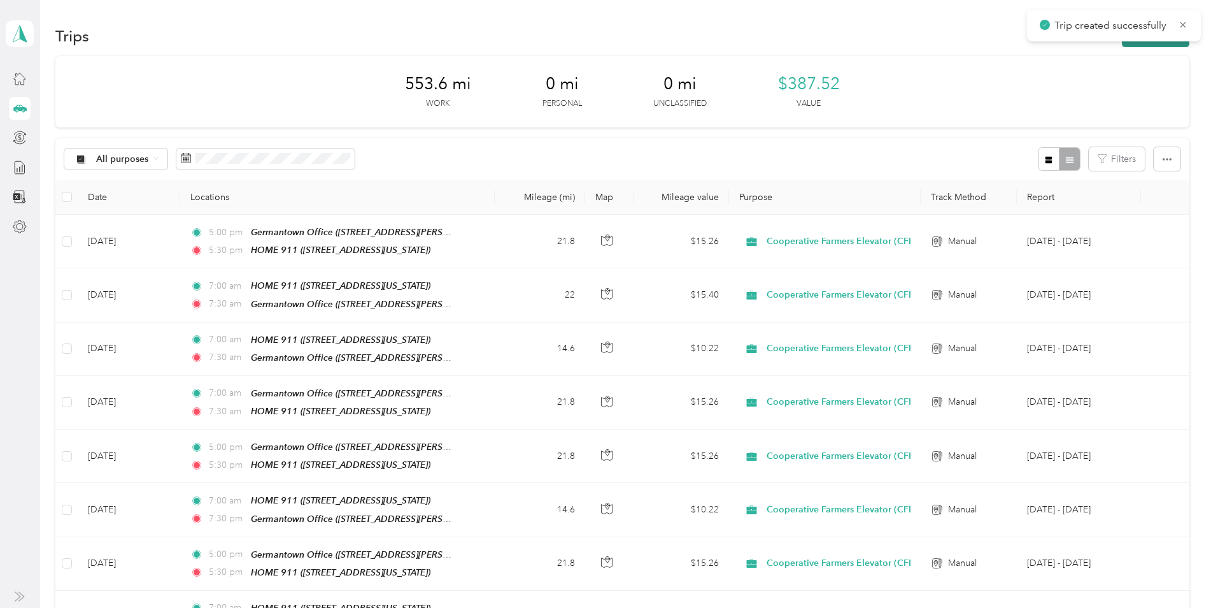
click at [1144, 43] on button "New trip" at bounding box center [1156, 36] width 68 height 22
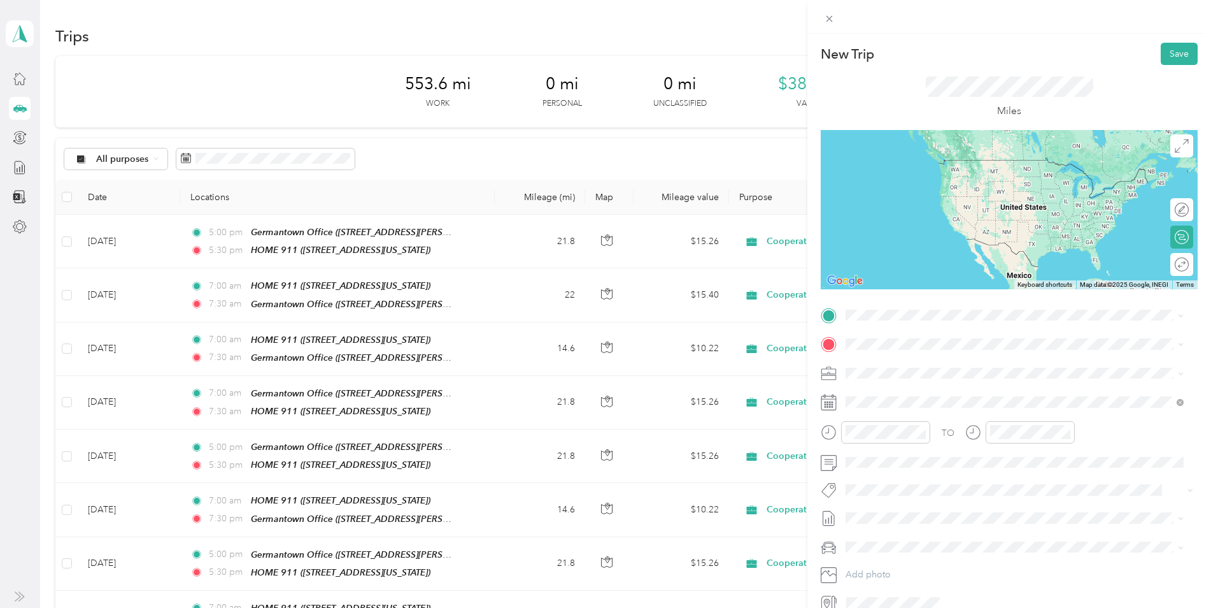
click at [926, 419] on span "[STREET_ADDRESS][US_STATE]" at bounding box center [933, 420] width 127 height 11
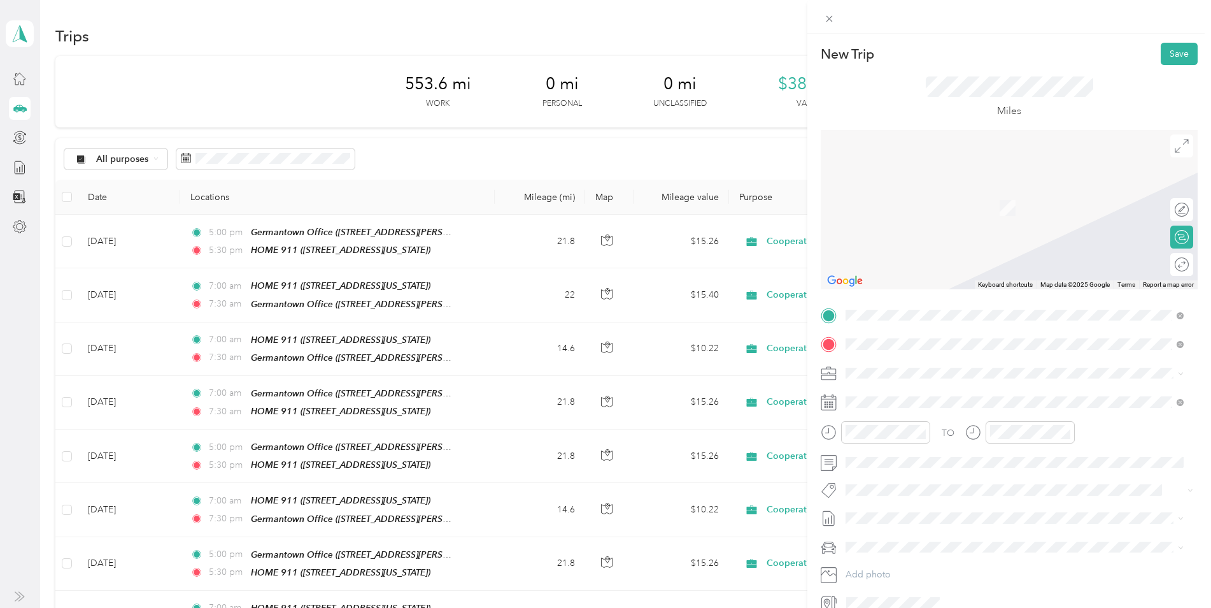
click at [943, 493] on div "TEAM Germantown Office [STREET_ADDRESS][PERSON_NAME][US_STATE]" at bounding box center [969, 493] width 198 height 31
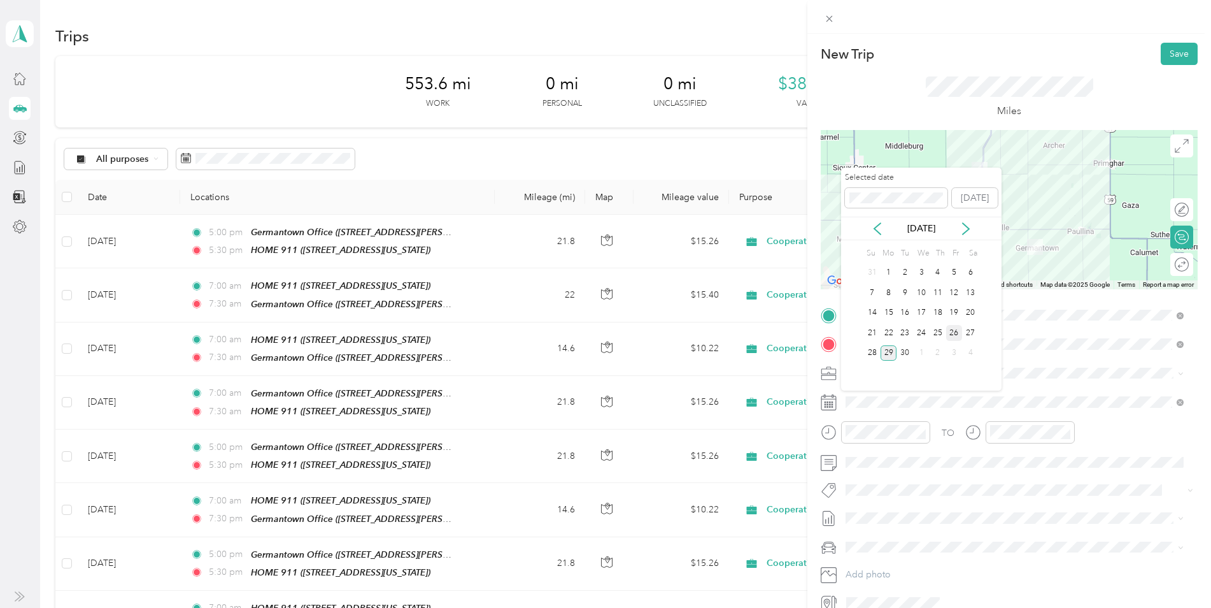
click at [957, 332] on div "26" at bounding box center [954, 333] width 17 height 16
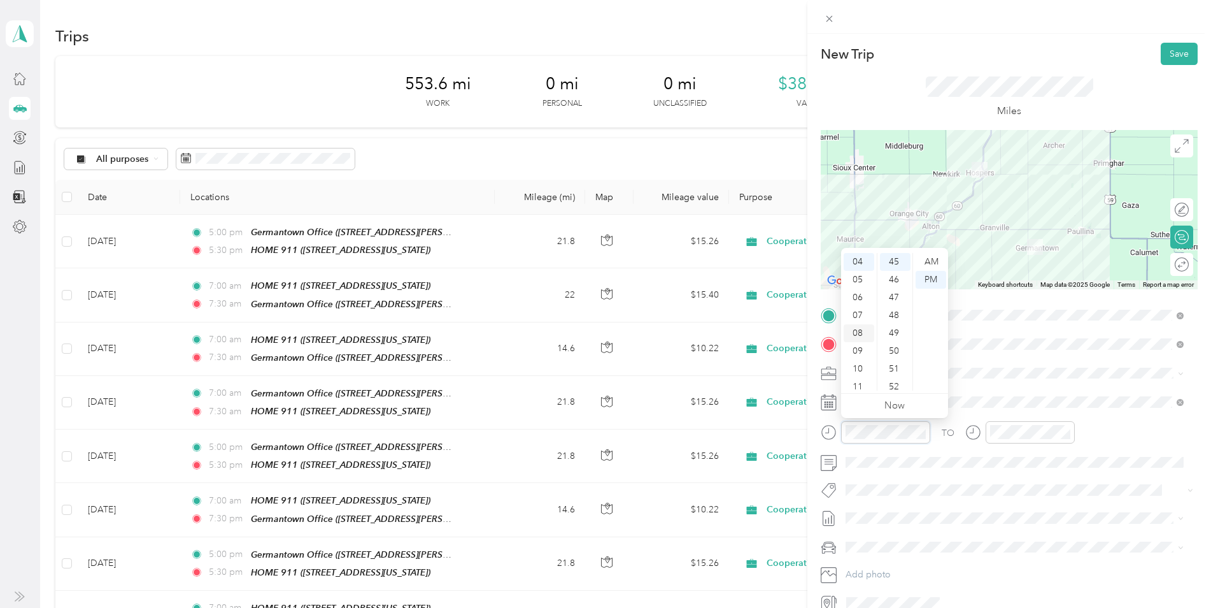
scroll to position [8, 0]
click at [857, 290] on div "02" at bounding box center [859, 290] width 31 height 18
click at [893, 261] on div "00" at bounding box center [895, 262] width 31 height 18
click at [928, 278] on div "PM" at bounding box center [931, 280] width 31 height 18
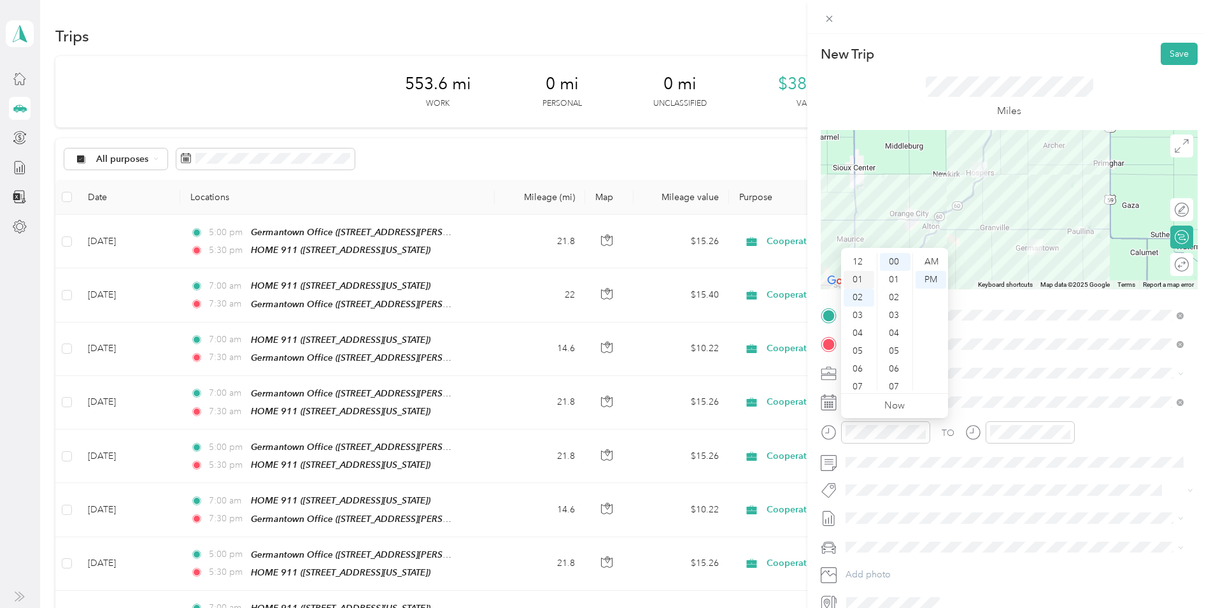
click at [857, 277] on div "01" at bounding box center [859, 280] width 31 height 18
click at [893, 286] on div "30" at bounding box center [895, 287] width 31 height 18
click at [931, 280] on div "PM" at bounding box center [931, 280] width 31 height 18
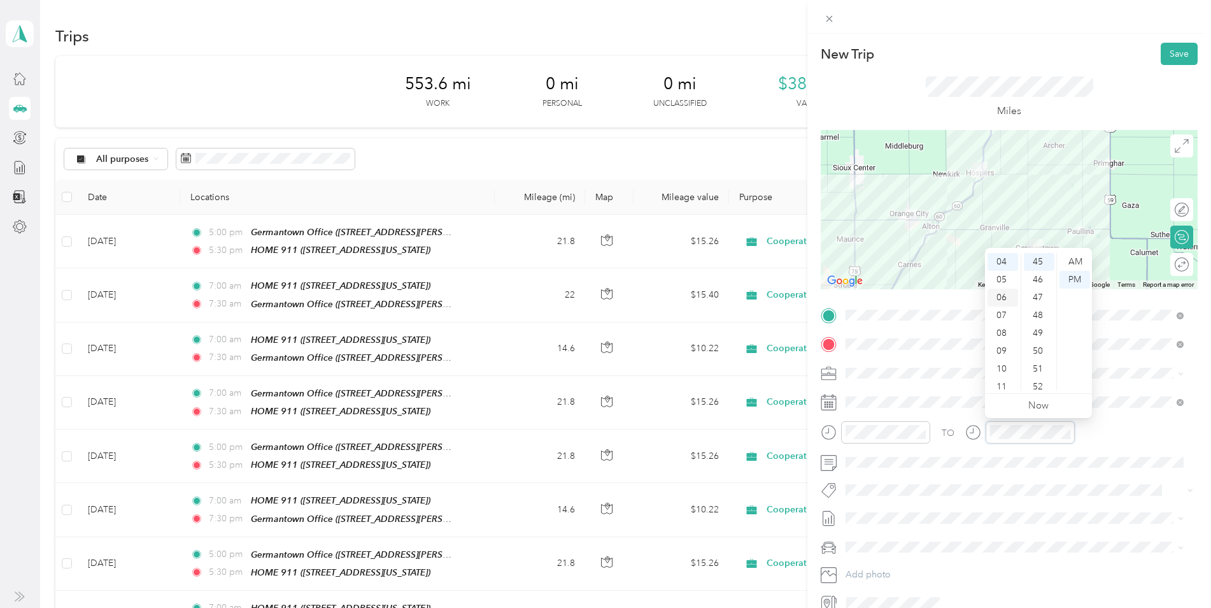
scroll to position [8, 0]
click at [1003, 288] on div "02" at bounding box center [1003, 290] width 31 height 18
click at [1039, 262] on div "00" at bounding box center [1039, 262] width 31 height 18
click at [1083, 276] on div "PM" at bounding box center [1075, 280] width 31 height 18
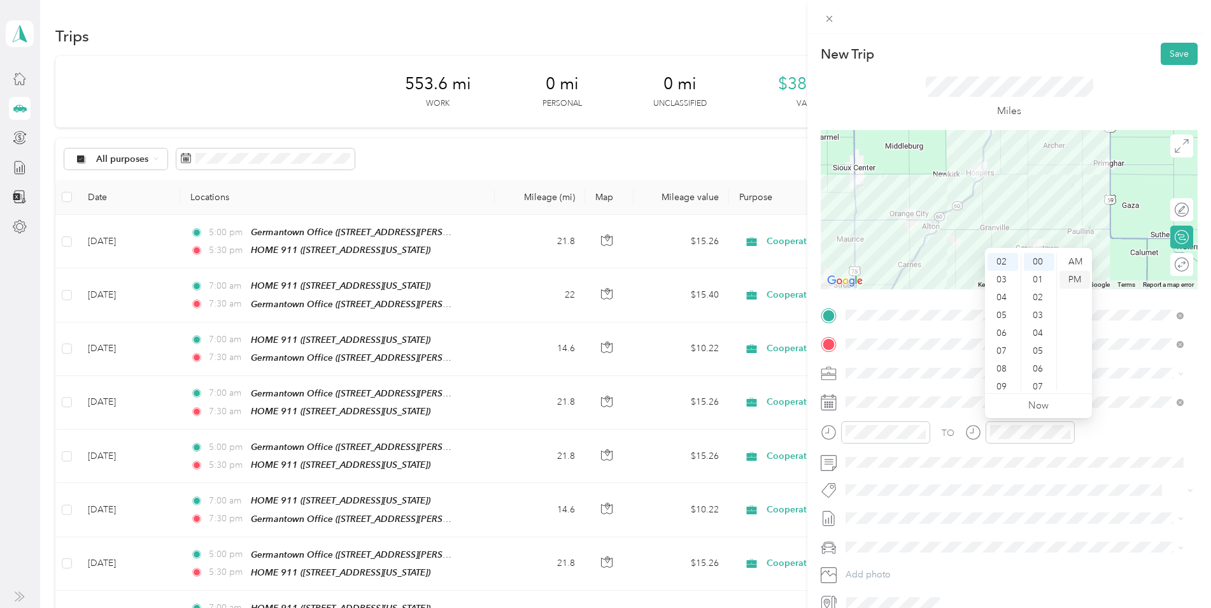
click at [1076, 280] on div "PM" at bounding box center [1075, 280] width 31 height 18
click at [1165, 54] on button "Save" at bounding box center [1179, 54] width 37 height 22
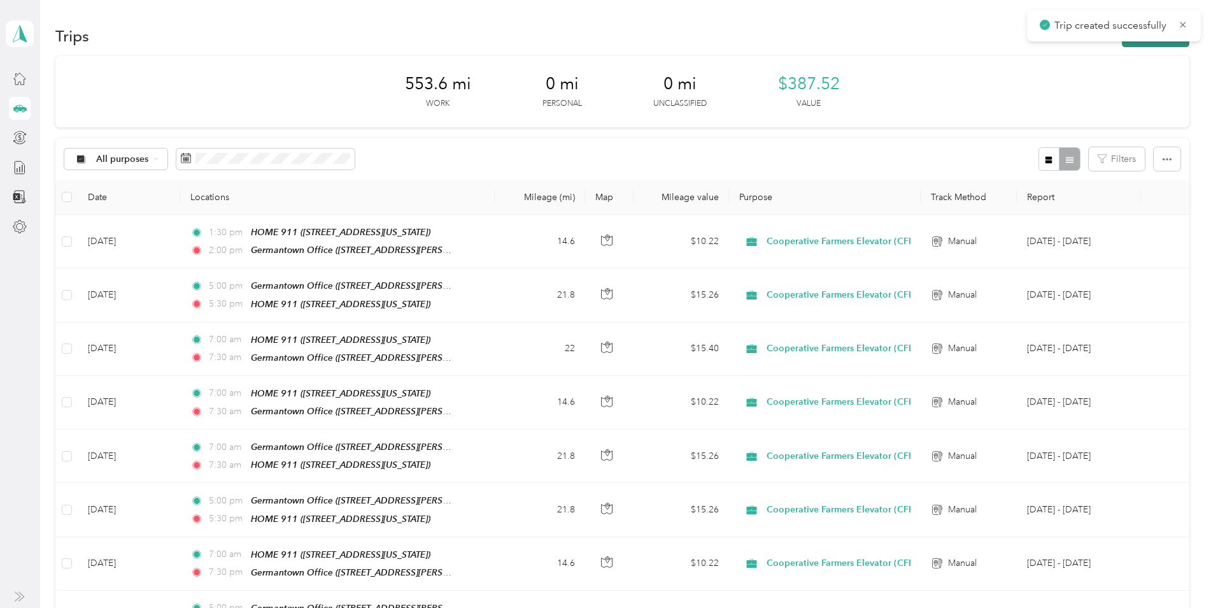
click at [1147, 46] on button "New trip" at bounding box center [1156, 36] width 68 height 22
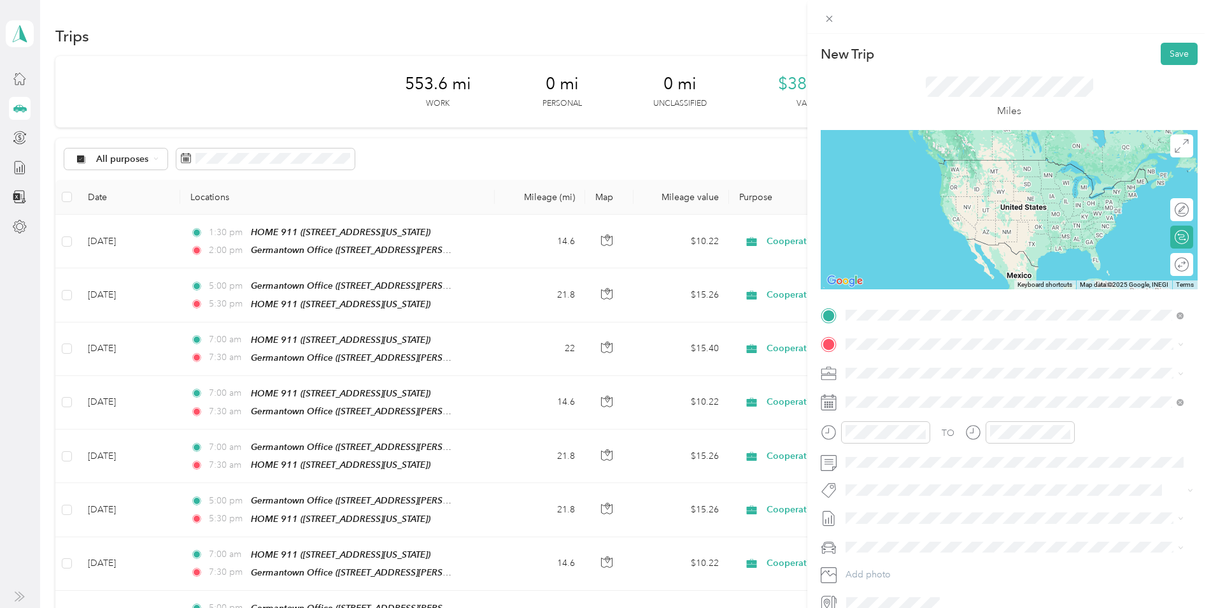
click at [914, 413] on div "HOME 911 [STREET_ADDRESS][US_STATE]" at bounding box center [933, 417] width 127 height 27
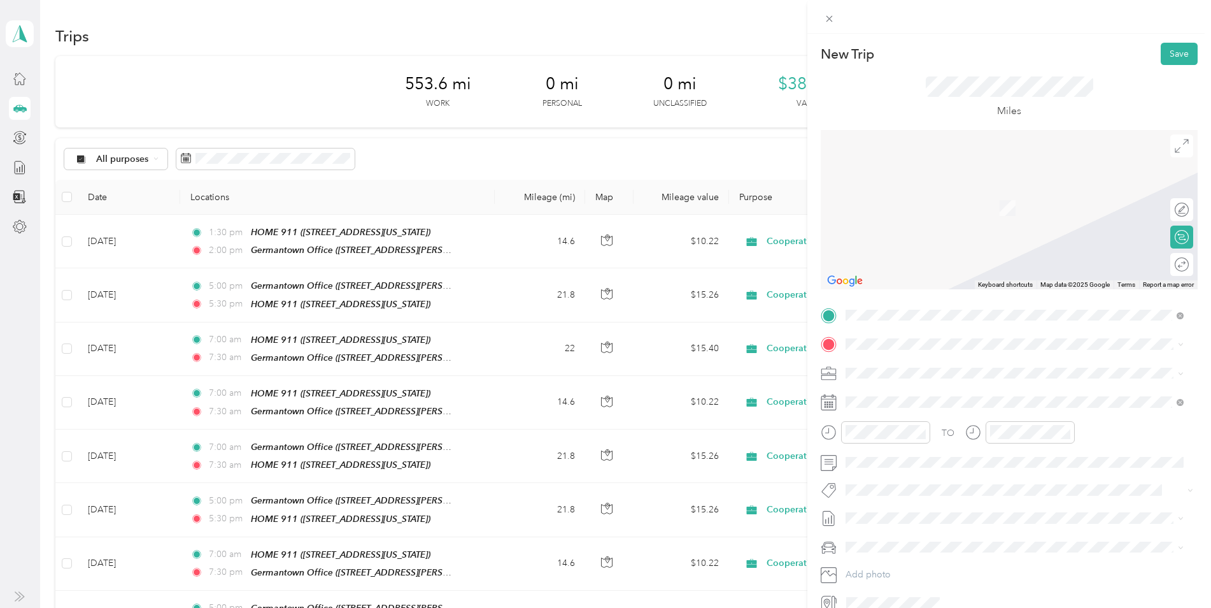
click at [951, 486] on div "TEAM Germantown Office" at bounding box center [969, 480] width 198 height 16
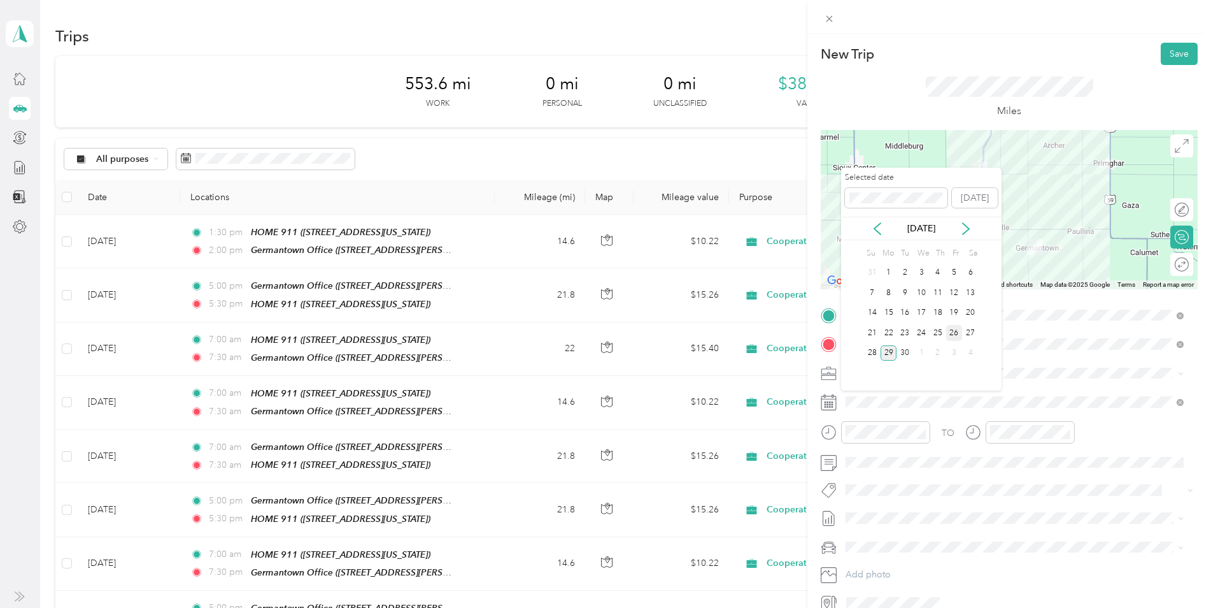
click at [955, 331] on div "26" at bounding box center [954, 333] width 17 height 16
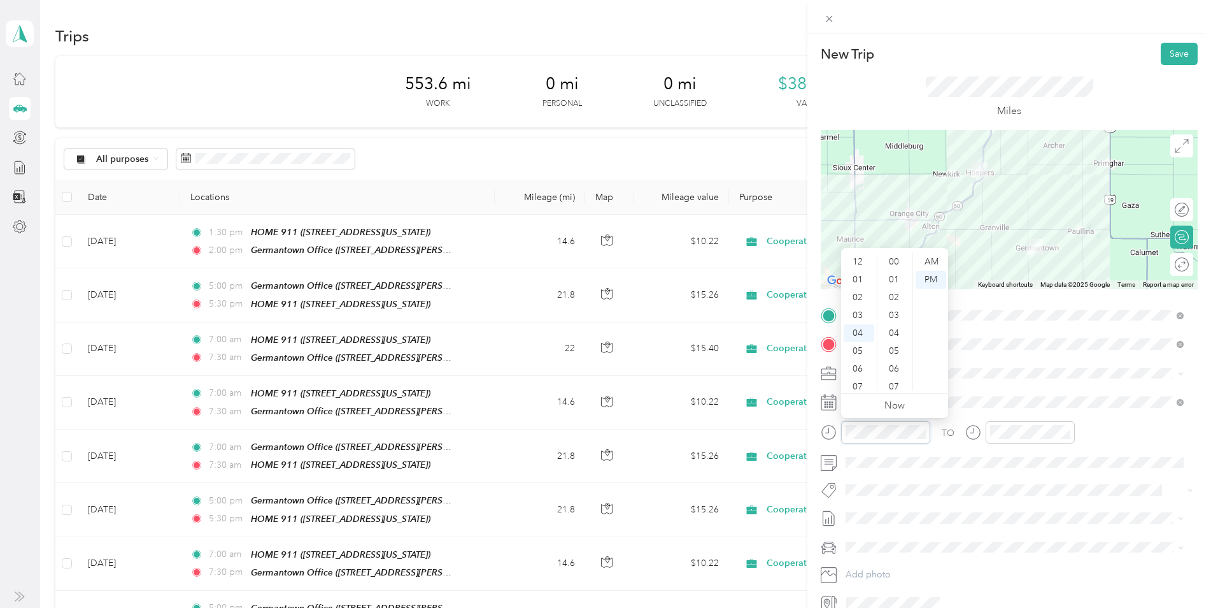
scroll to position [820, 0]
click at [864, 277] on div "05" at bounding box center [859, 280] width 31 height 18
click at [896, 260] on div "00" at bounding box center [895, 262] width 31 height 18
click at [936, 280] on div "PM" at bounding box center [931, 280] width 31 height 18
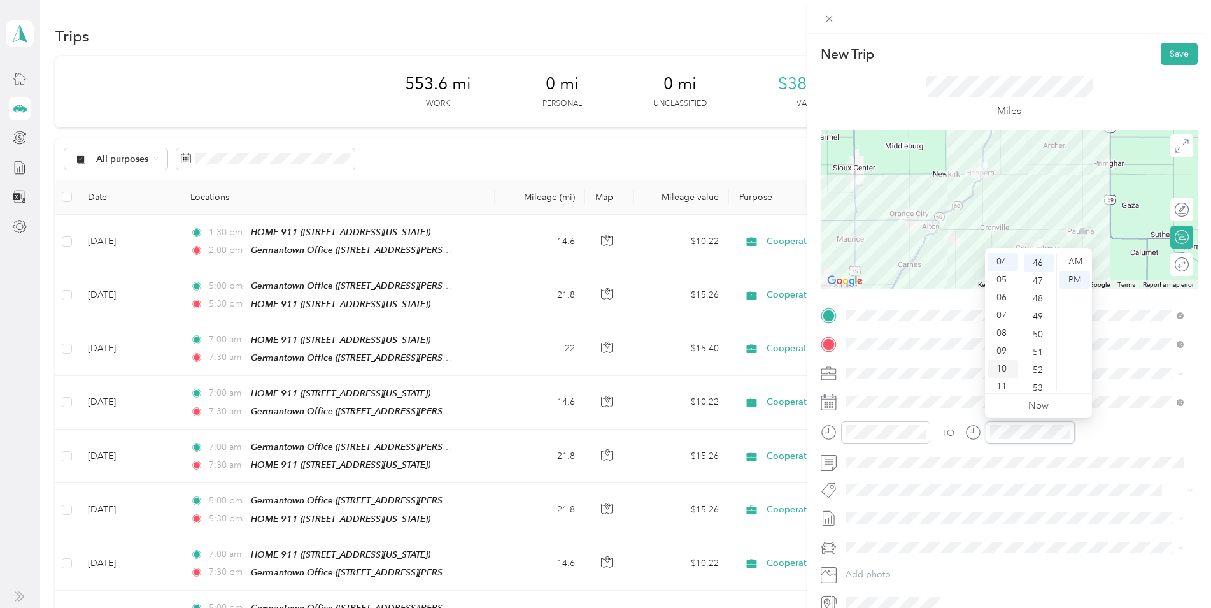
scroll to position [820, 0]
click at [1001, 280] on div "05" at bounding box center [1003, 280] width 31 height 18
click at [1040, 308] on div "30" at bounding box center [1039, 310] width 31 height 18
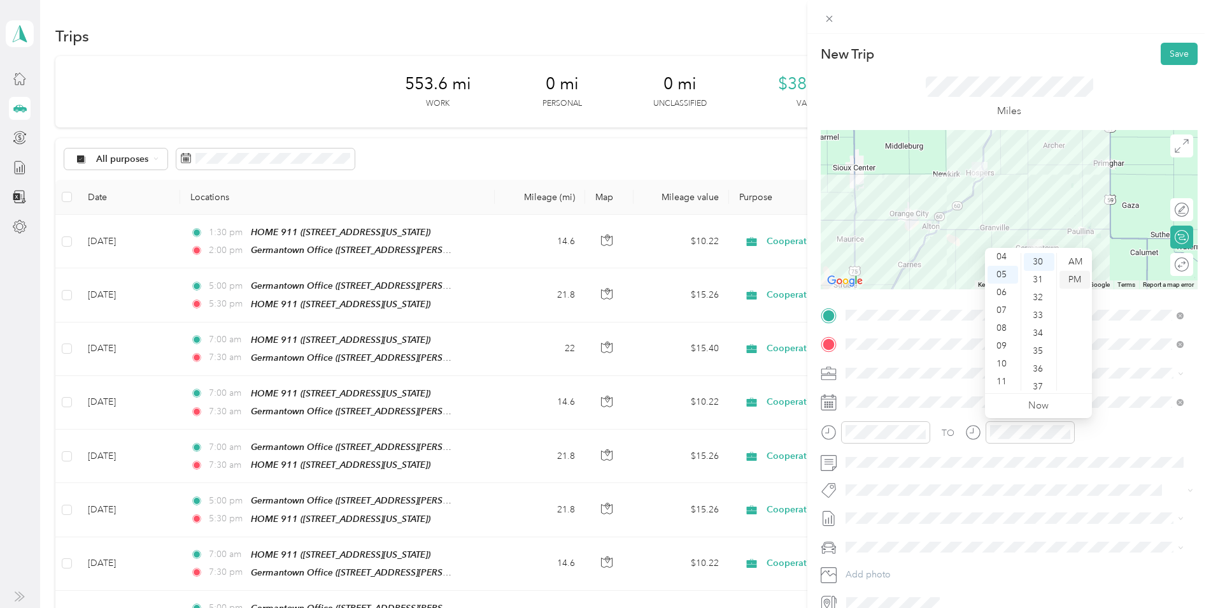
click at [1077, 278] on div "PM" at bounding box center [1075, 280] width 31 height 18
click at [1175, 148] on icon at bounding box center [1182, 146] width 14 height 14
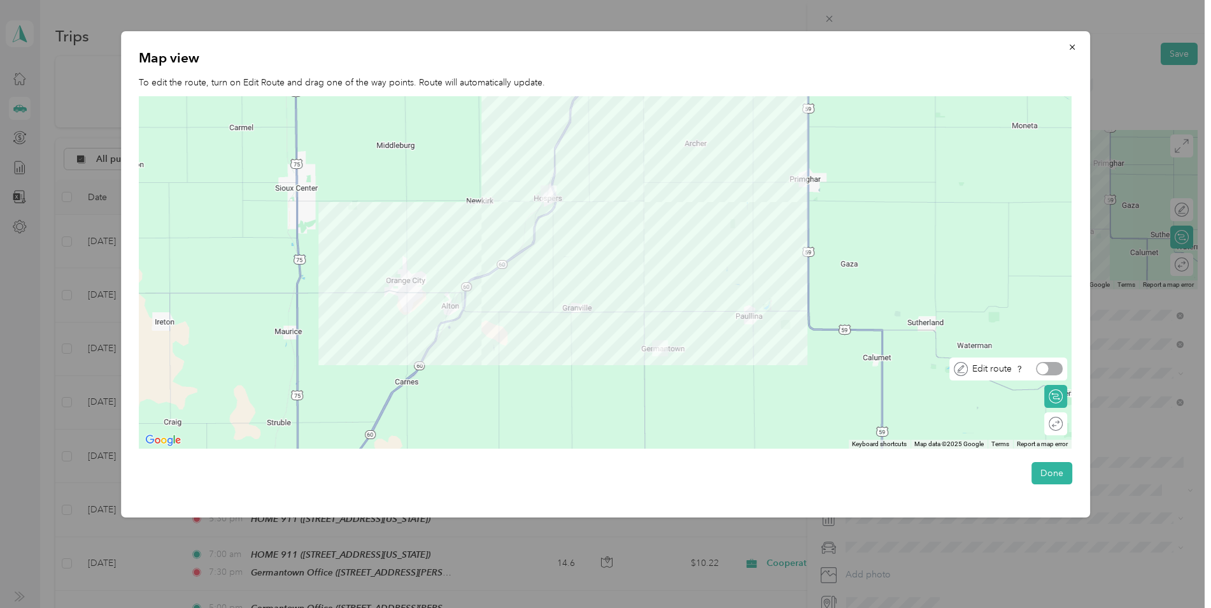
click at [1061, 367] on div at bounding box center [1049, 368] width 27 height 13
drag, startPoint x: 552, startPoint y: 201, endPoint x: 480, endPoint y: 230, distance: 78.3
click at [1055, 472] on button "Done" at bounding box center [1052, 473] width 41 height 22
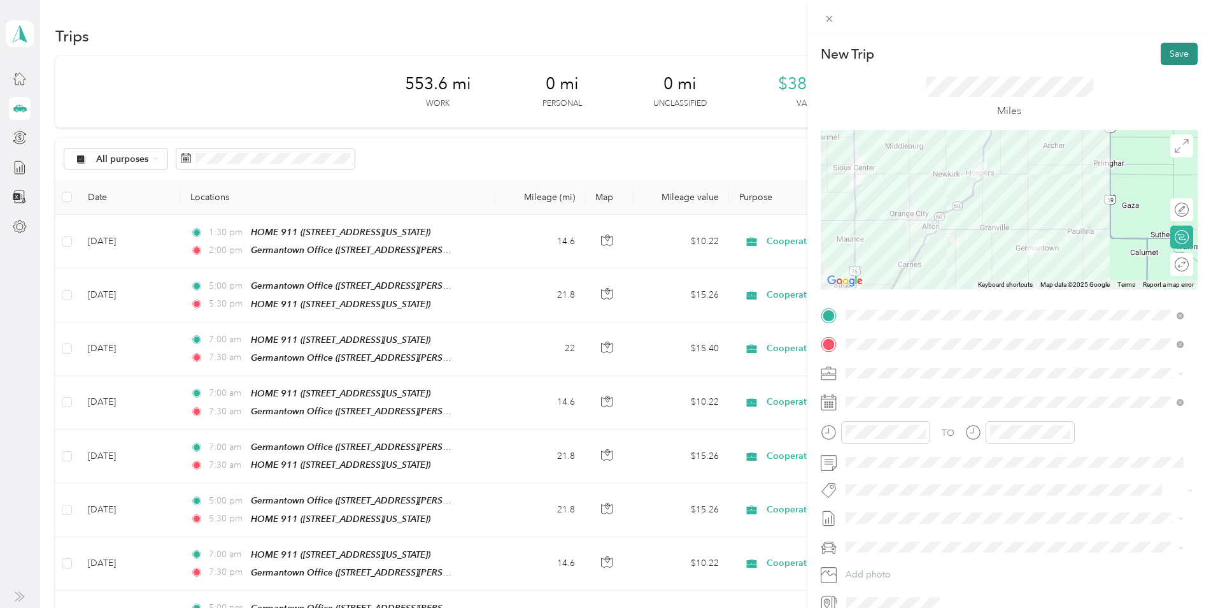
click at [1164, 54] on button "Save" at bounding box center [1179, 54] width 37 height 22
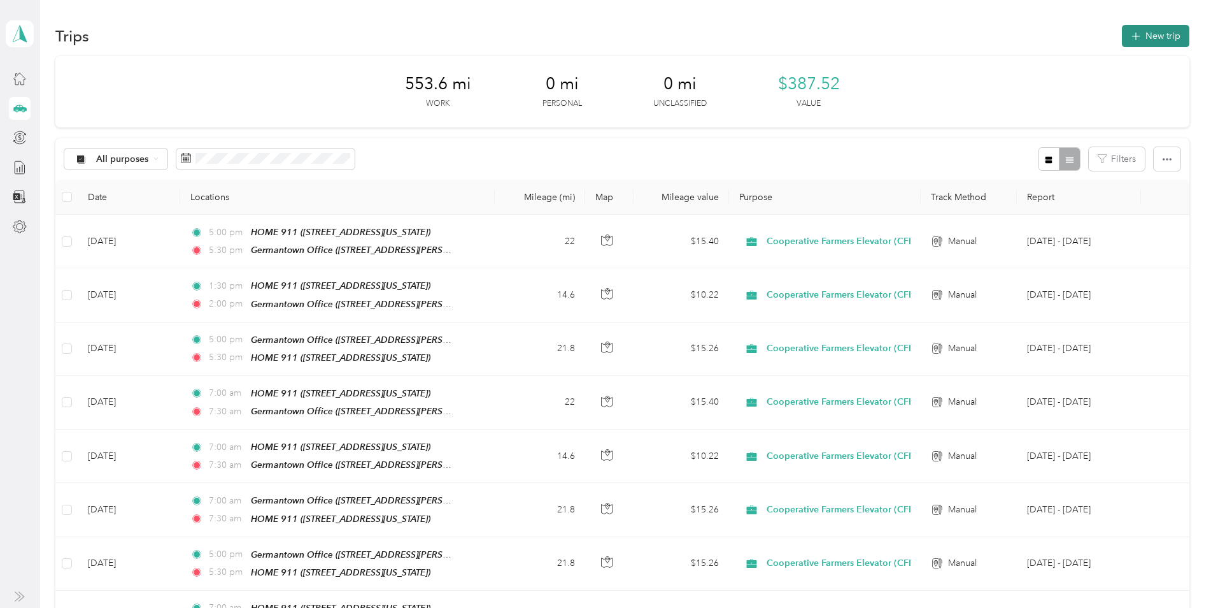
click at [1137, 45] on button "New trip" at bounding box center [1156, 36] width 68 height 22
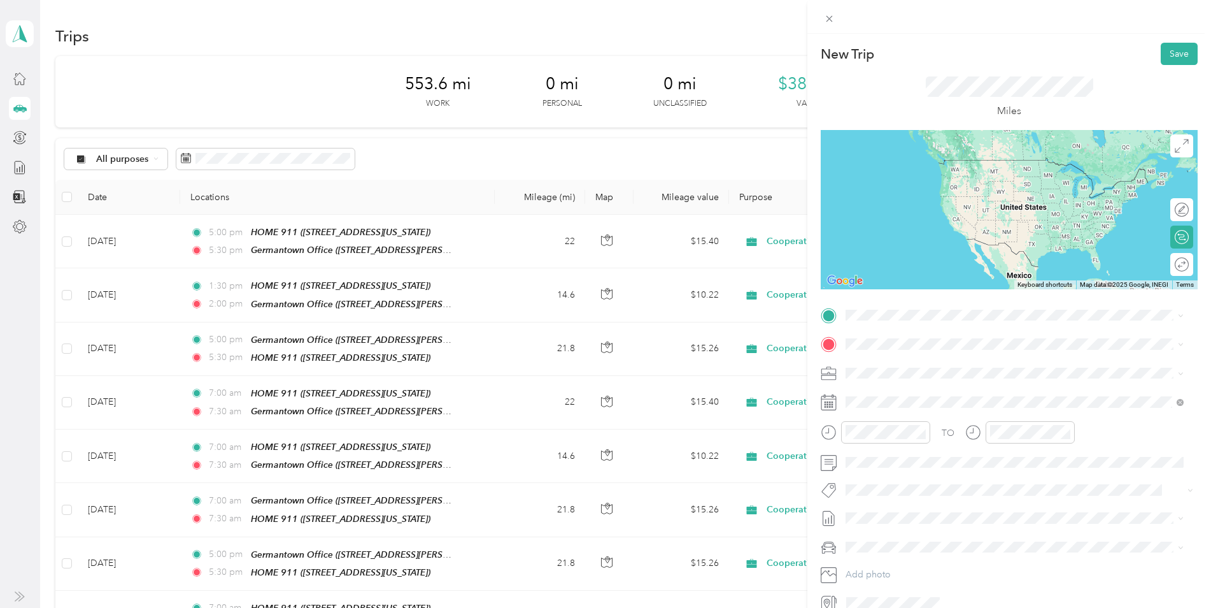
click at [923, 413] on div "HOME 911 [STREET_ADDRESS][US_STATE]" at bounding box center [933, 414] width 127 height 27
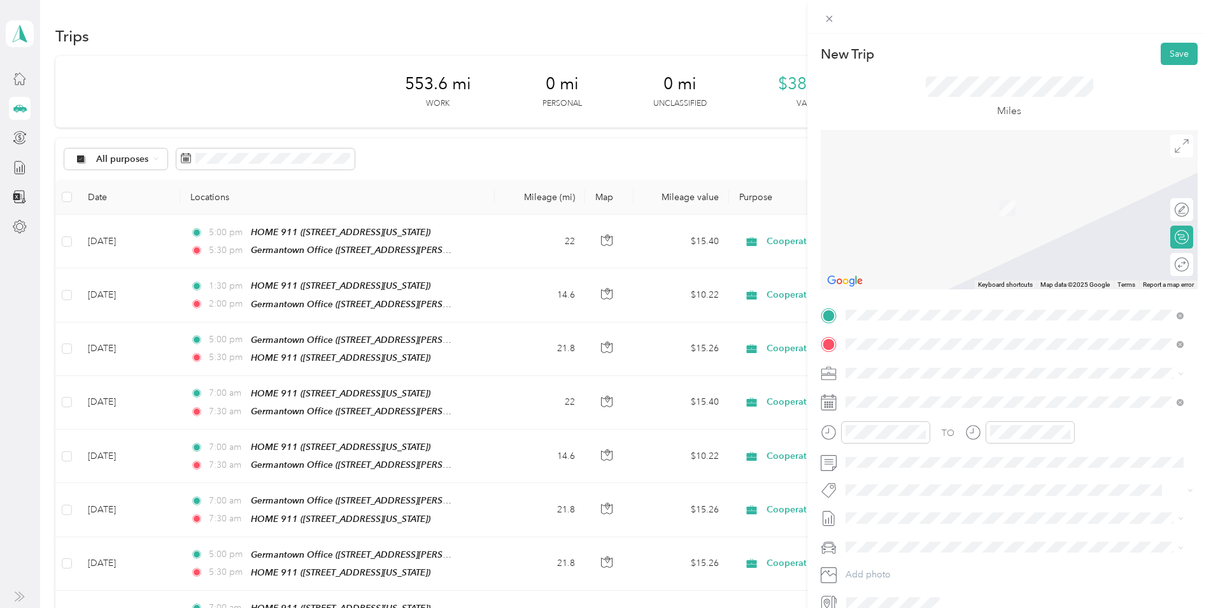
click at [934, 490] on div "TEAM Germantown Office [STREET_ADDRESS][PERSON_NAME][US_STATE]" at bounding box center [969, 493] width 198 height 31
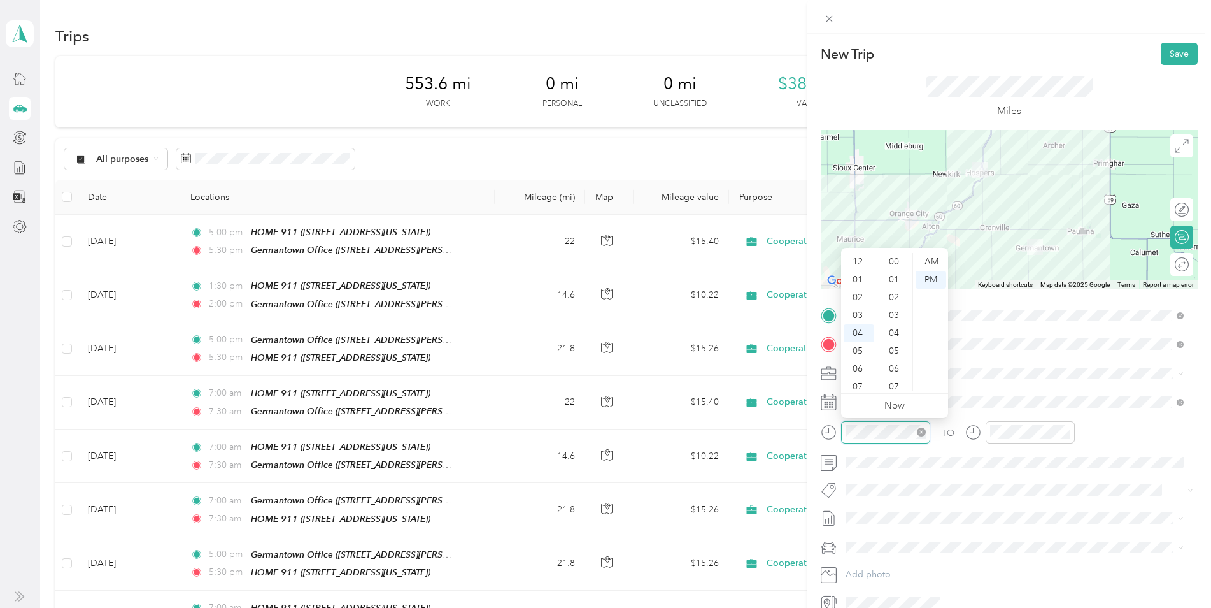
scroll to position [838, 0]
click at [864, 315] on div "07" at bounding box center [859, 315] width 31 height 18
click at [893, 259] on div "00" at bounding box center [895, 262] width 31 height 18
click at [929, 260] on div "AM" at bounding box center [931, 262] width 31 height 18
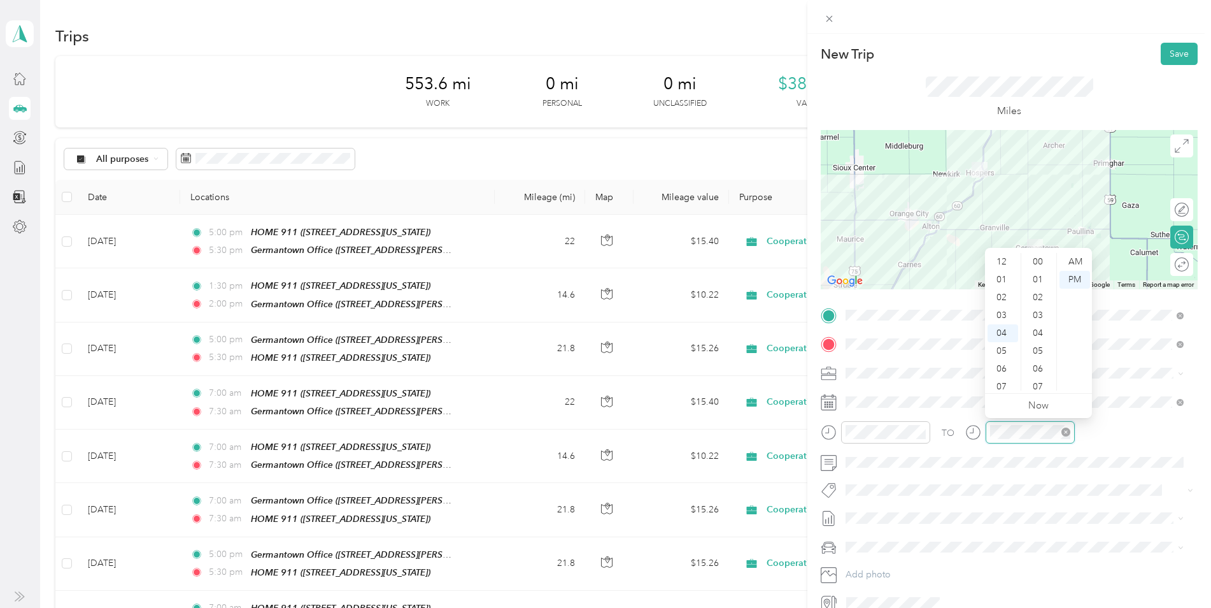
scroll to position [838, 0]
click at [1002, 312] on div "07" at bounding box center [1003, 315] width 31 height 18
click at [1039, 342] on div "30" at bounding box center [1039, 341] width 31 height 18
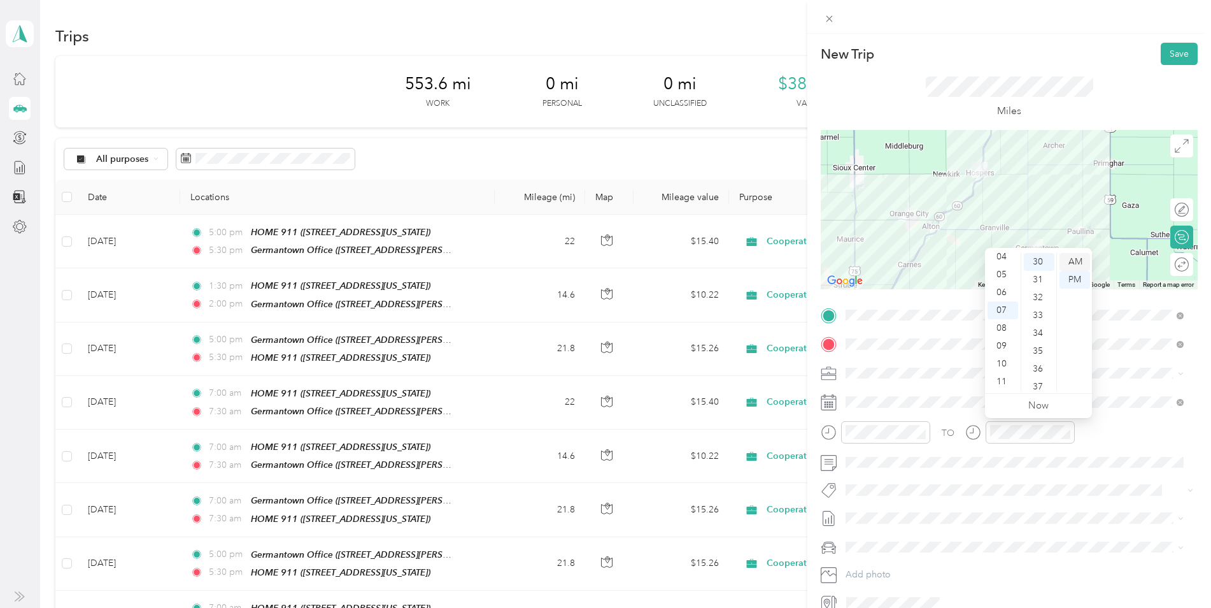
click at [1079, 258] on div "AM" at bounding box center [1075, 262] width 31 height 18
click at [1169, 59] on button "Save" at bounding box center [1179, 54] width 37 height 22
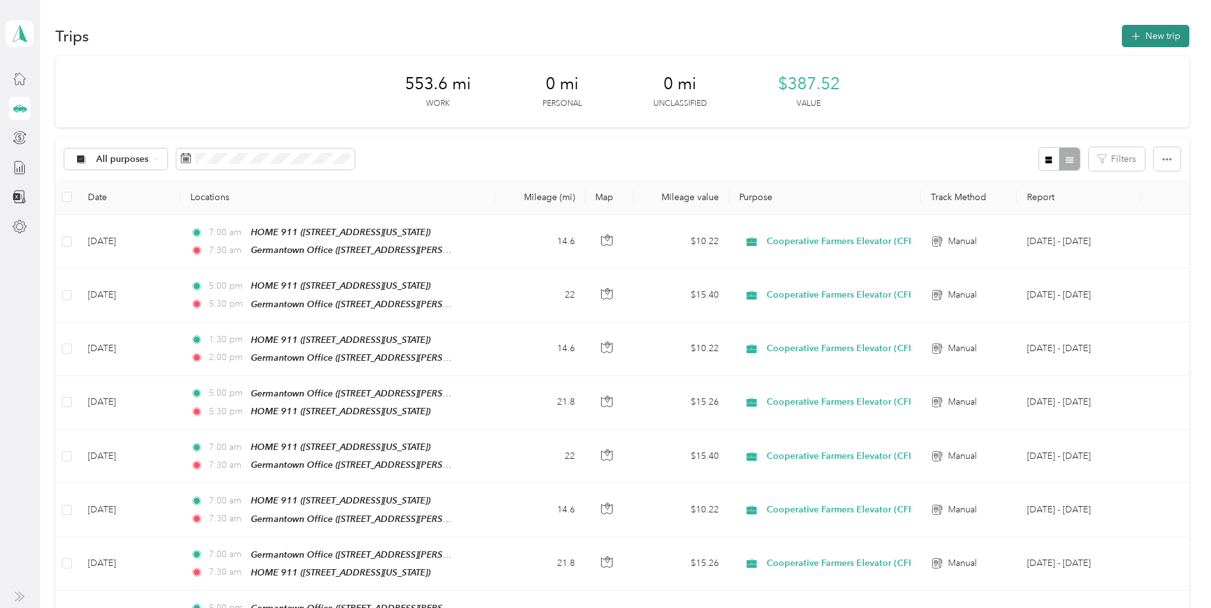
click at [1153, 43] on button "New trip" at bounding box center [1156, 36] width 68 height 22
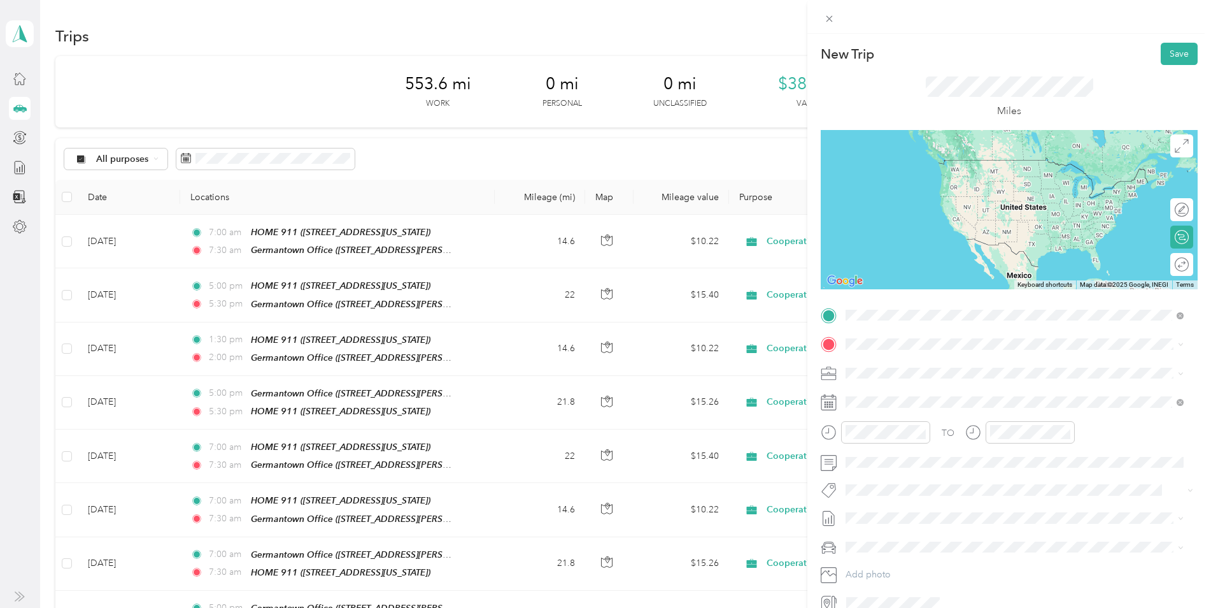
click at [940, 466] on div "TEAM Germantown Office [STREET_ADDRESS][PERSON_NAME][US_STATE]" at bounding box center [969, 464] width 198 height 31
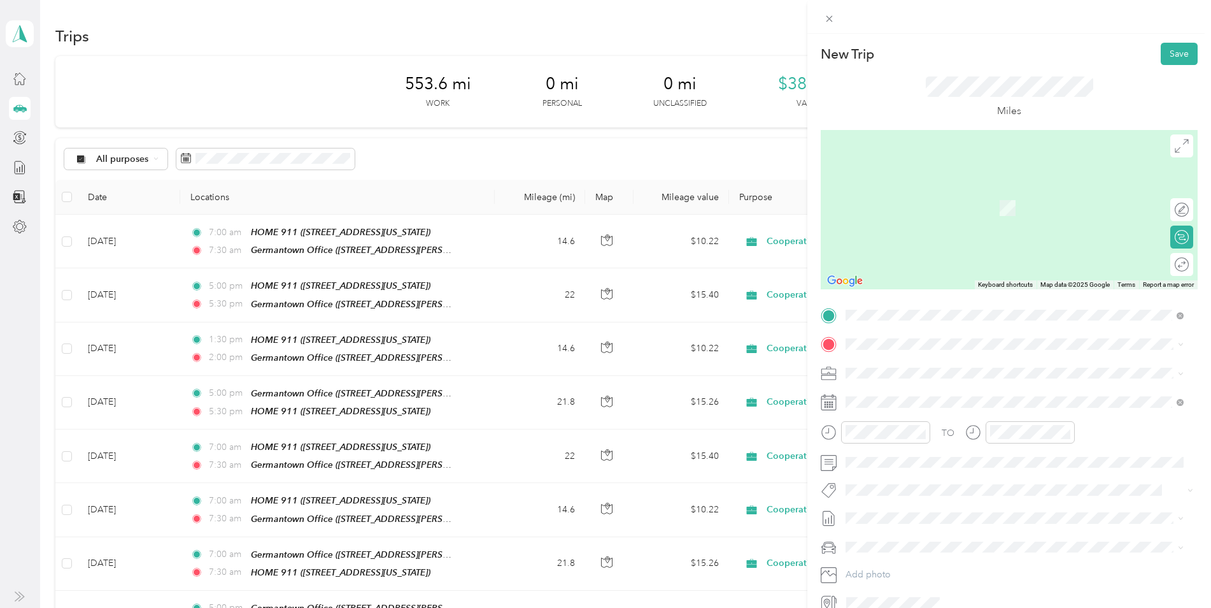
click at [929, 439] on div "HOME 911" at bounding box center [933, 434] width 127 height 11
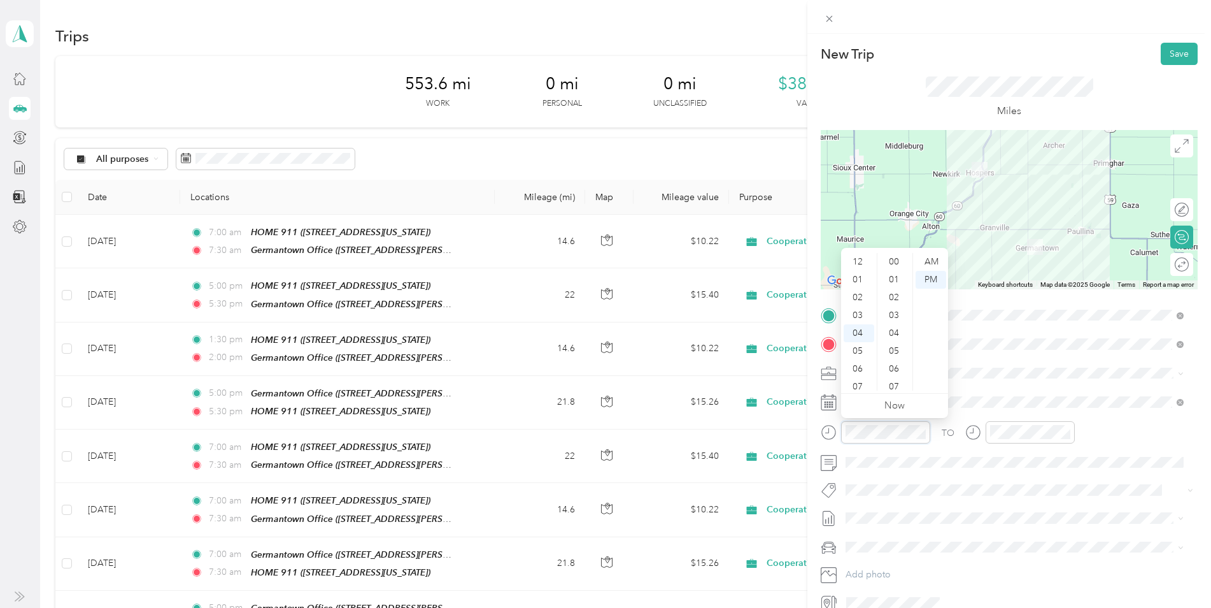
scroll to position [856, 0]
click at [860, 279] on div "05" at bounding box center [859, 280] width 31 height 18
click at [895, 260] on div "00" at bounding box center [895, 262] width 31 height 18
click at [936, 276] on div "PM" at bounding box center [931, 280] width 31 height 18
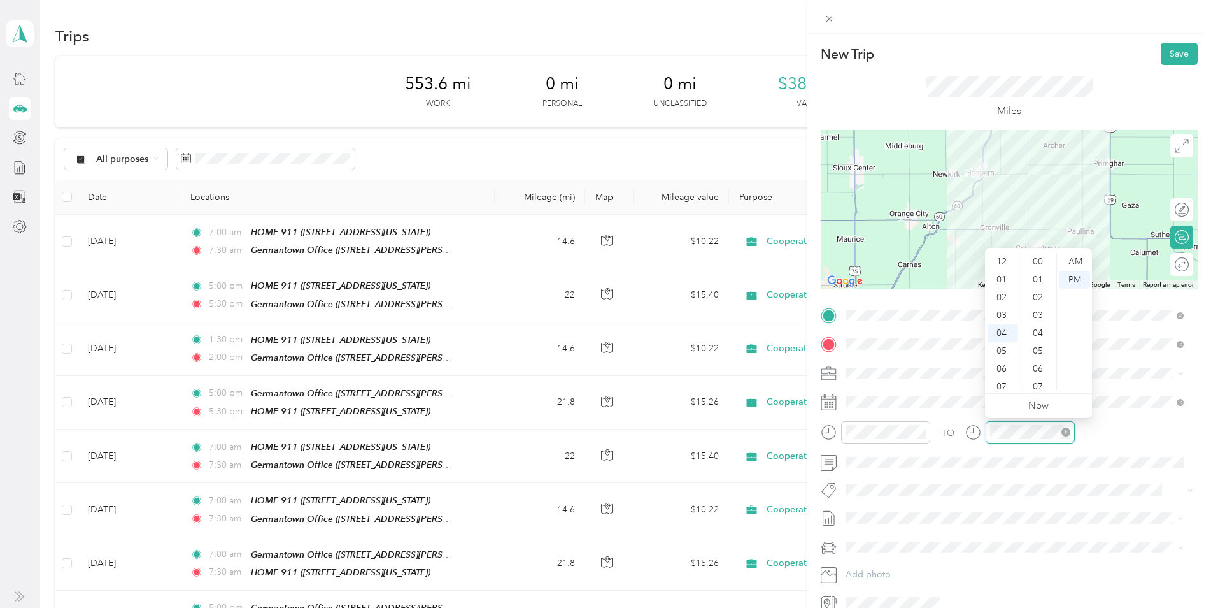
scroll to position [856, 0]
click at [1003, 282] on div "05" at bounding box center [1003, 280] width 31 height 18
click at [1039, 385] on div "30" at bounding box center [1039, 387] width 31 height 18
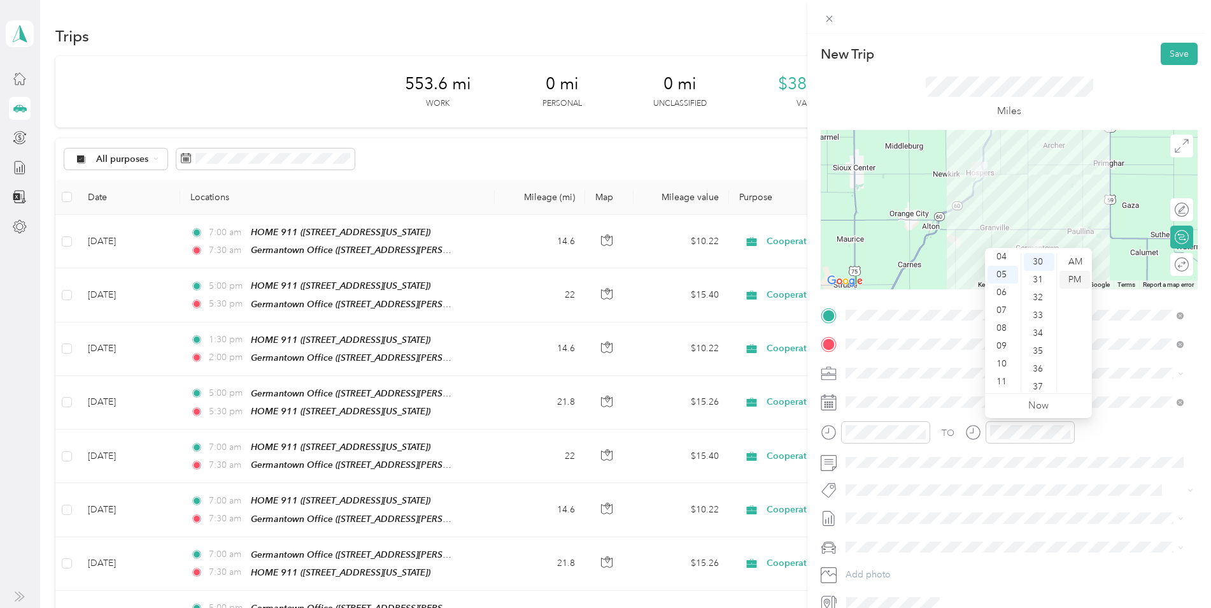
click at [1074, 280] on div "PM" at bounding box center [1075, 280] width 31 height 18
click at [1176, 148] on icon at bounding box center [1182, 145] width 13 height 13
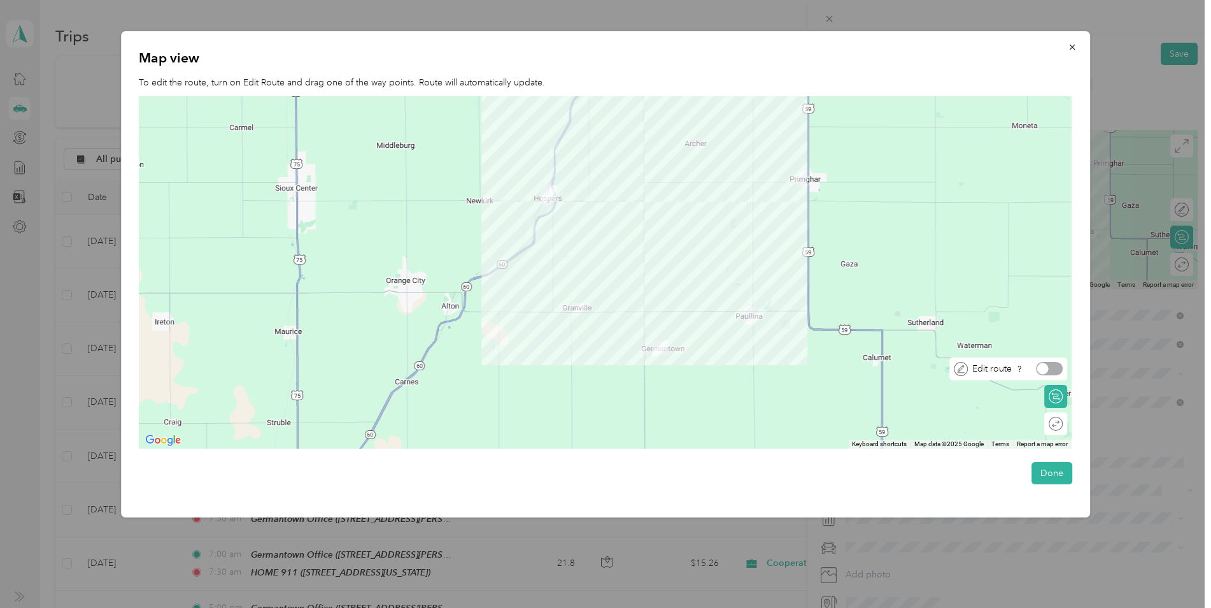
click at [1058, 365] on div at bounding box center [1049, 368] width 27 height 13
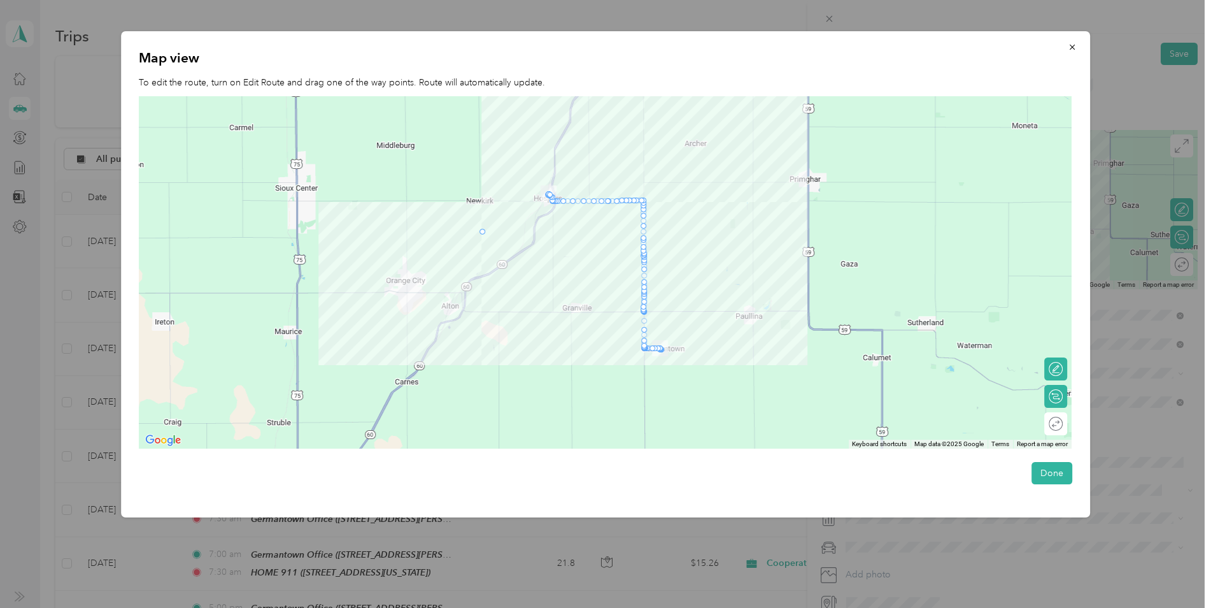
drag, startPoint x: 551, startPoint y: 200, endPoint x: 481, endPoint y: 235, distance: 78.3
click at [1055, 466] on button "Done" at bounding box center [1052, 473] width 41 height 22
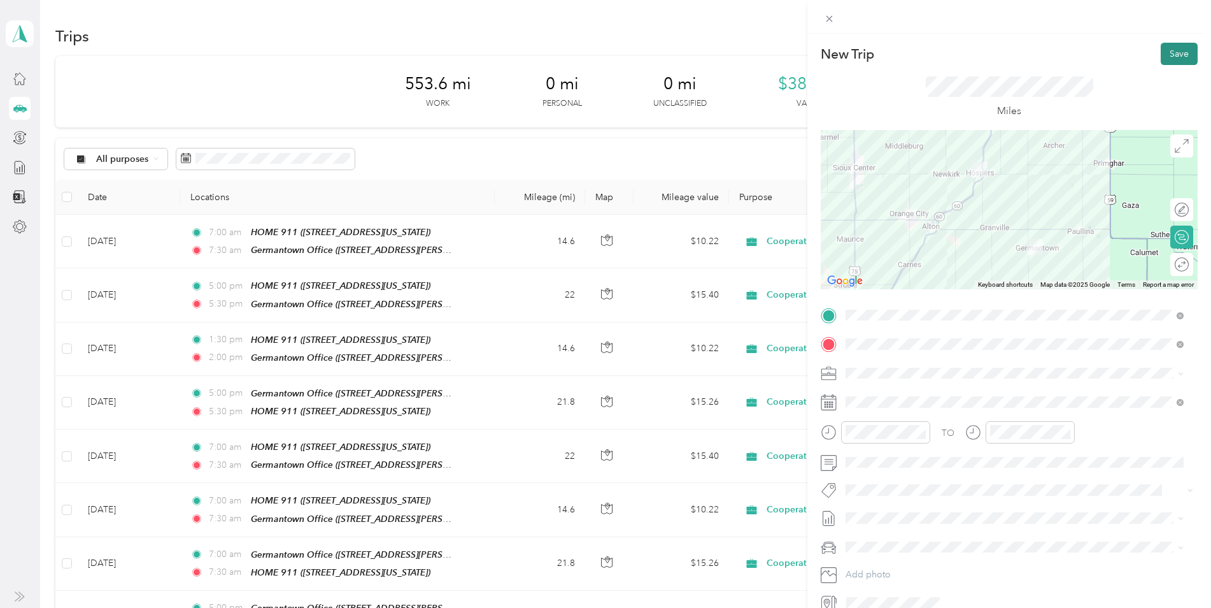
click at [1171, 54] on button "Save" at bounding box center [1179, 54] width 37 height 22
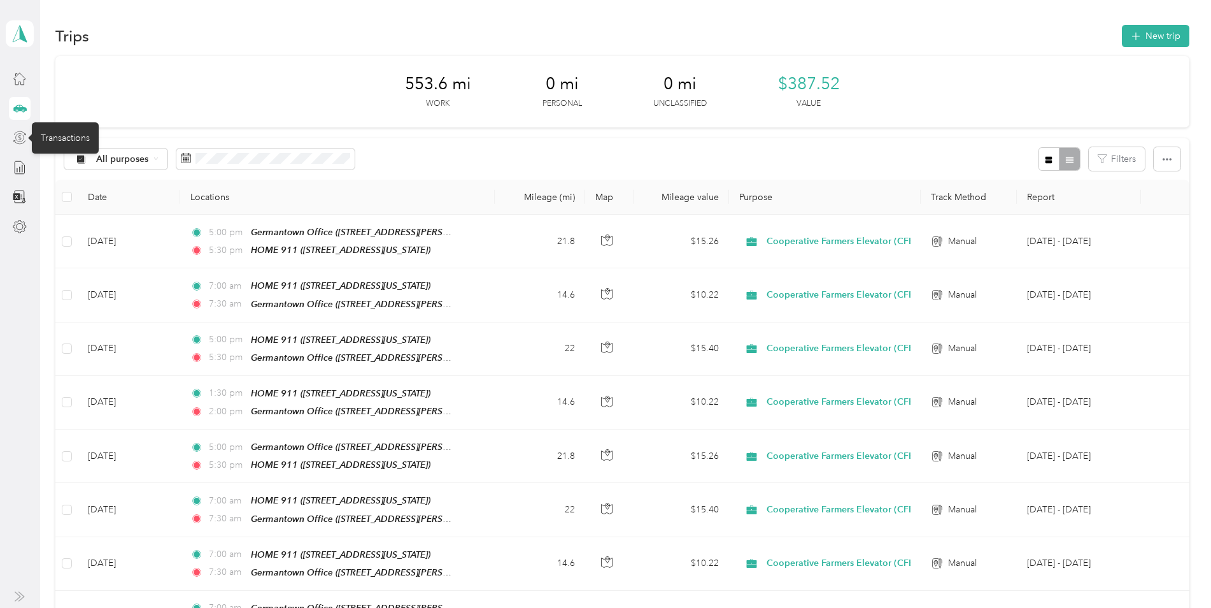
click at [22, 138] on icon at bounding box center [20, 138] width 14 height 14
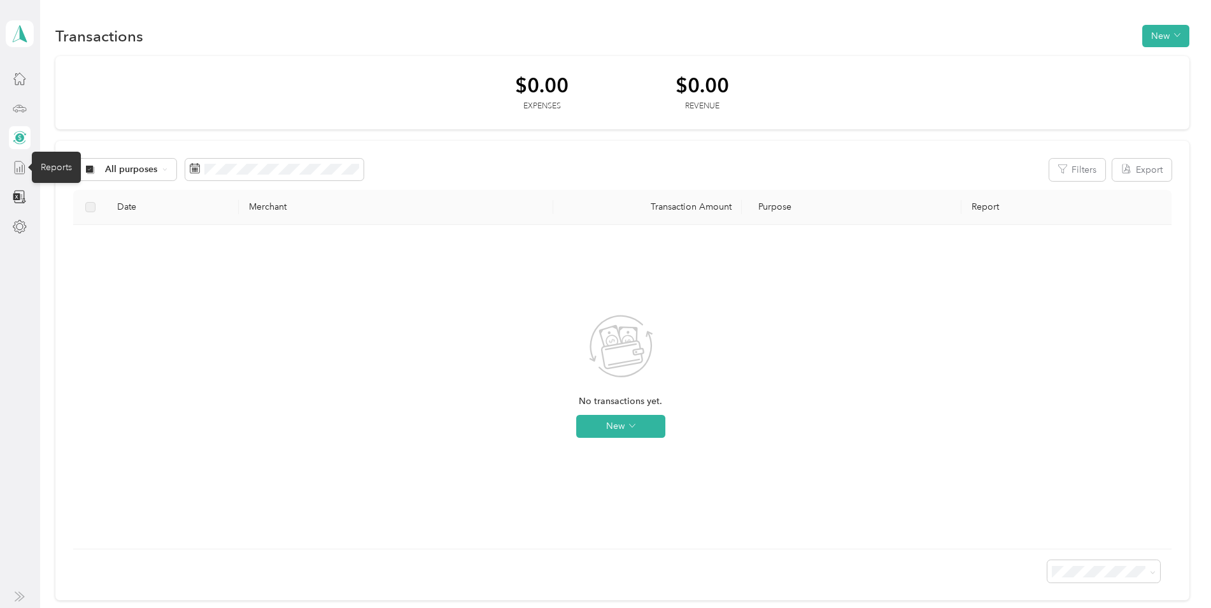
click at [22, 167] on line at bounding box center [22, 168] width 0 height 7
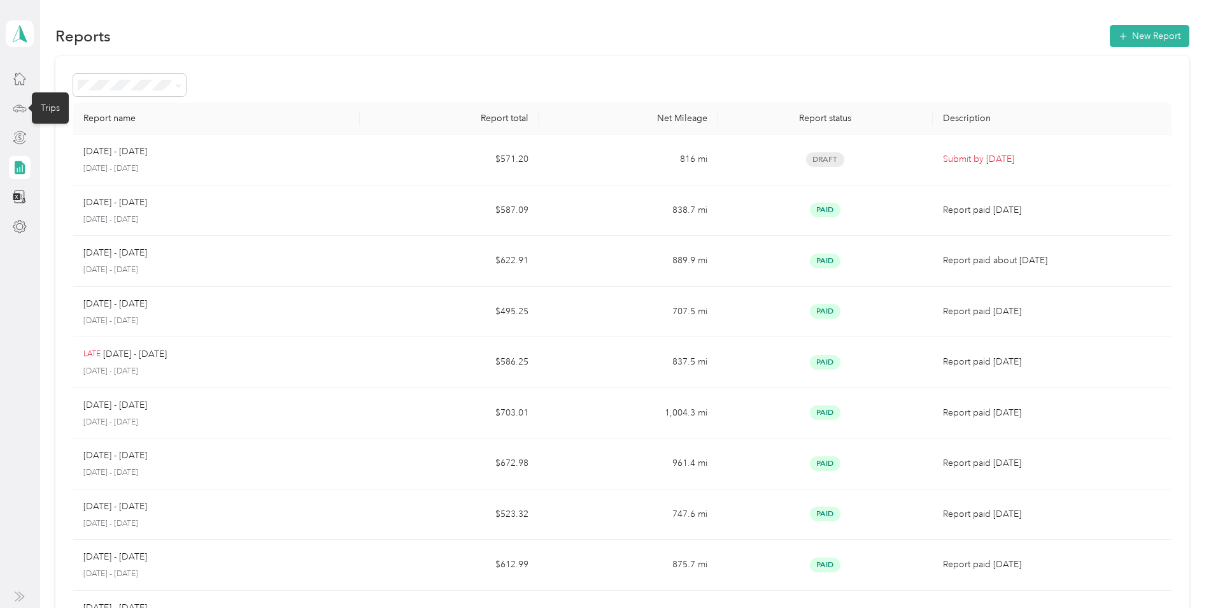
click at [18, 106] on icon at bounding box center [20, 108] width 14 height 14
